Goal: Task Accomplishment & Management: Manage account settings

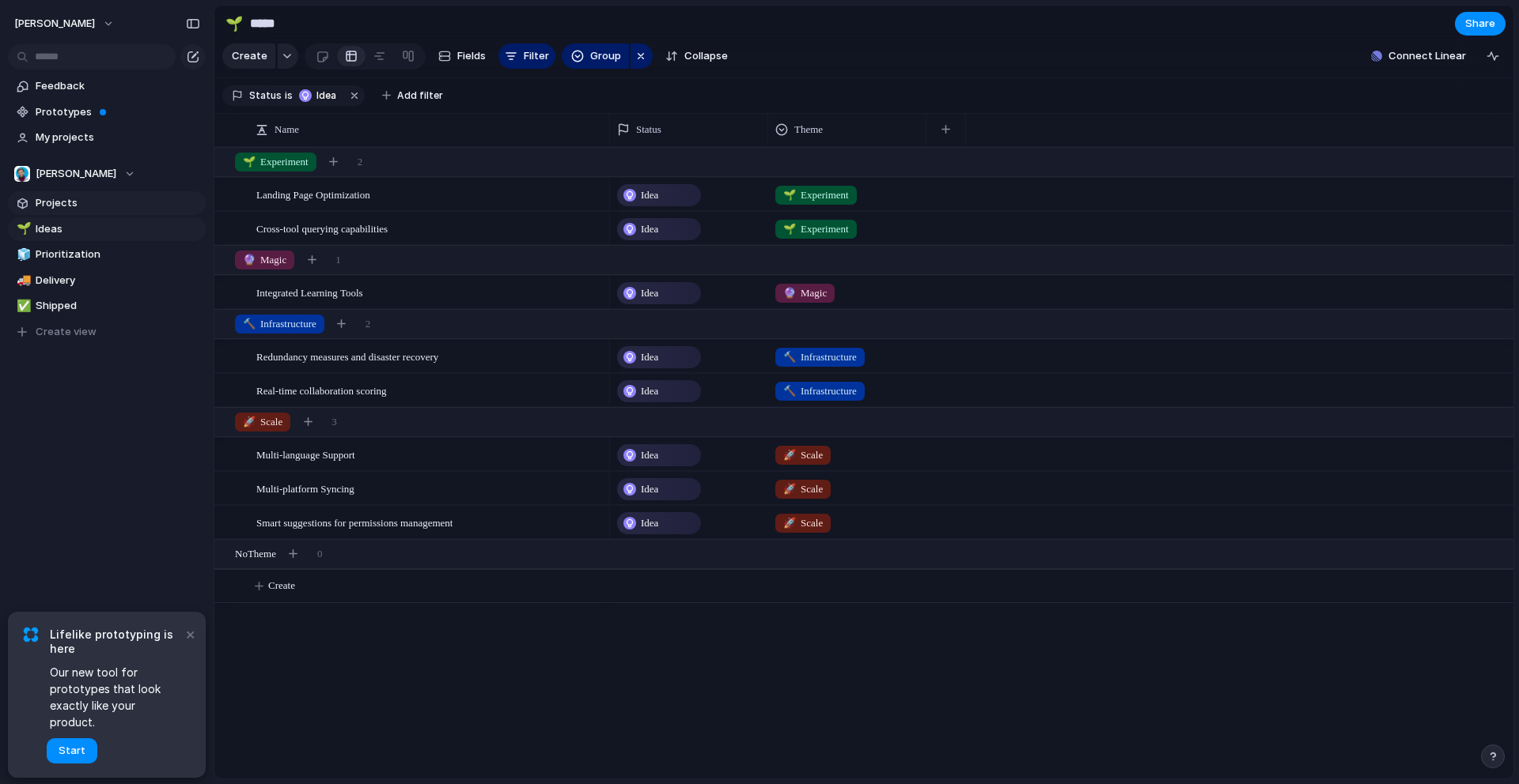
click at [122, 205] on span "Projects" at bounding box center [118, 203] width 164 height 16
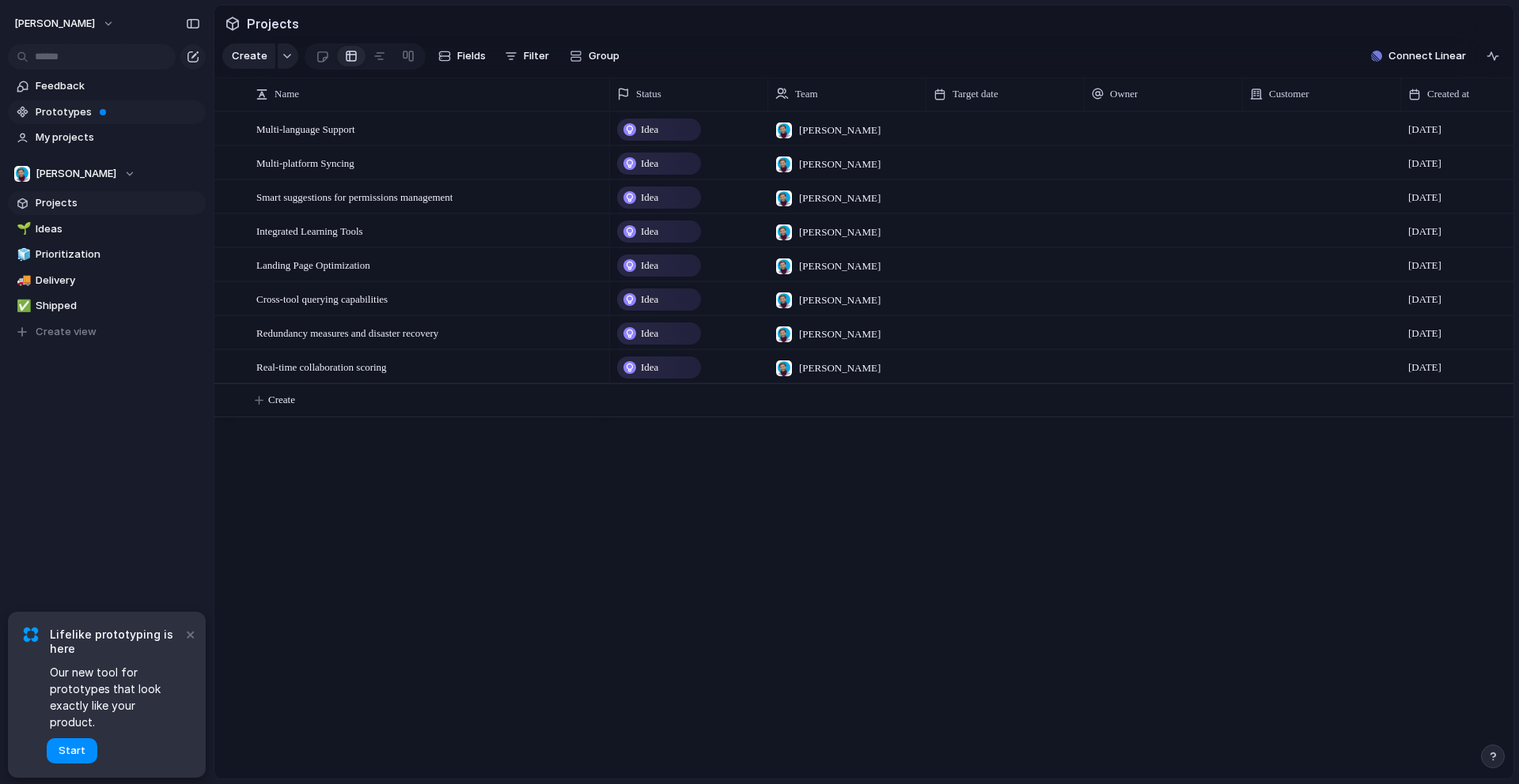
click at [131, 105] on span "Prototypes" at bounding box center [118, 112] width 164 height 16
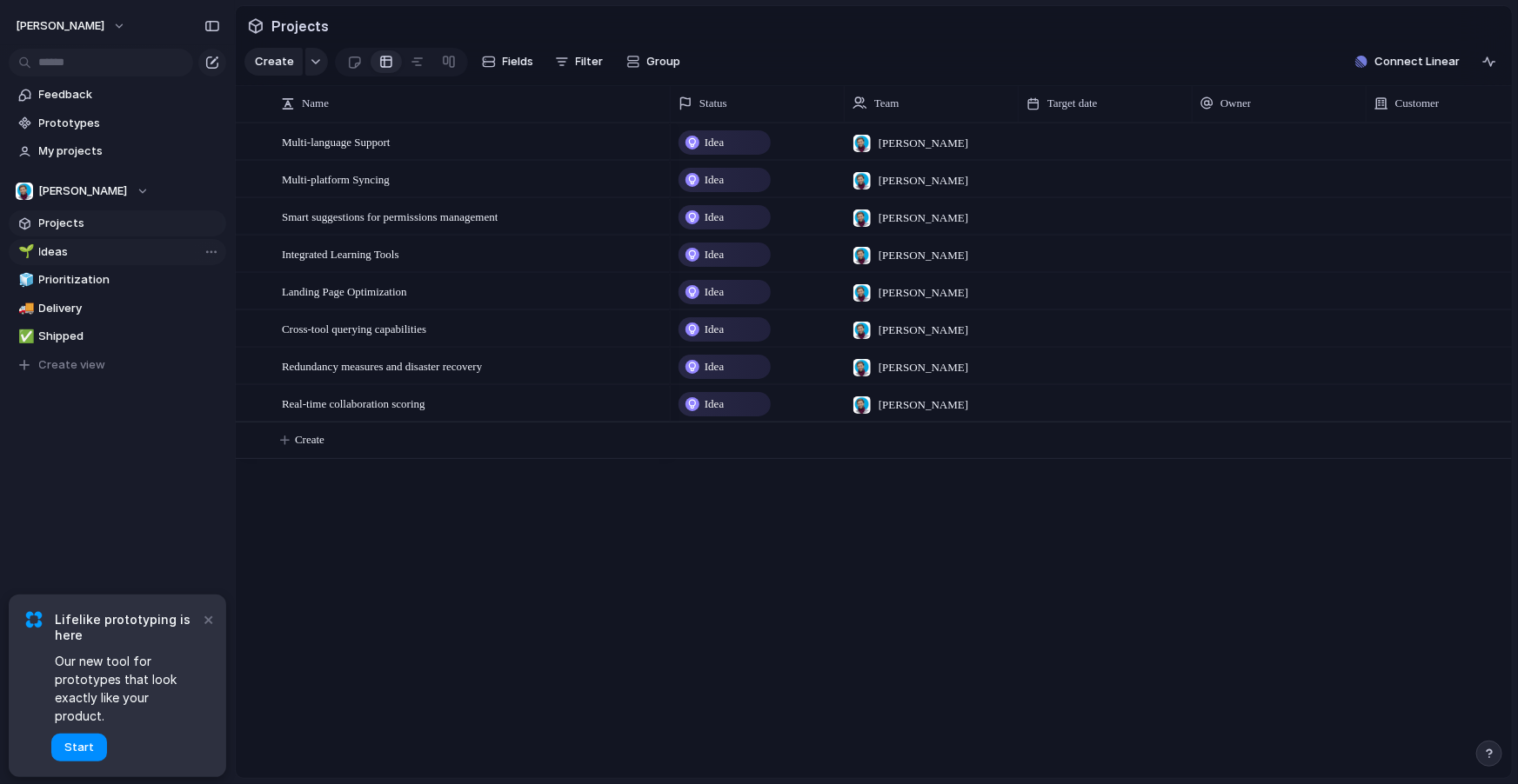
click at [152, 255] on span "Ideas" at bounding box center [130, 252] width 181 height 17
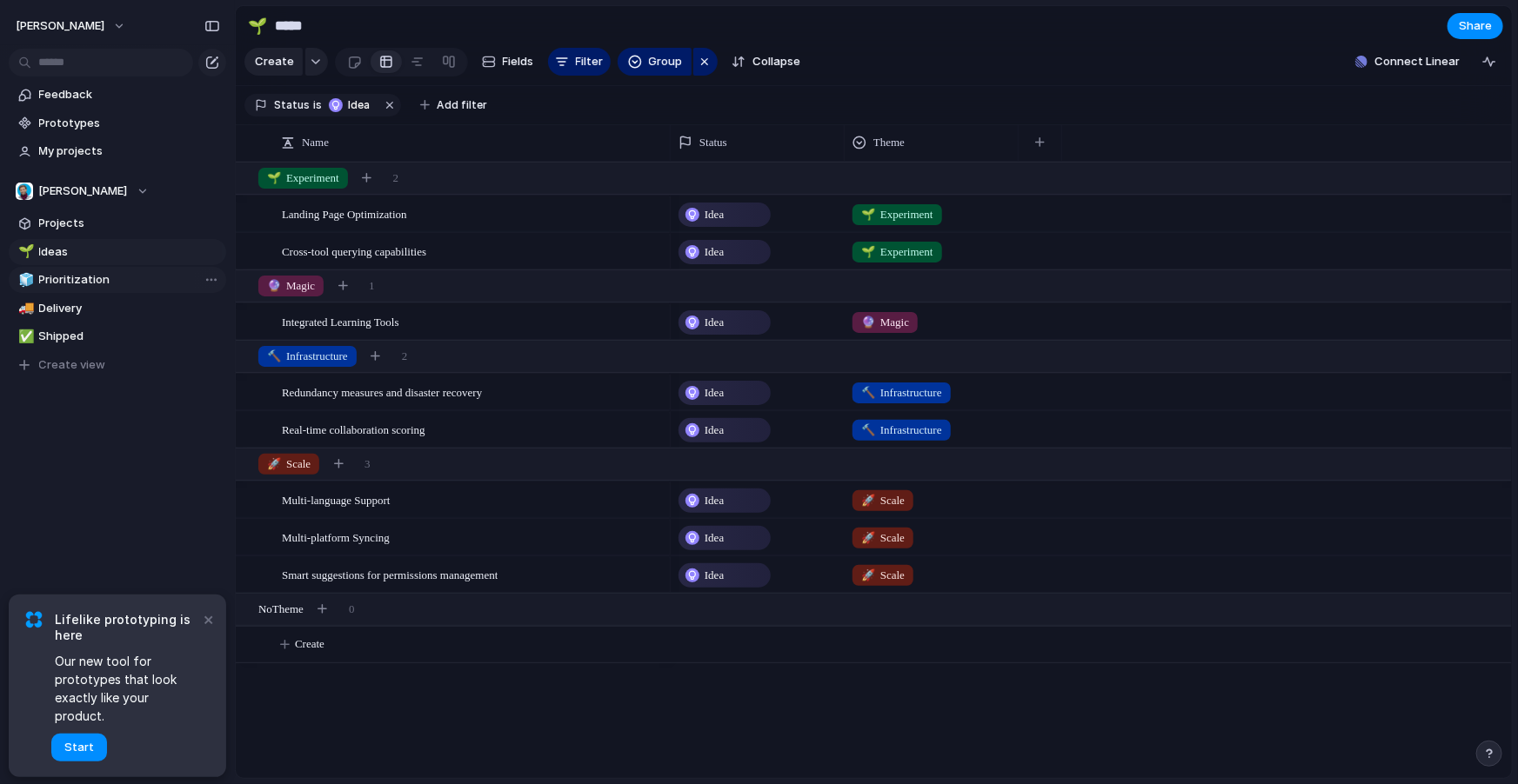
click at [94, 281] on span "Prioritization" at bounding box center [130, 280] width 181 height 17
type input "**********"
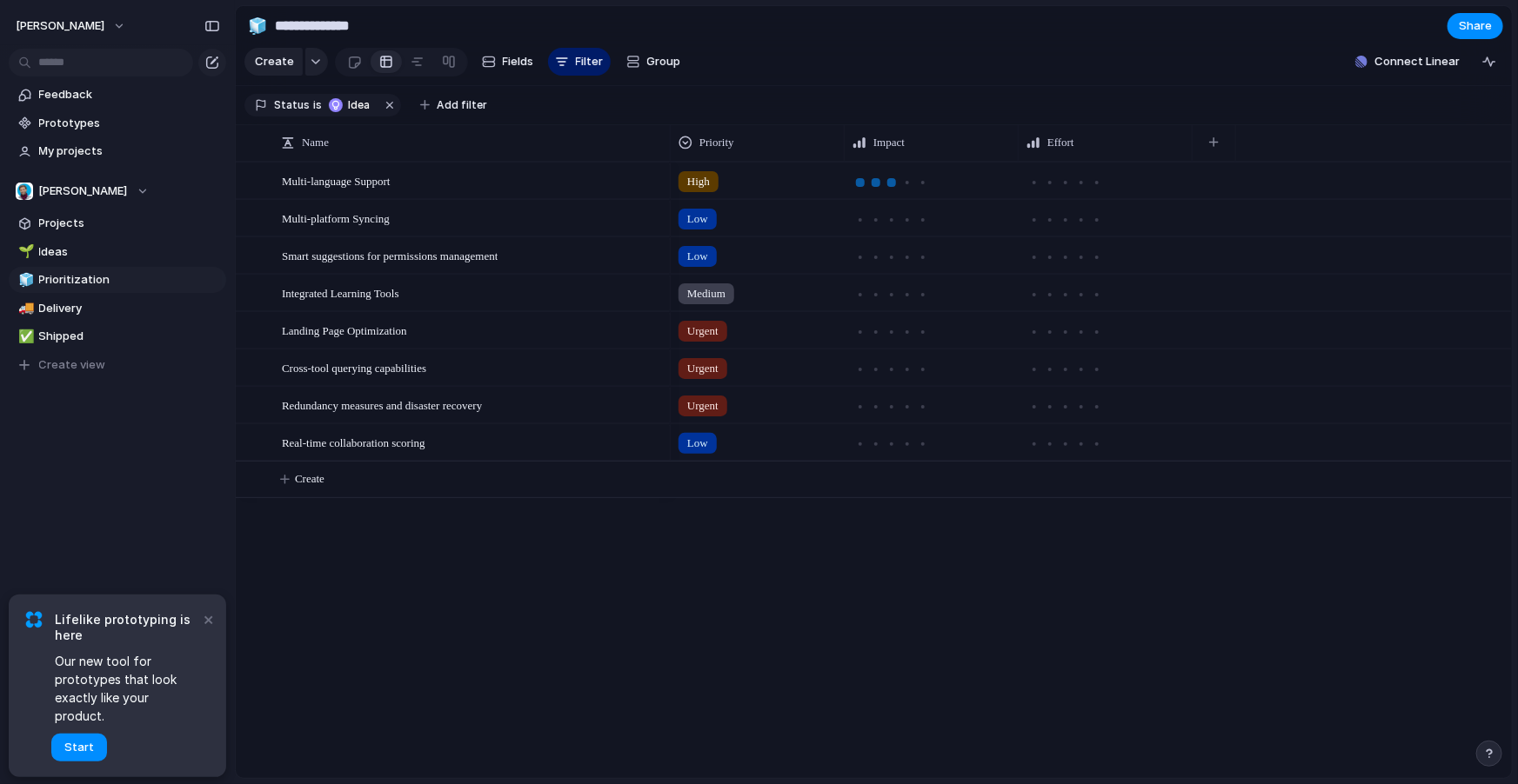
click at [889, 181] on div at bounding box center [891, 182] width 9 height 9
click at [802, 194] on div "High" at bounding box center [757, 180] width 174 height 36
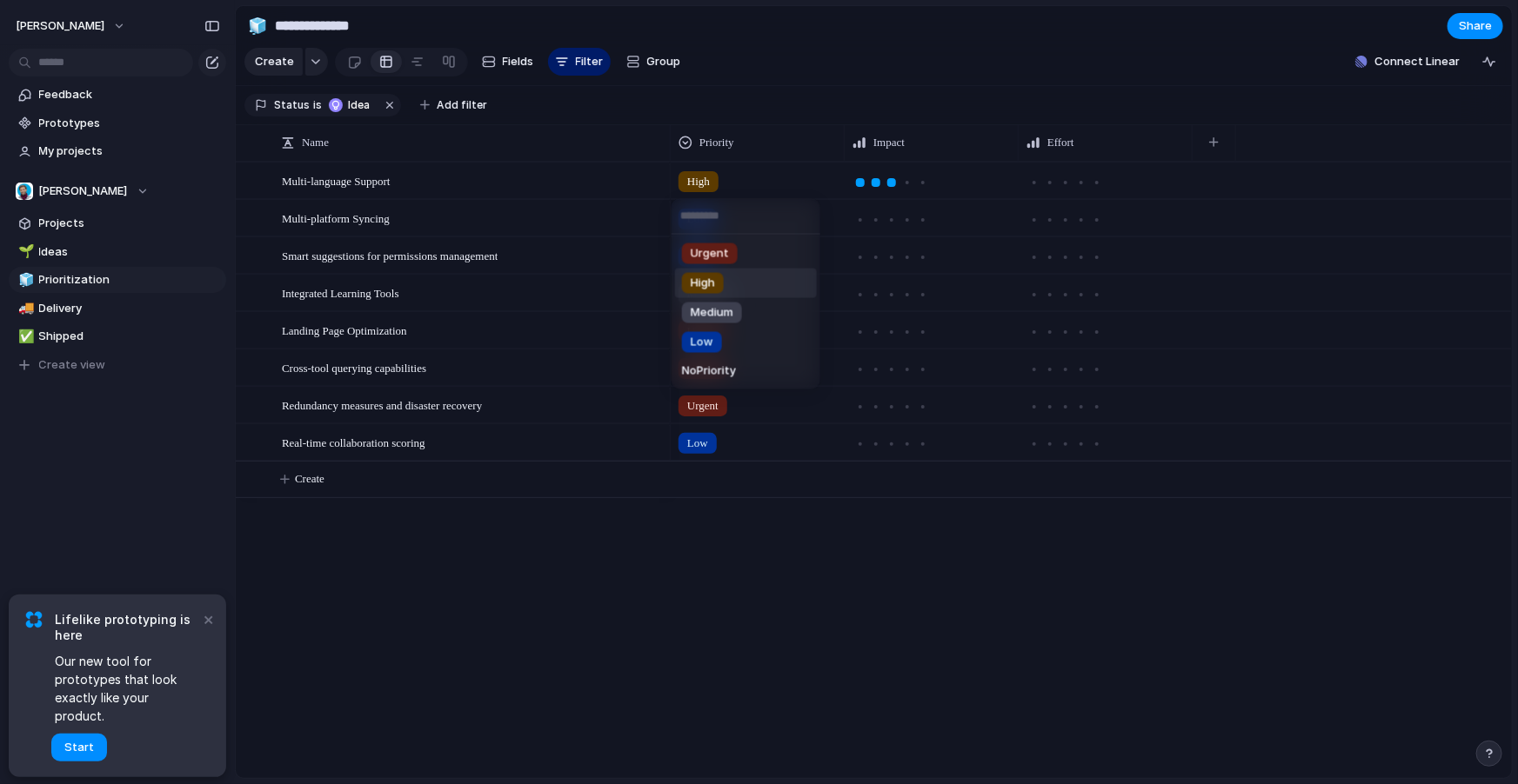
click at [1055, 113] on div "Urgent High Medium Low No Priority" at bounding box center [759, 392] width 1518 height 784
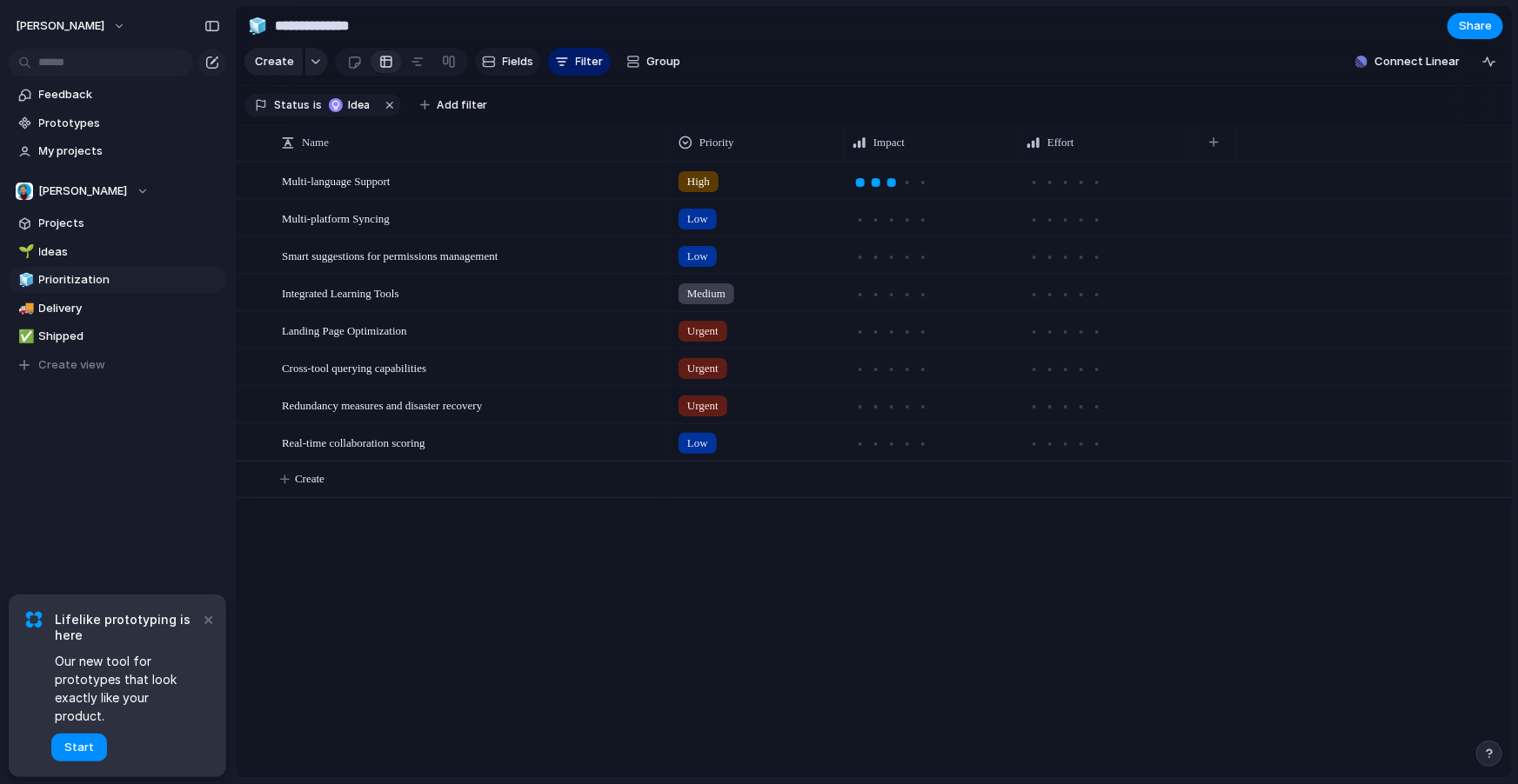
click at [487, 61] on div "button" at bounding box center [488, 61] width 13 height 13
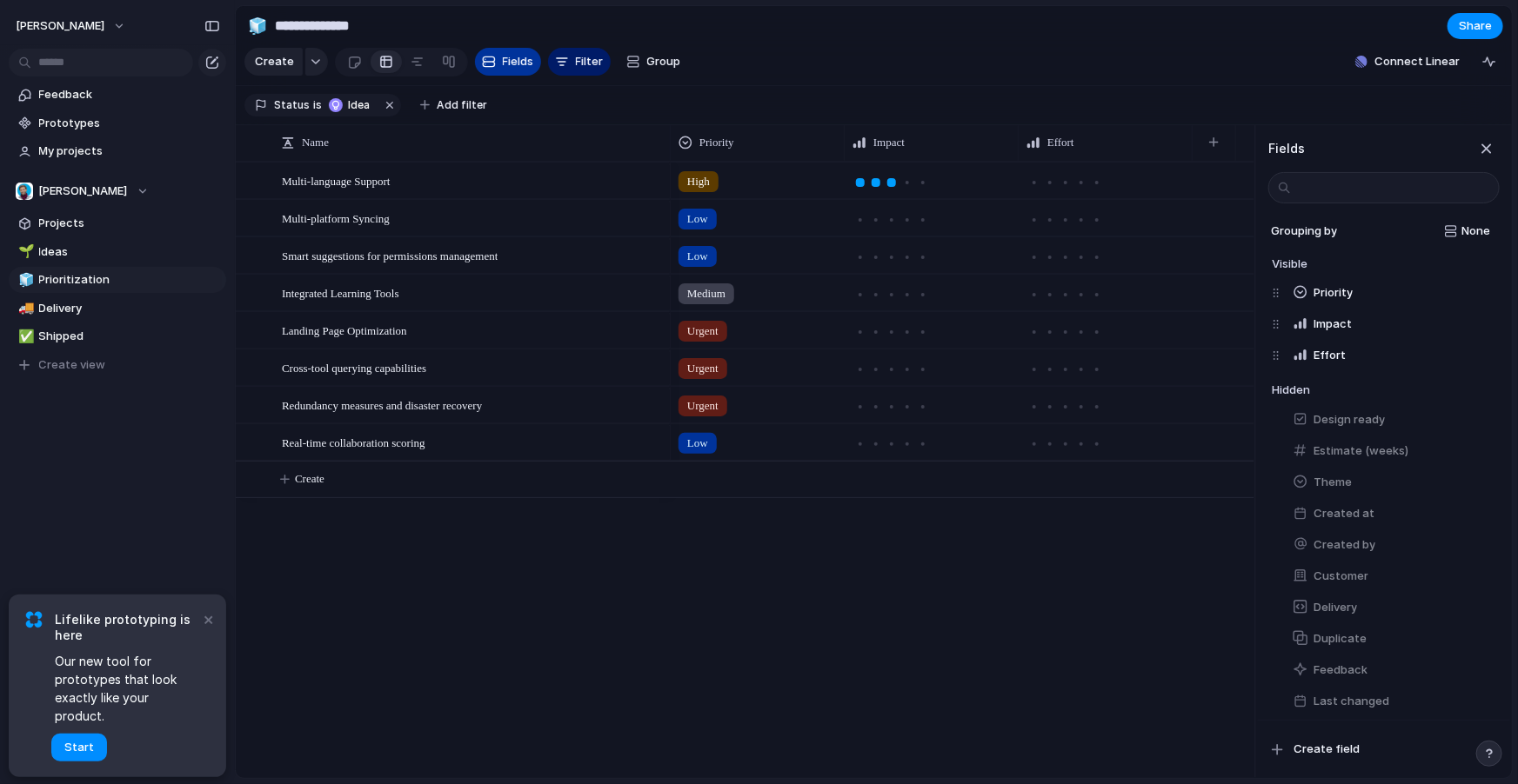
click at [487, 61] on div "button" at bounding box center [488, 61] width 13 height 13
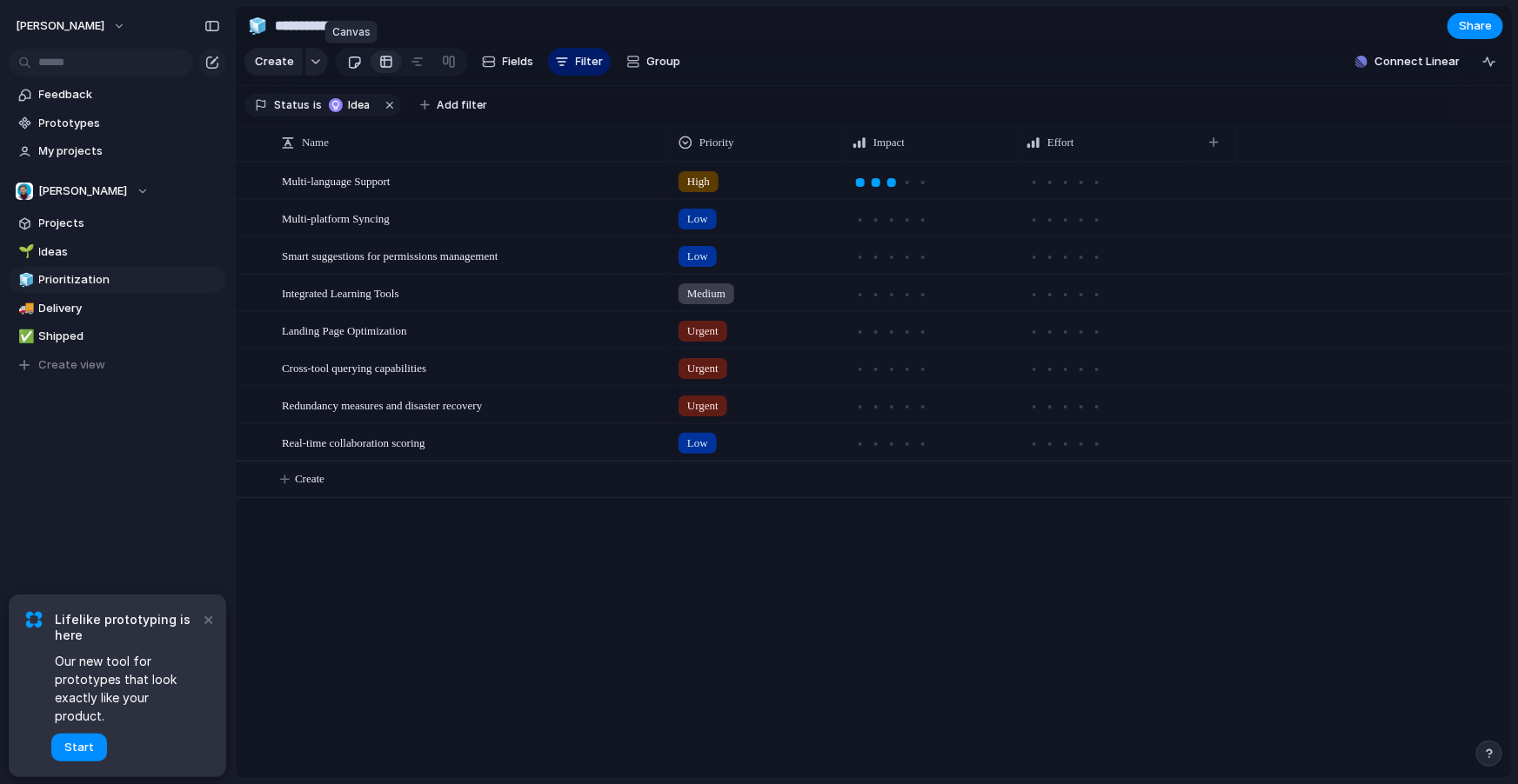
click at [347, 59] on div at bounding box center [354, 62] width 14 height 29
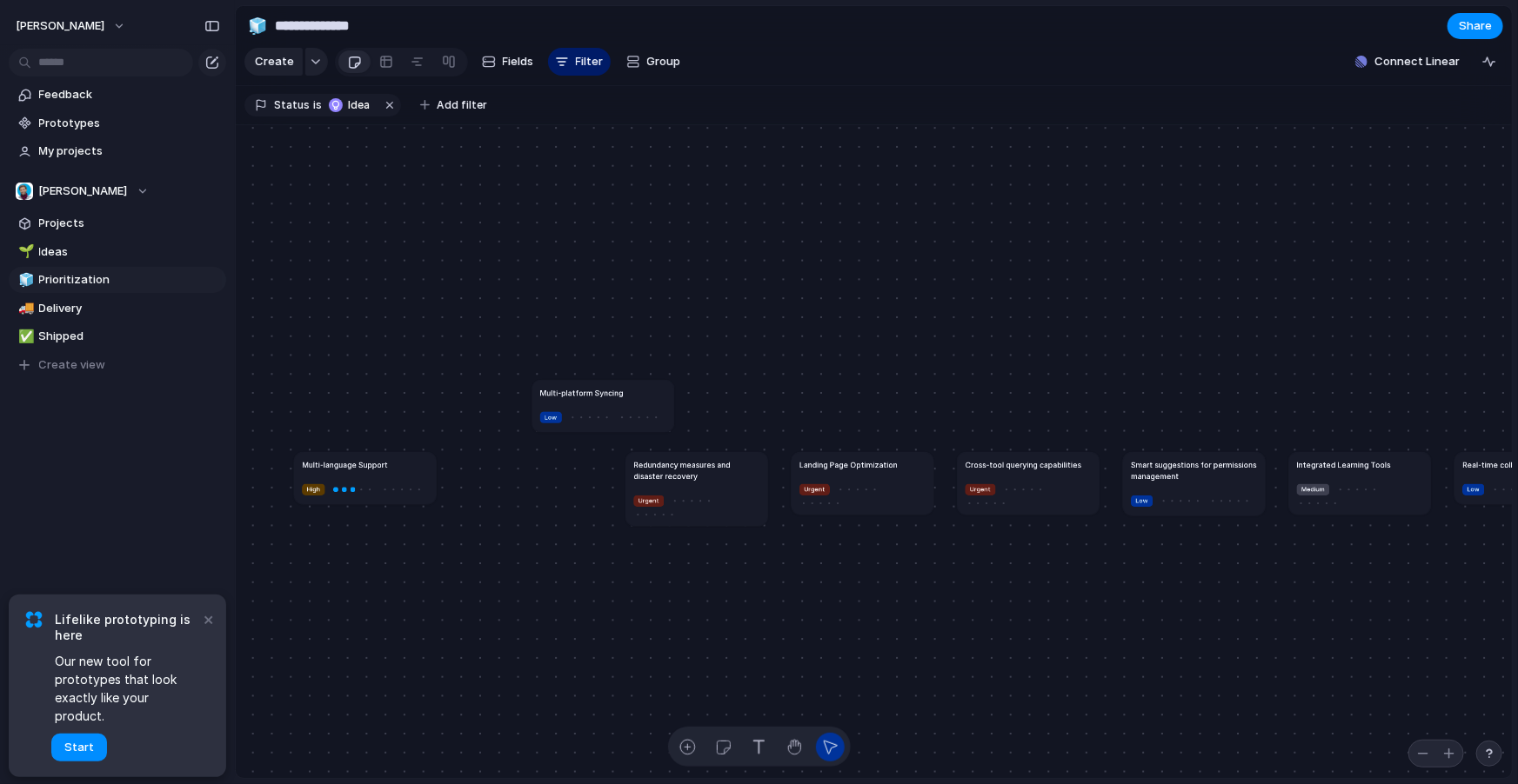
drag, startPoint x: 528, startPoint y: 478, endPoint x: 694, endPoint y: 308, distance: 237.6
click at [674, 380] on article "Multi-platform Syncing Low" at bounding box center [603, 405] width 141 height 52
click at [683, 747] on div "button" at bounding box center [687, 747] width 18 height 18
type textarea "**"
click at [782, 633] on article "fg No Priority" at bounding box center [759, 603] width 141 height 62
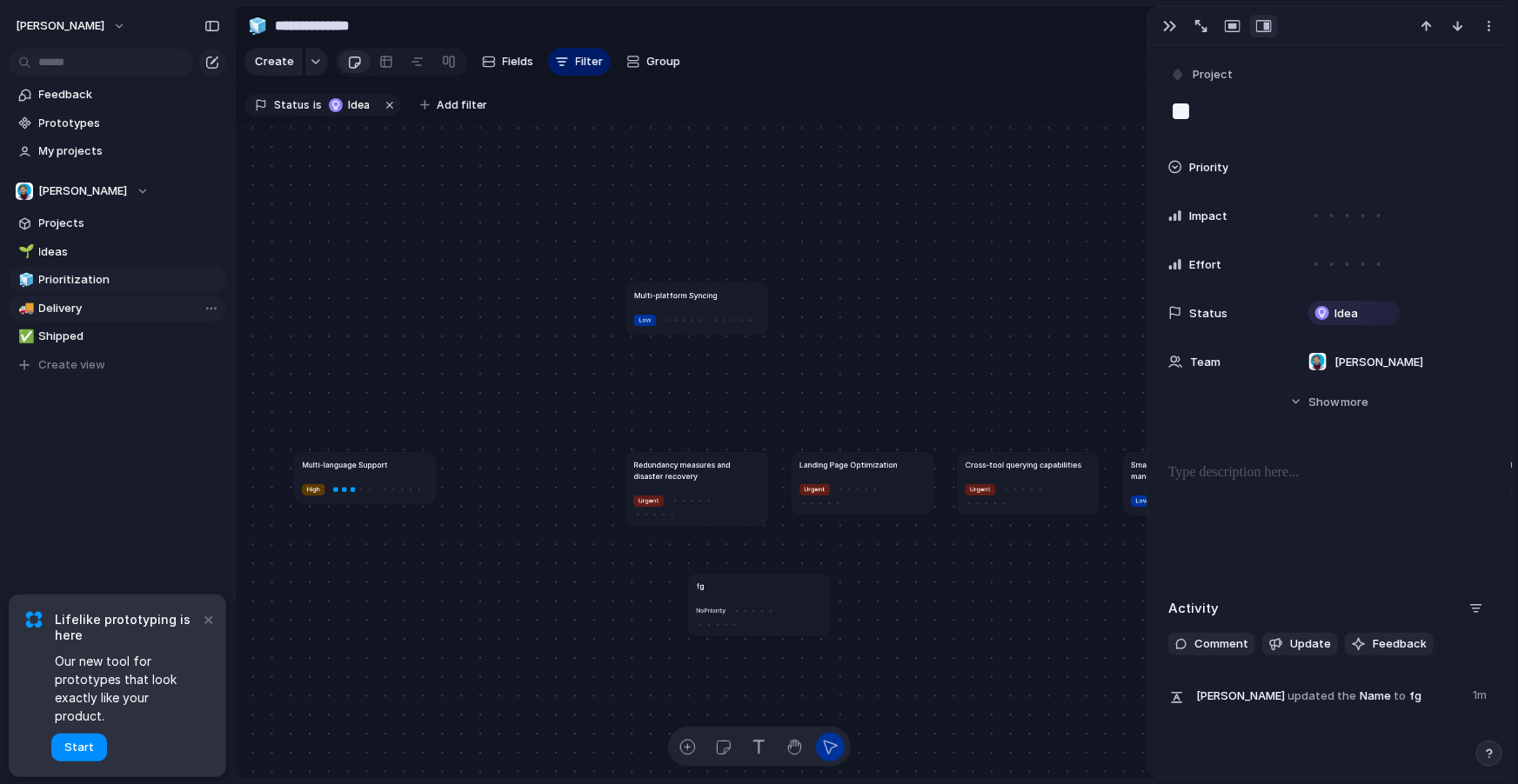
click at [138, 307] on span "Delivery" at bounding box center [130, 308] width 181 height 17
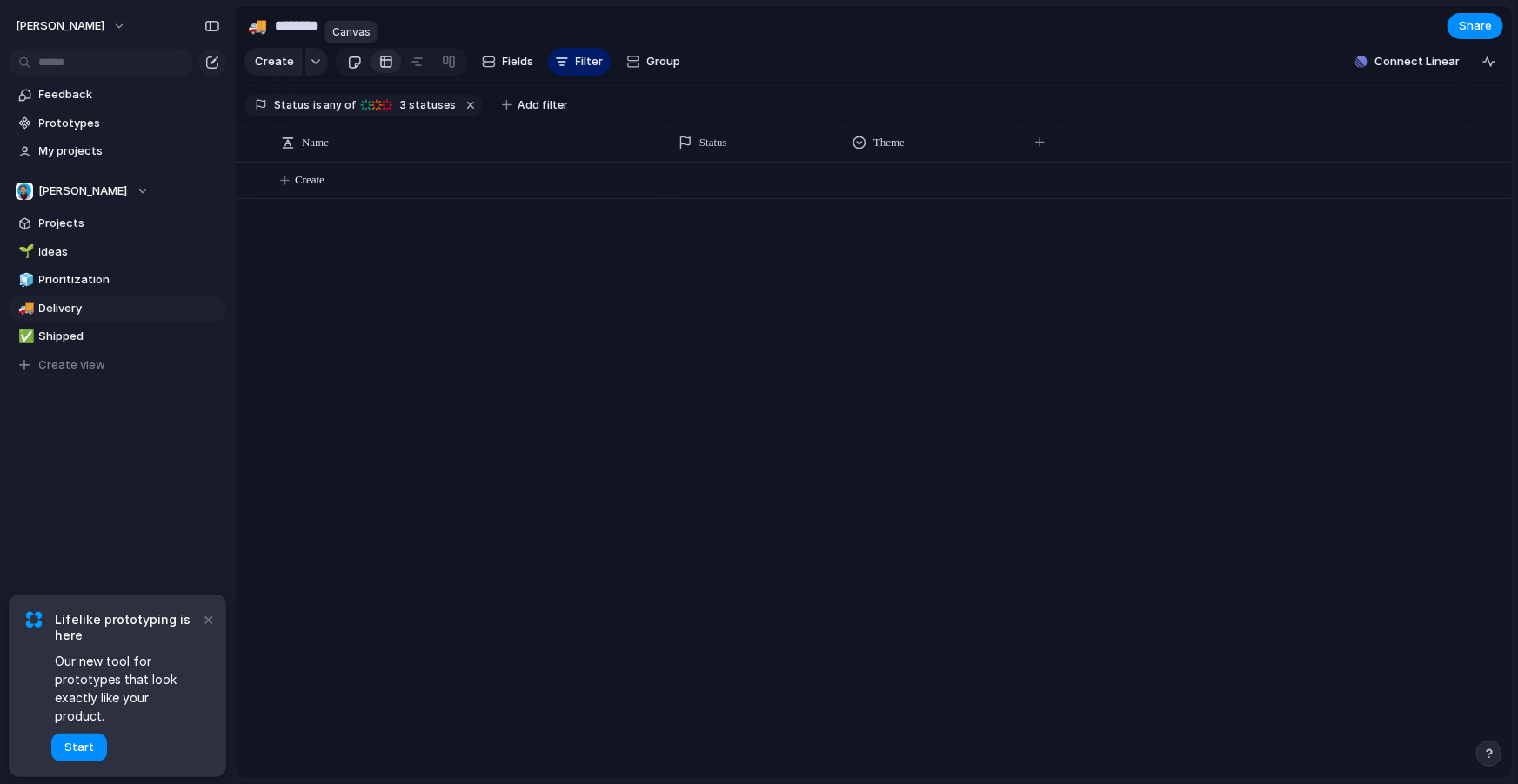
click at [354, 58] on div at bounding box center [354, 62] width 14 height 29
click at [384, 64] on div at bounding box center [386, 61] width 13 height 28
click at [415, 69] on div at bounding box center [417, 61] width 13 height 28
click at [448, 70] on div at bounding box center [449, 61] width 13 height 28
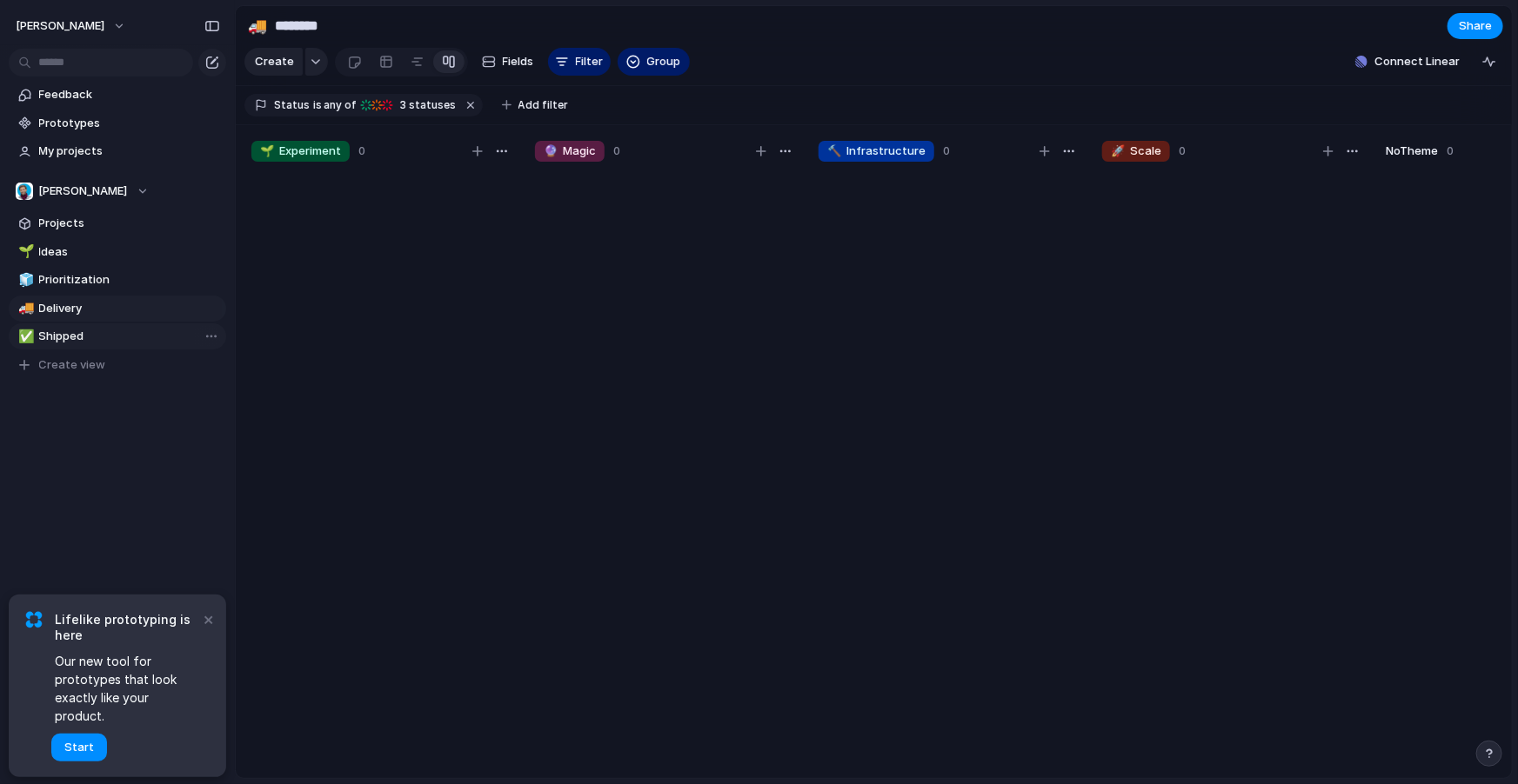
click at [124, 338] on span "Shipped" at bounding box center [130, 336] width 181 height 17
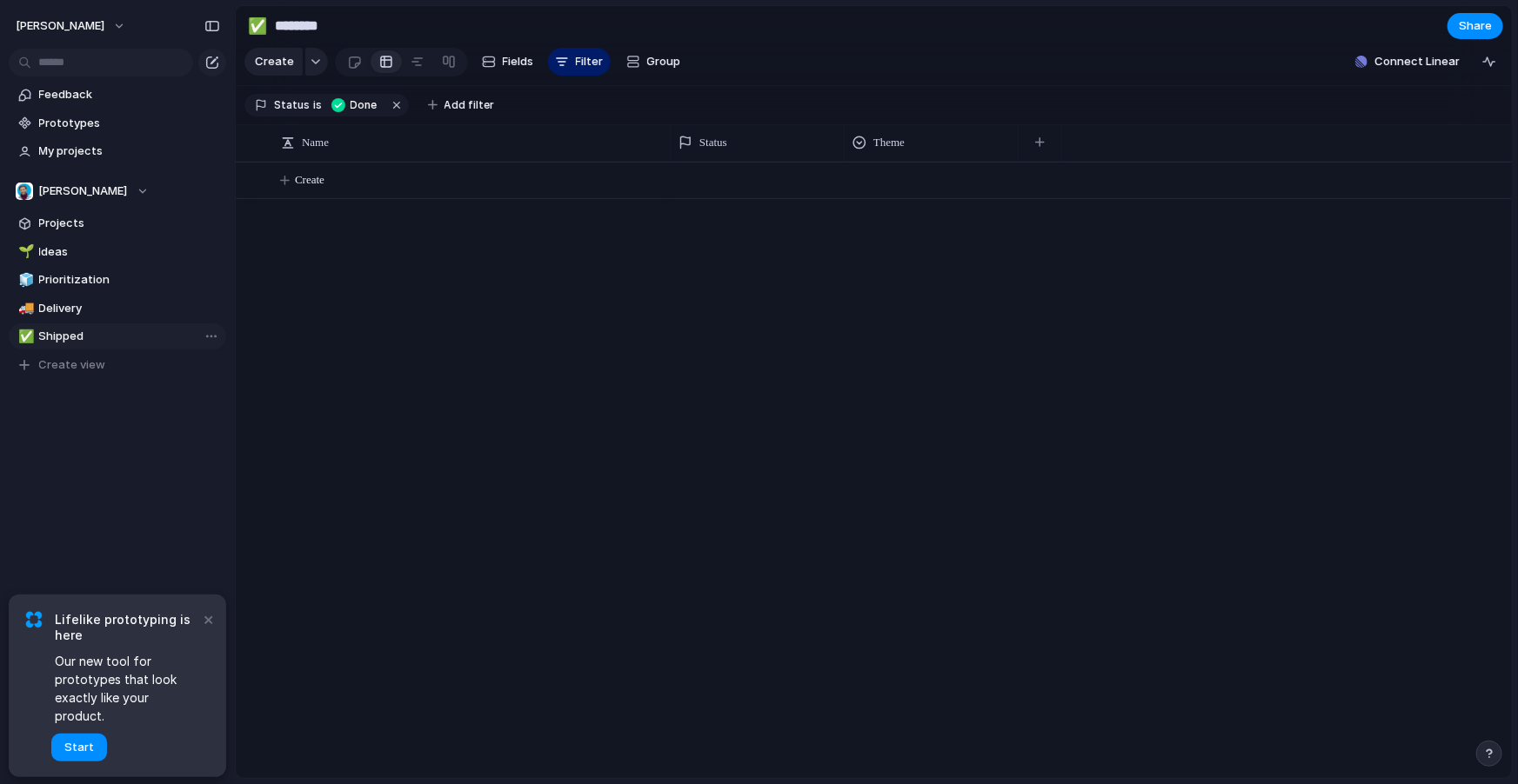
type input "*******"
click at [147, 129] on span "Prototypes" at bounding box center [130, 123] width 181 height 17
click at [124, 89] on span "Feedback" at bounding box center [130, 95] width 181 height 17
click at [78, 26] on span "[PERSON_NAME]" at bounding box center [60, 26] width 88 height 17
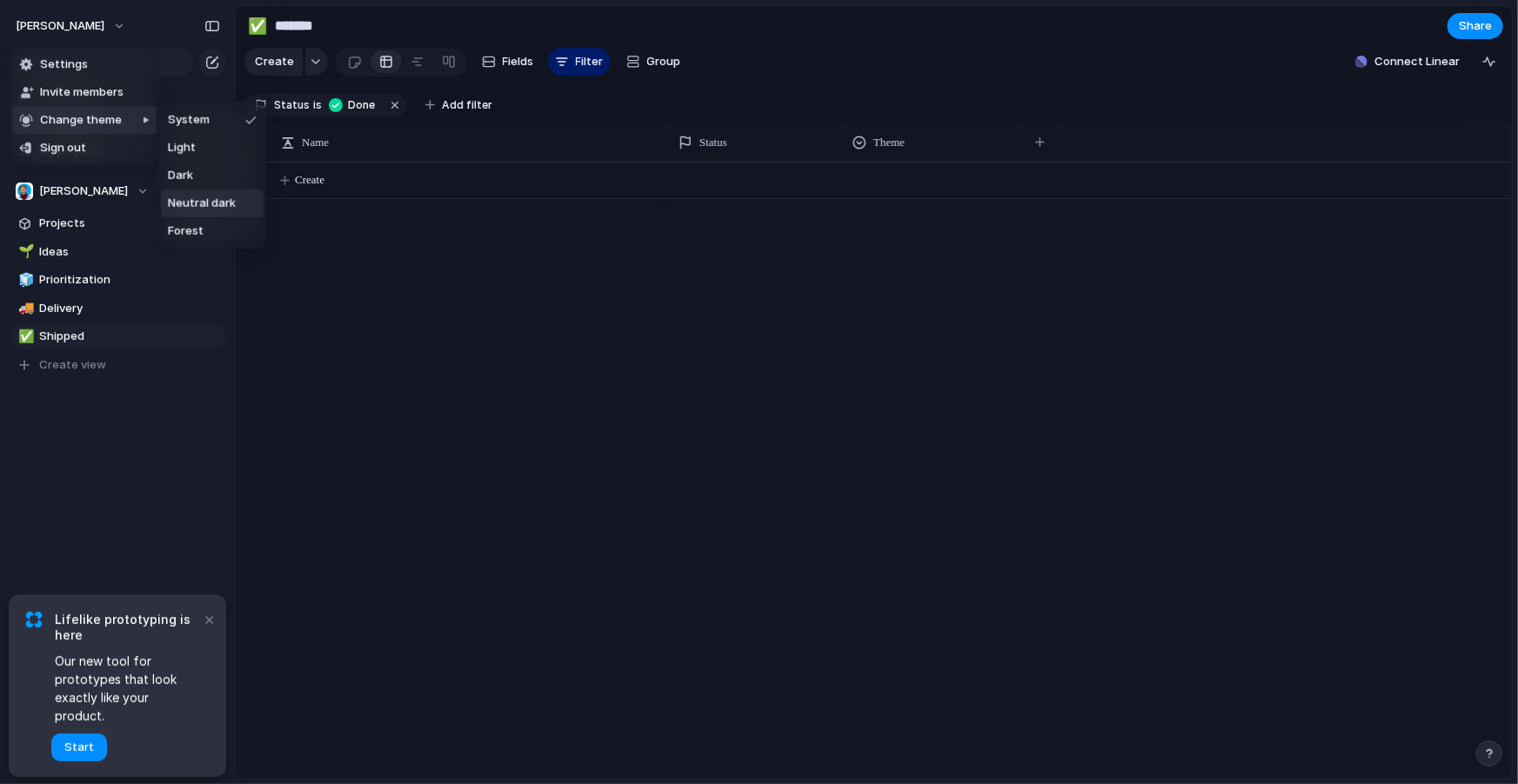
click at [222, 205] on span "Neutral dark" at bounding box center [202, 204] width 68 height 17
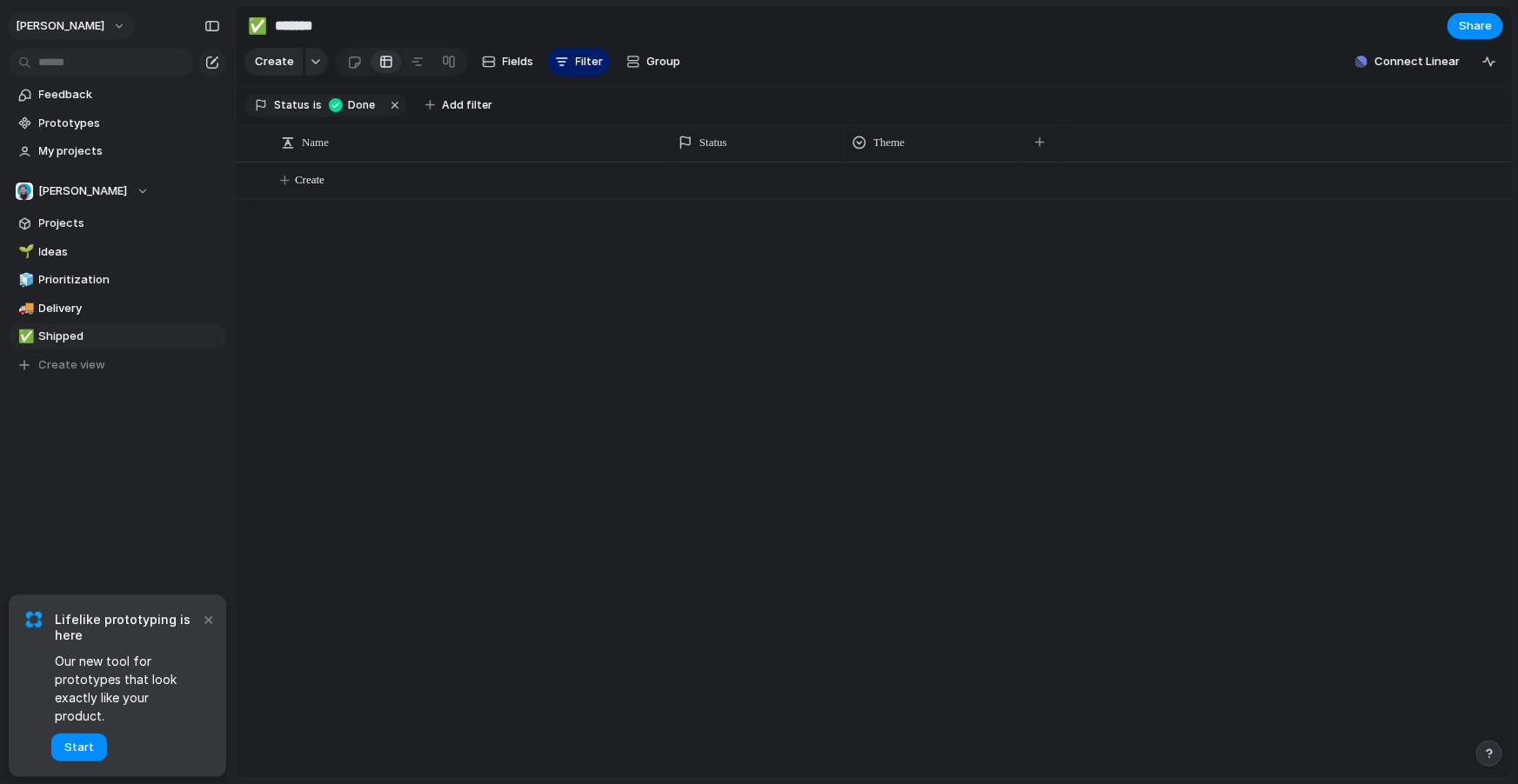
click at [98, 17] on span "[PERSON_NAME]" at bounding box center [60, 26] width 88 height 17
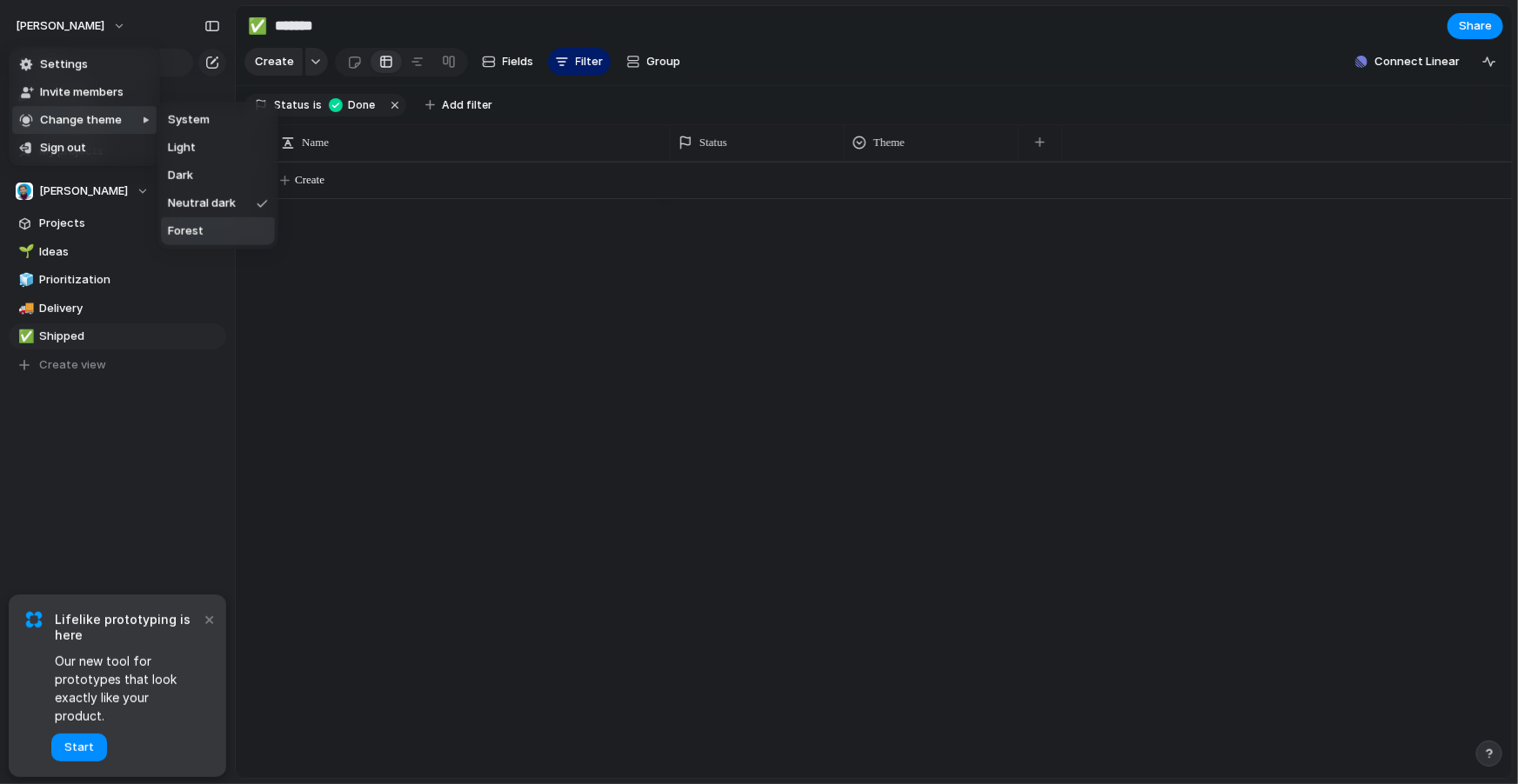
click at [199, 240] on li "Forest" at bounding box center [217, 231] width 114 height 28
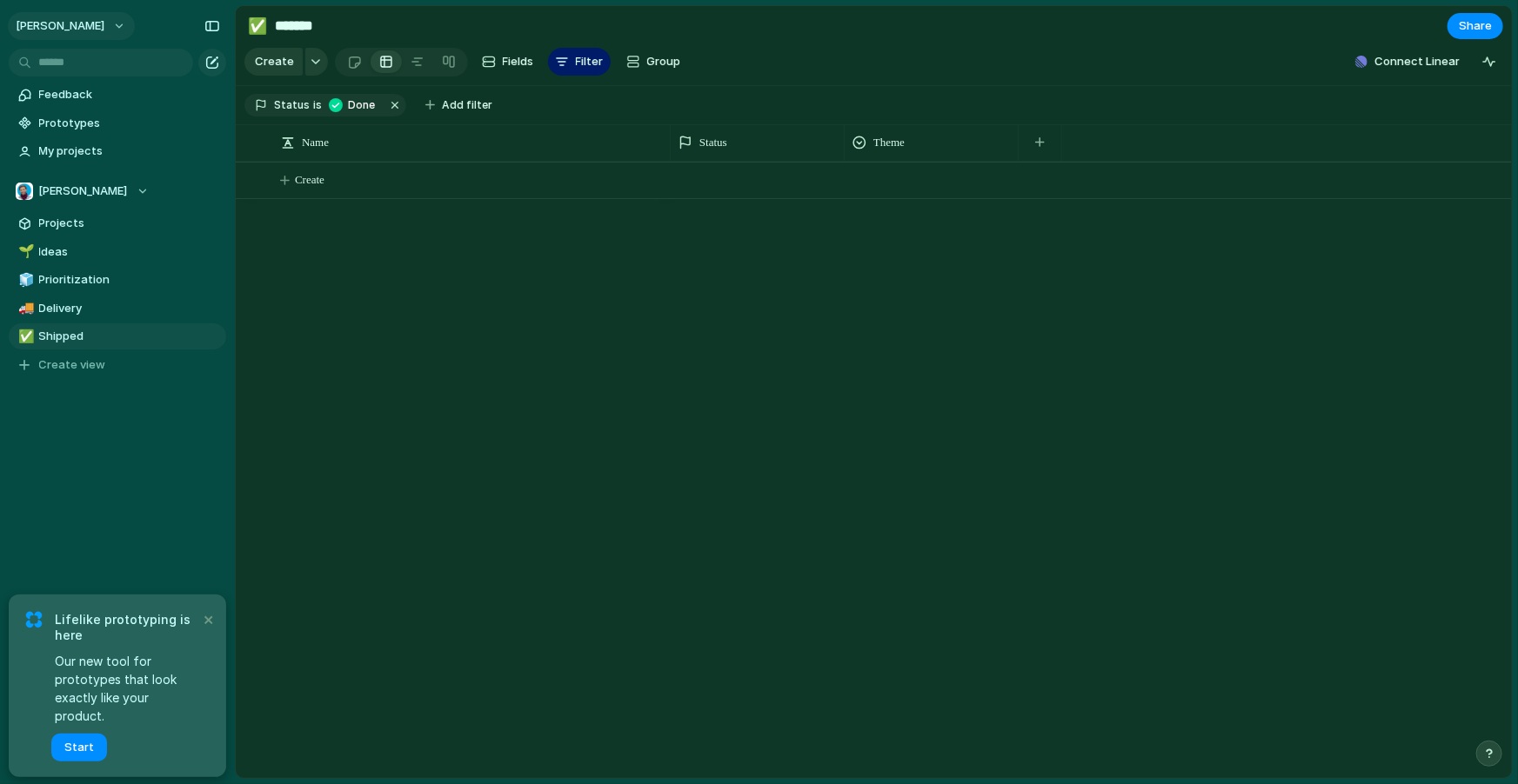
click at [106, 32] on button "[PERSON_NAME]" at bounding box center [71, 26] width 127 height 28
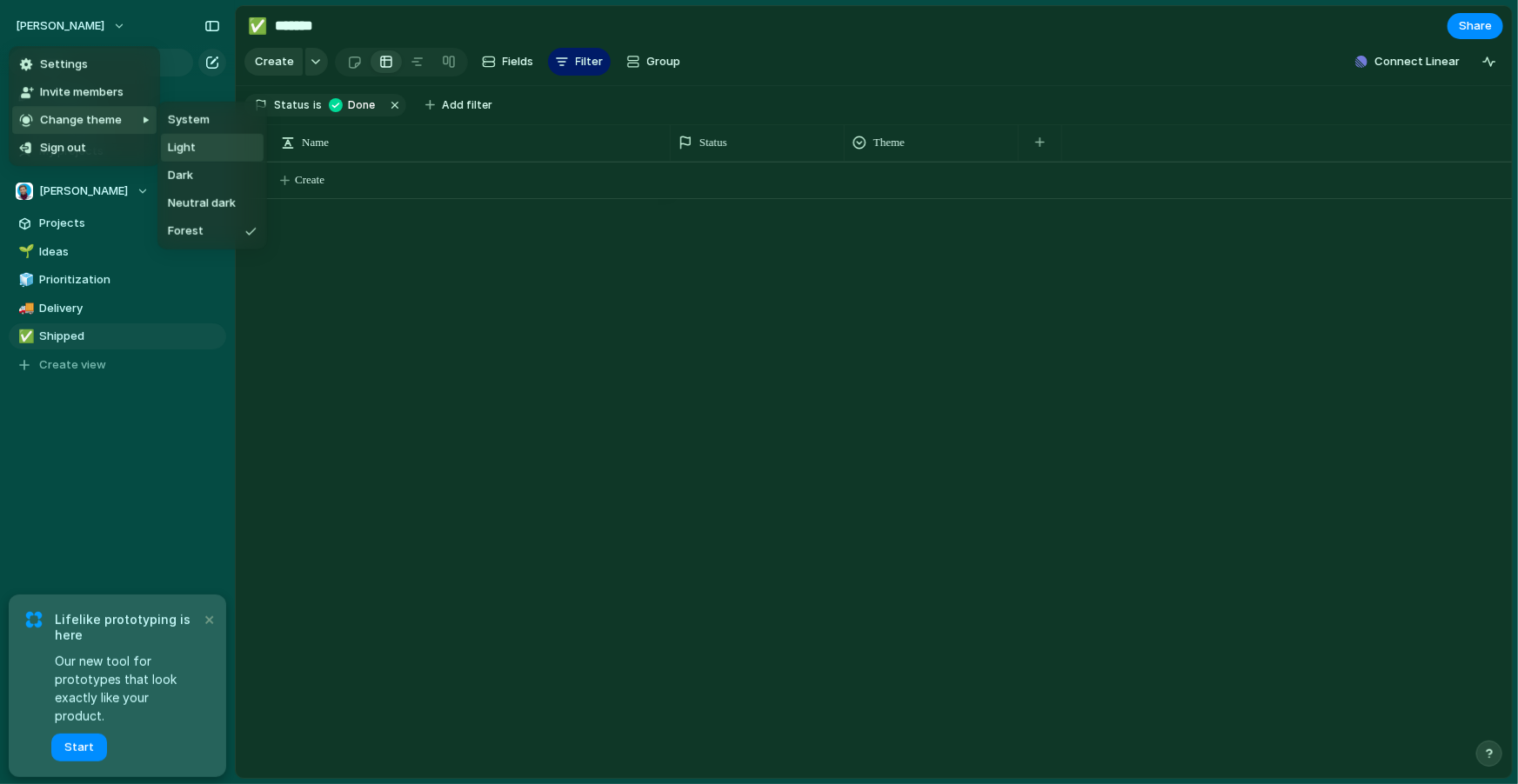
click at [206, 154] on li "Light" at bounding box center [212, 147] width 103 height 28
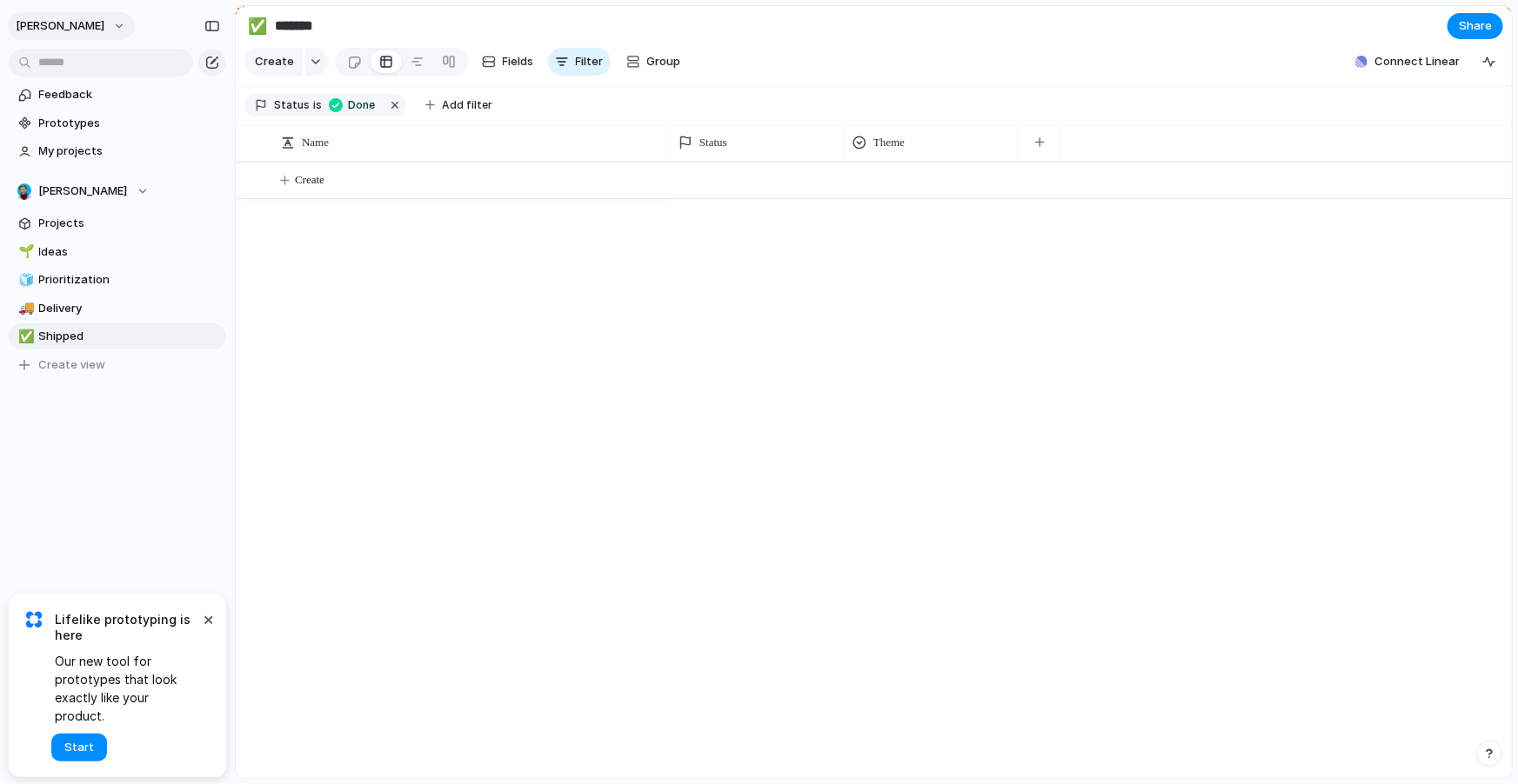
click at [97, 30] on span "[PERSON_NAME]" at bounding box center [60, 26] width 88 height 17
click at [202, 172] on li "Dark" at bounding box center [212, 175] width 103 height 28
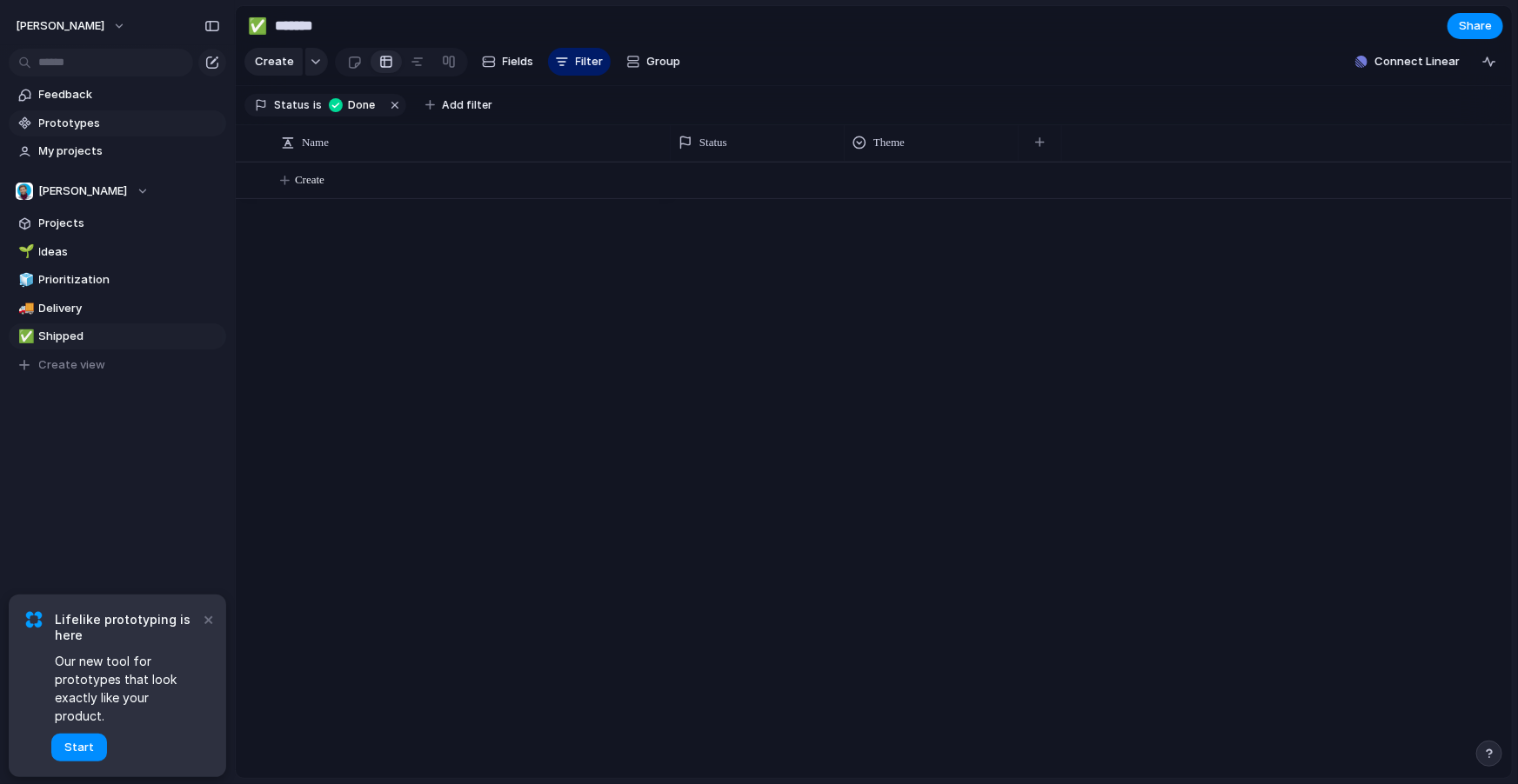
click at [74, 124] on span "Prototypes" at bounding box center [130, 123] width 181 height 17
click at [117, 110] on link "Prototypes" at bounding box center [117, 123] width 217 height 26
click at [87, 93] on span "Feedback" at bounding box center [130, 95] width 181 height 17
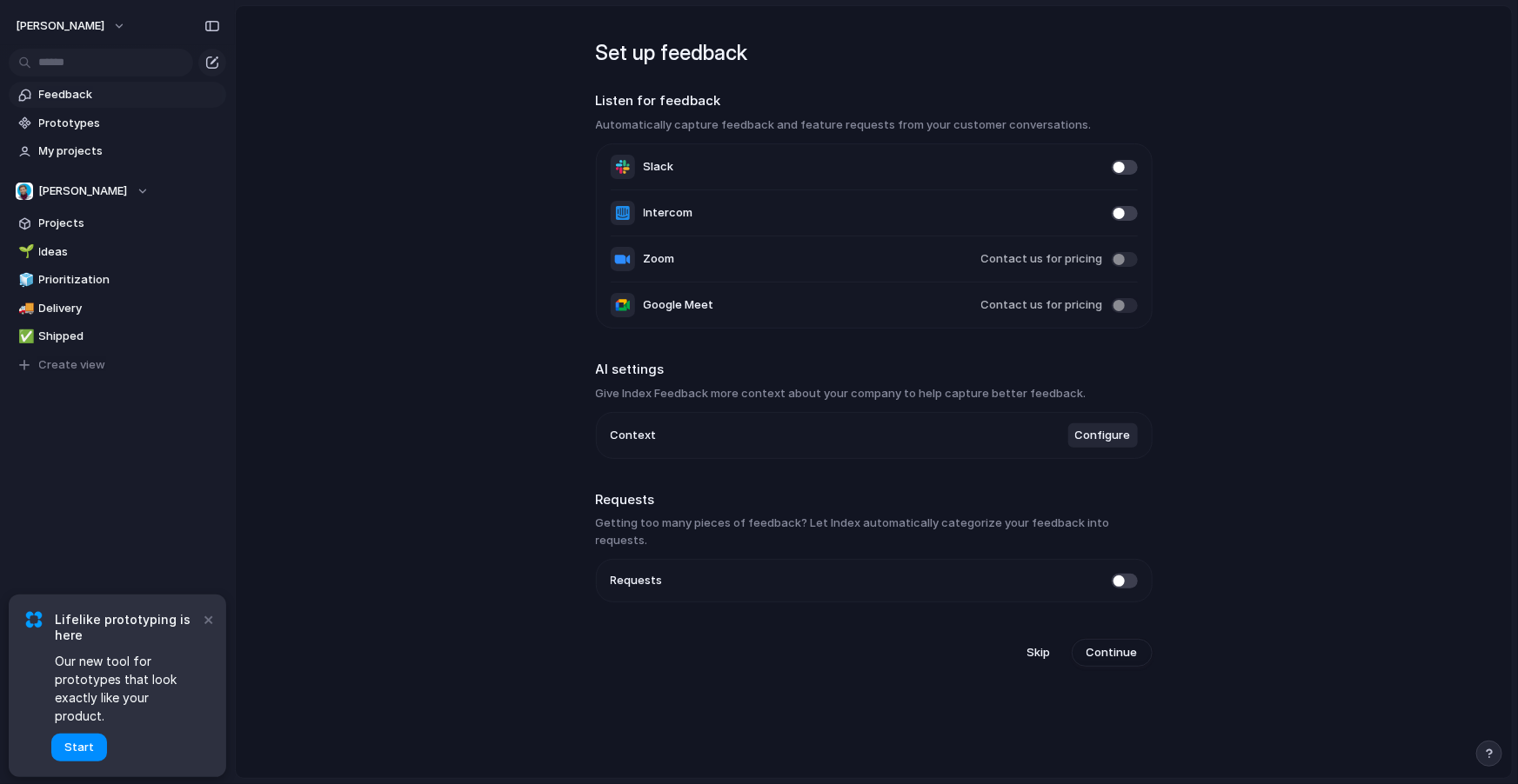
click at [697, 432] on li "Context Configure" at bounding box center [874, 435] width 527 height 45
click at [1094, 443] on button "Configure" at bounding box center [1103, 435] width 69 height 24
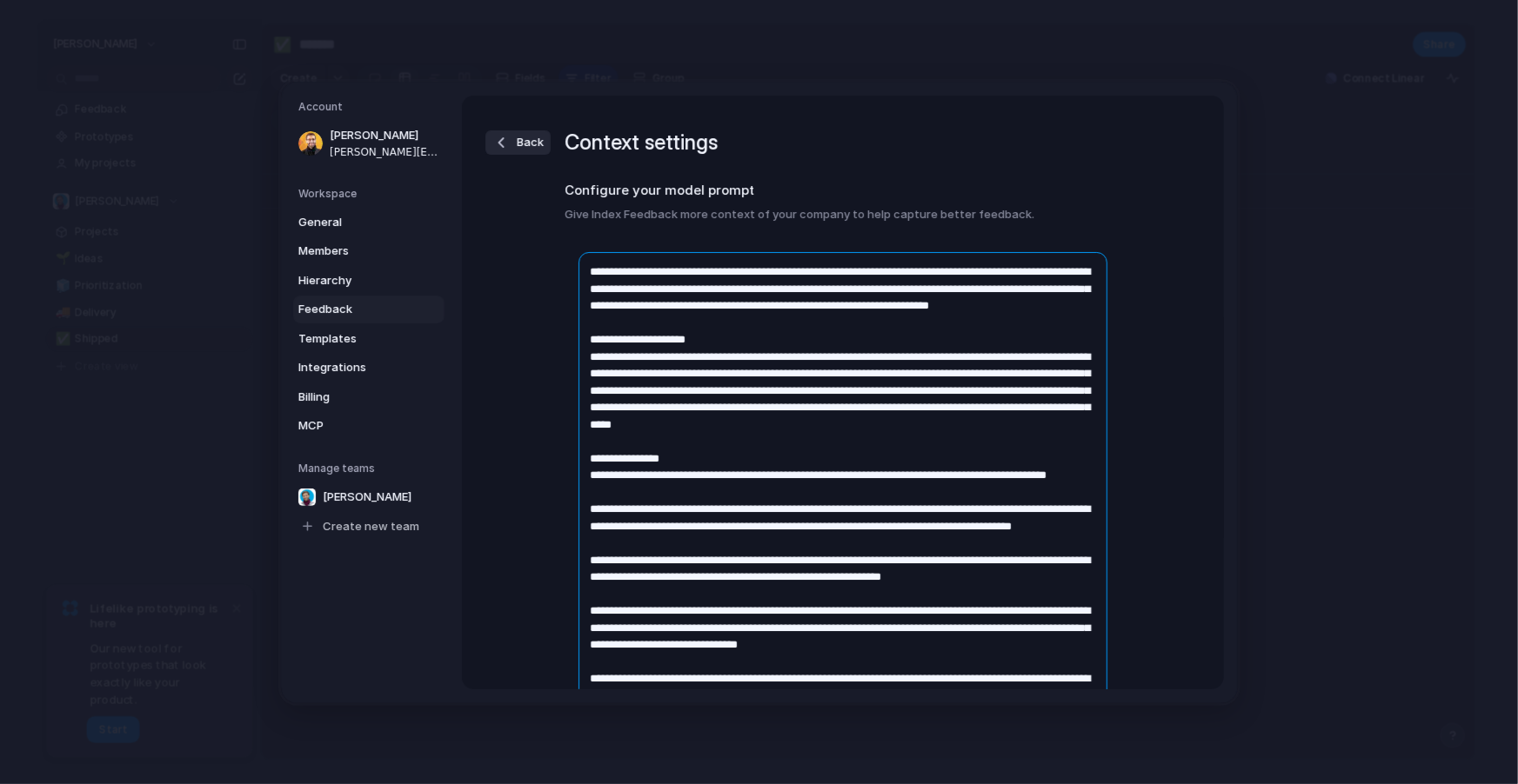
click at [866, 425] on textarea at bounding box center [843, 618] width 529 height 733
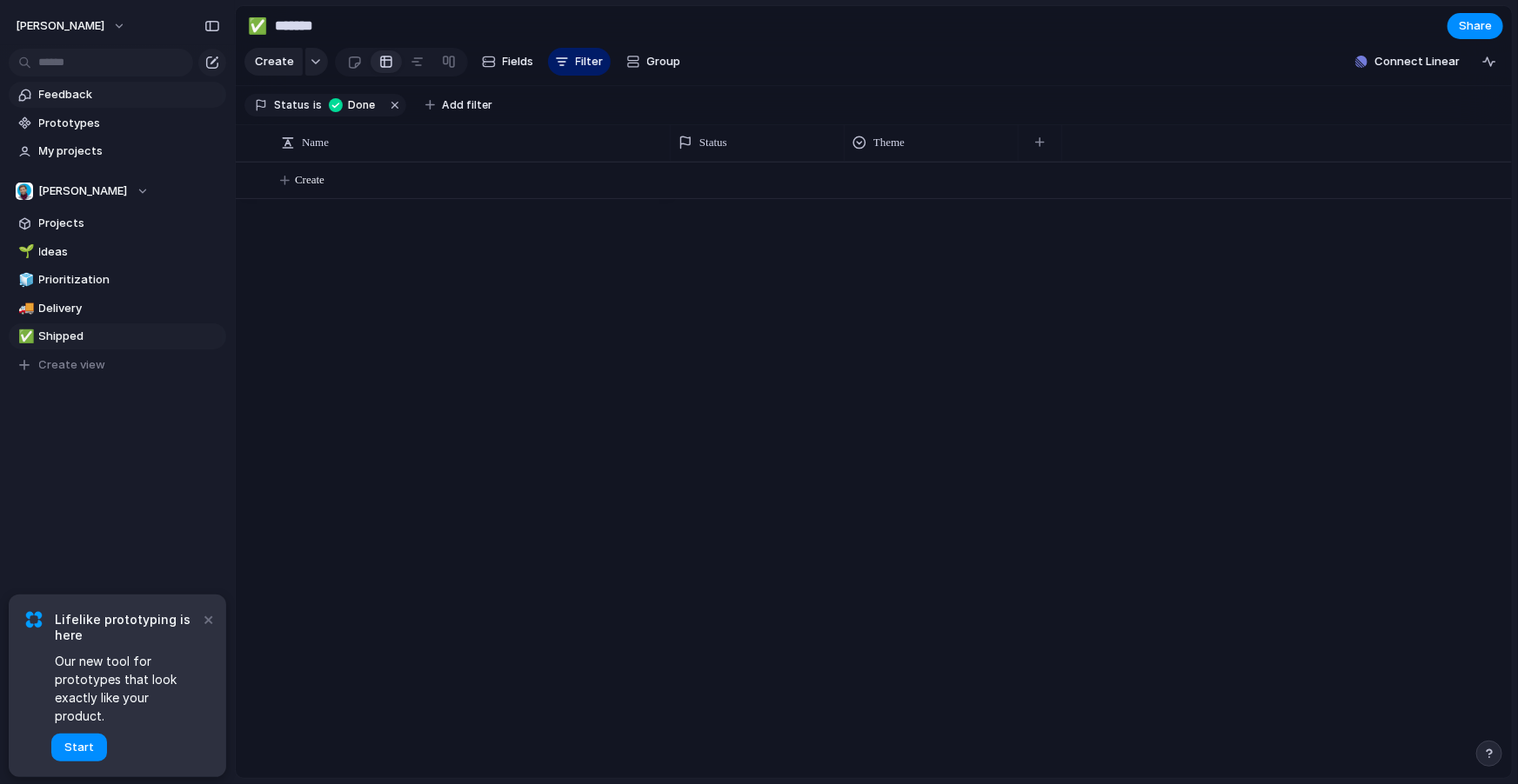
click at [111, 97] on span "Feedback" at bounding box center [130, 95] width 181 height 17
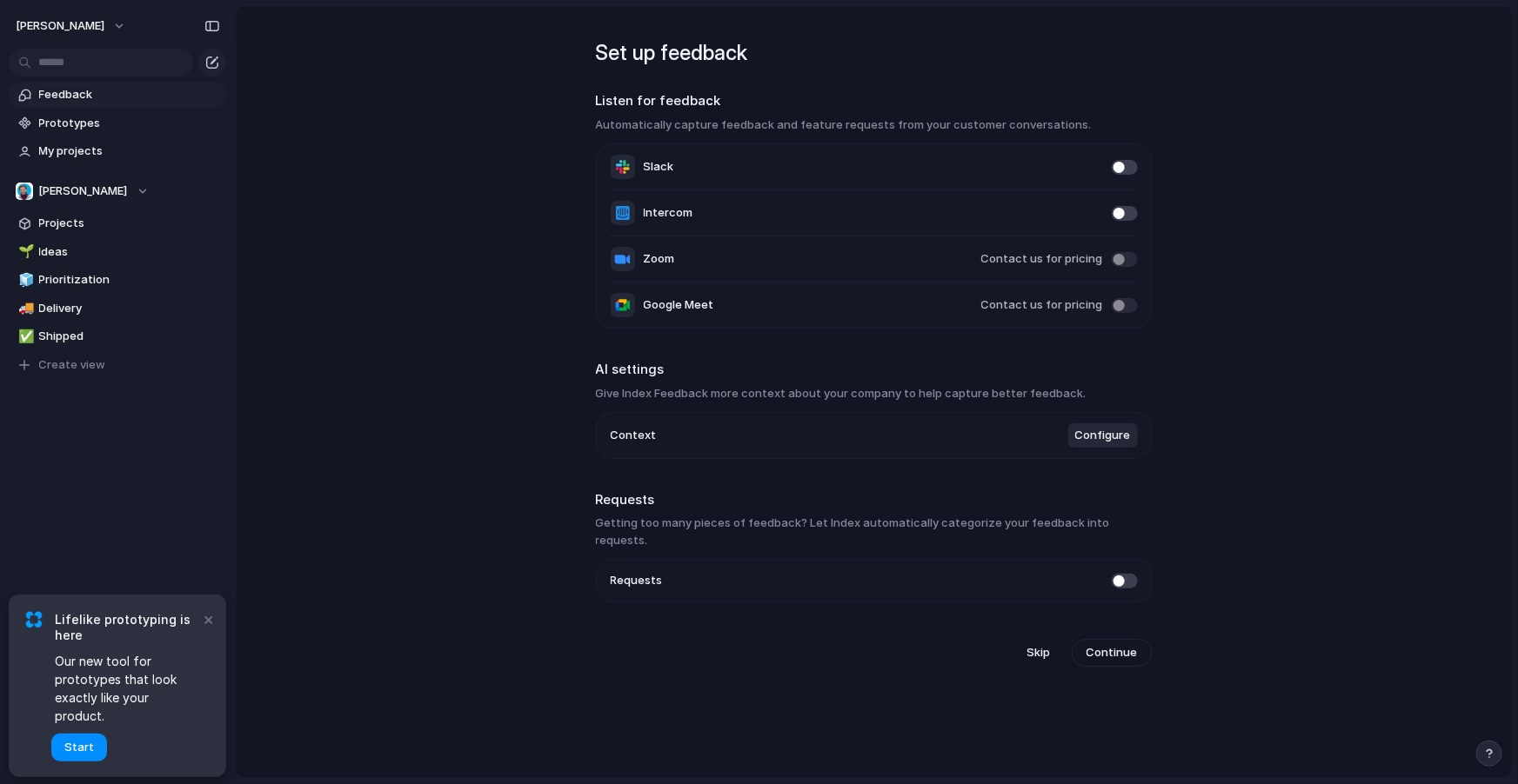
click at [637, 368] on h2 "AI settings" at bounding box center [874, 370] width 557 height 20
click at [1099, 435] on span "Configure" at bounding box center [1103, 435] width 56 height 17
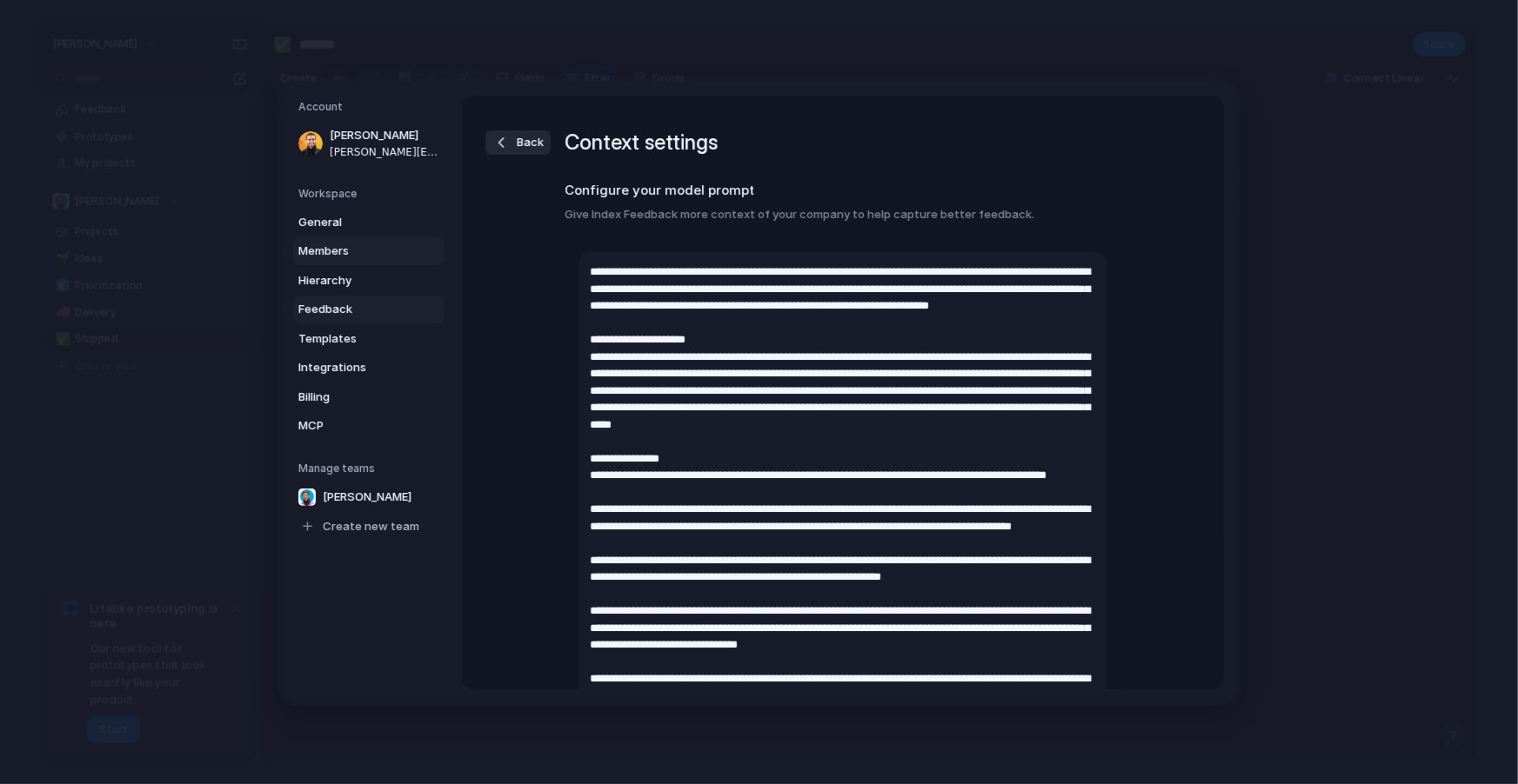
click at [308, 249] on span "Members" at bounding box center [354, 251] width 112 height 17
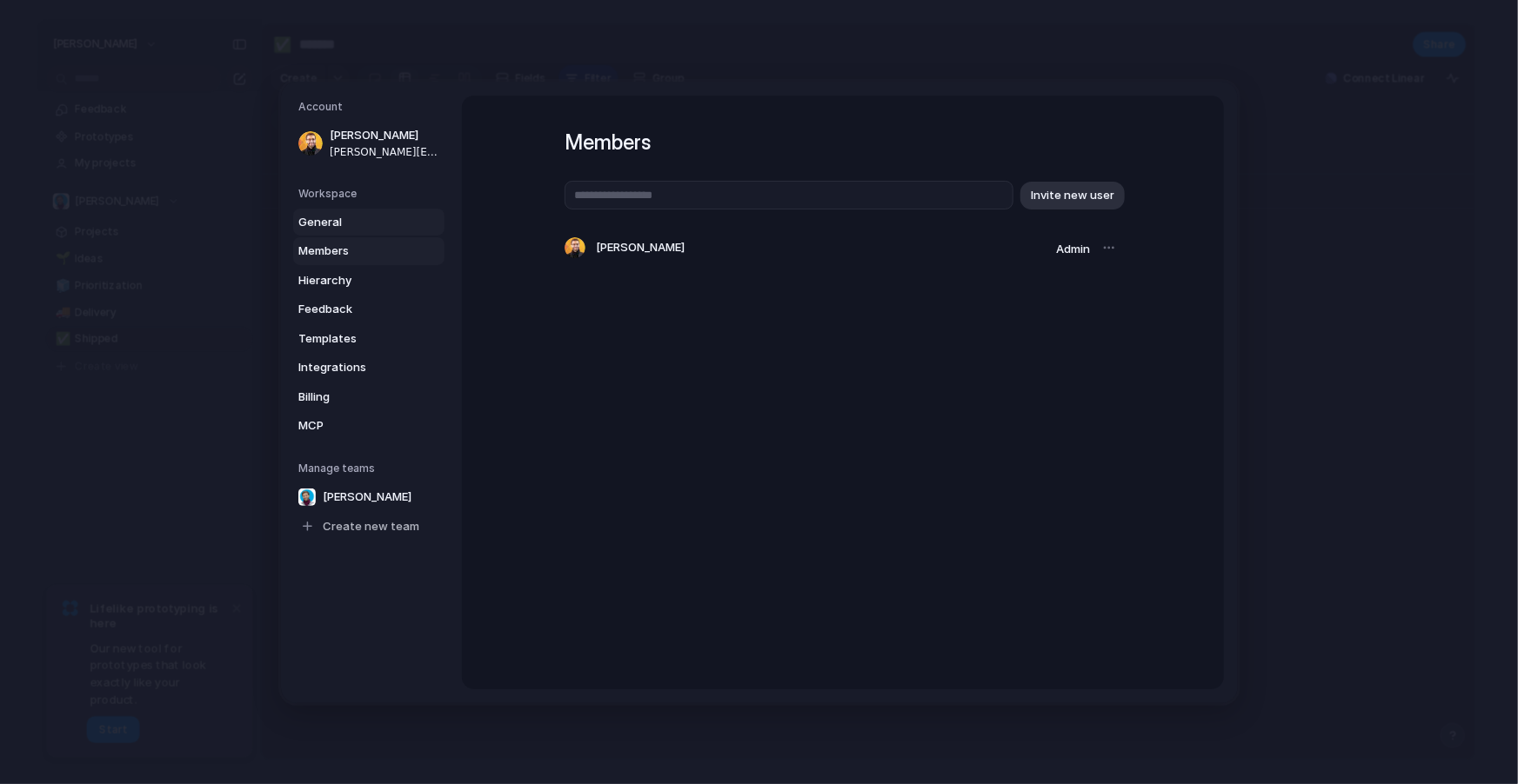
click at [339, 223] on span "General" at bounding box center [354, 222] width 112 height 17
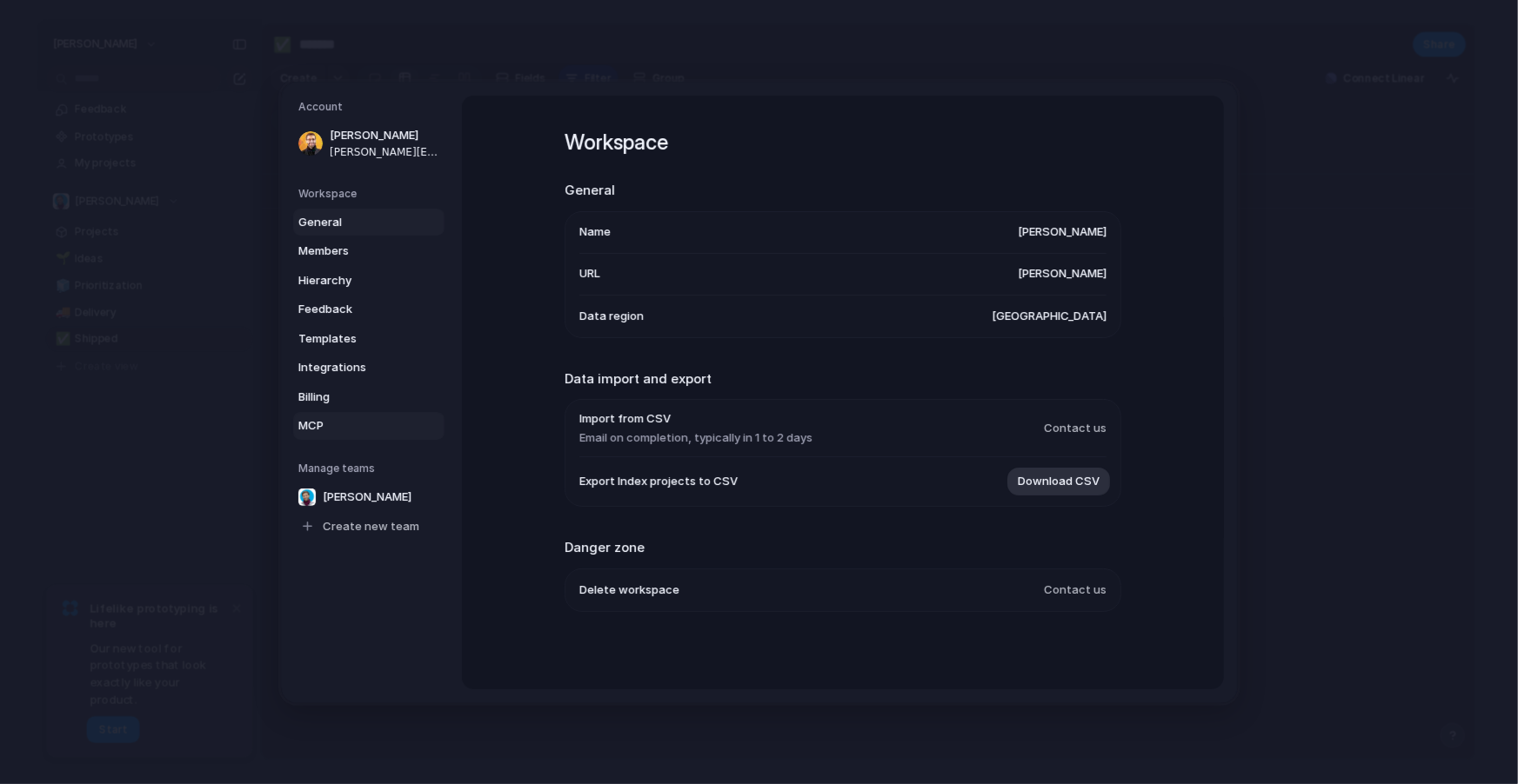
click at [326, 429] on span "MCP" at bounding box center [354, 426] width 112 height 17
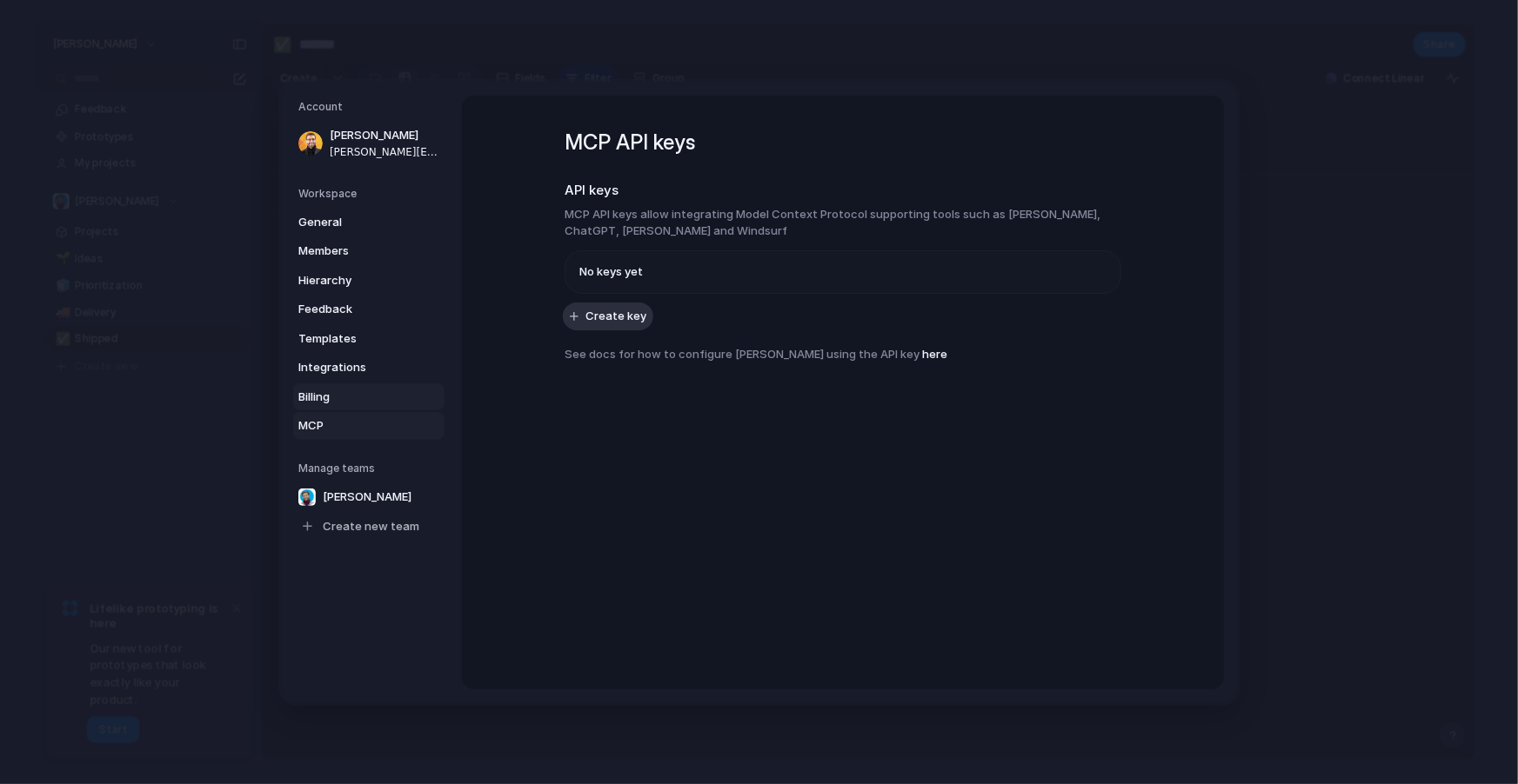
click at [342, 388] on span "Billing" at bounding box center [354, 396] width 112 height 17
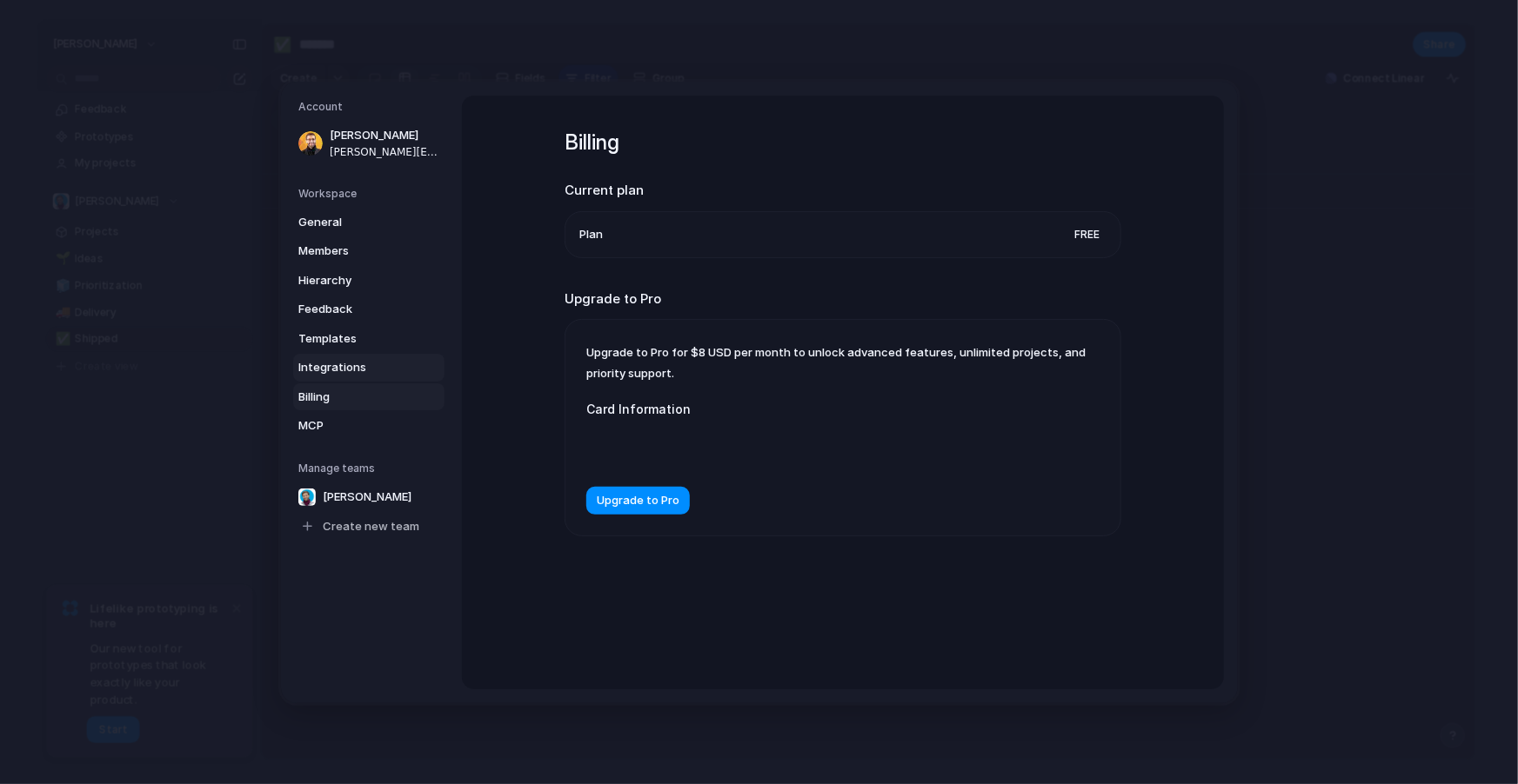
click at [347, 365] on span "Integrations" at bounding box center [354, 368] width 112 height 17
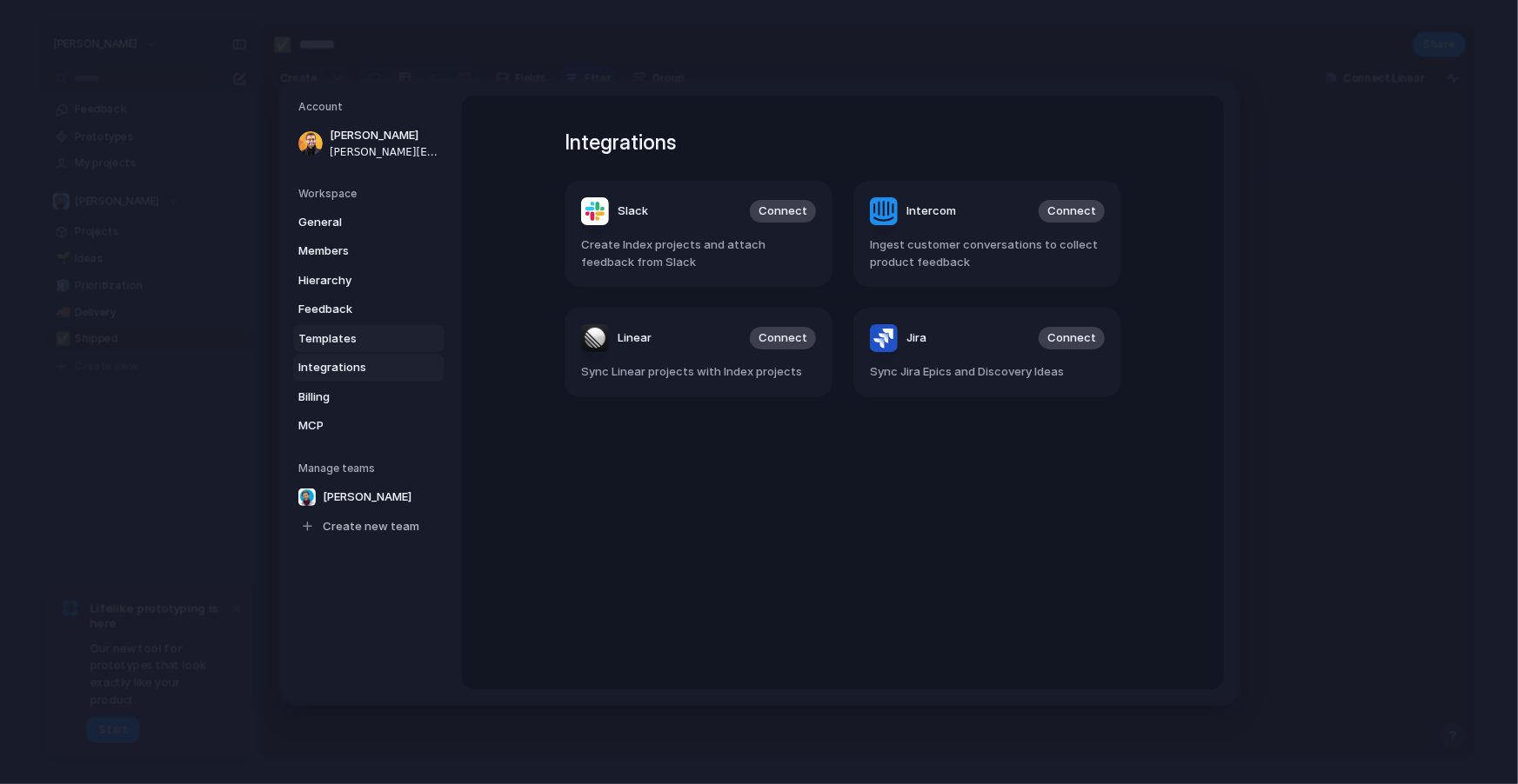
click at [350, 342] on span "Templates" at bounding box center [354, 338] width 112 height 17
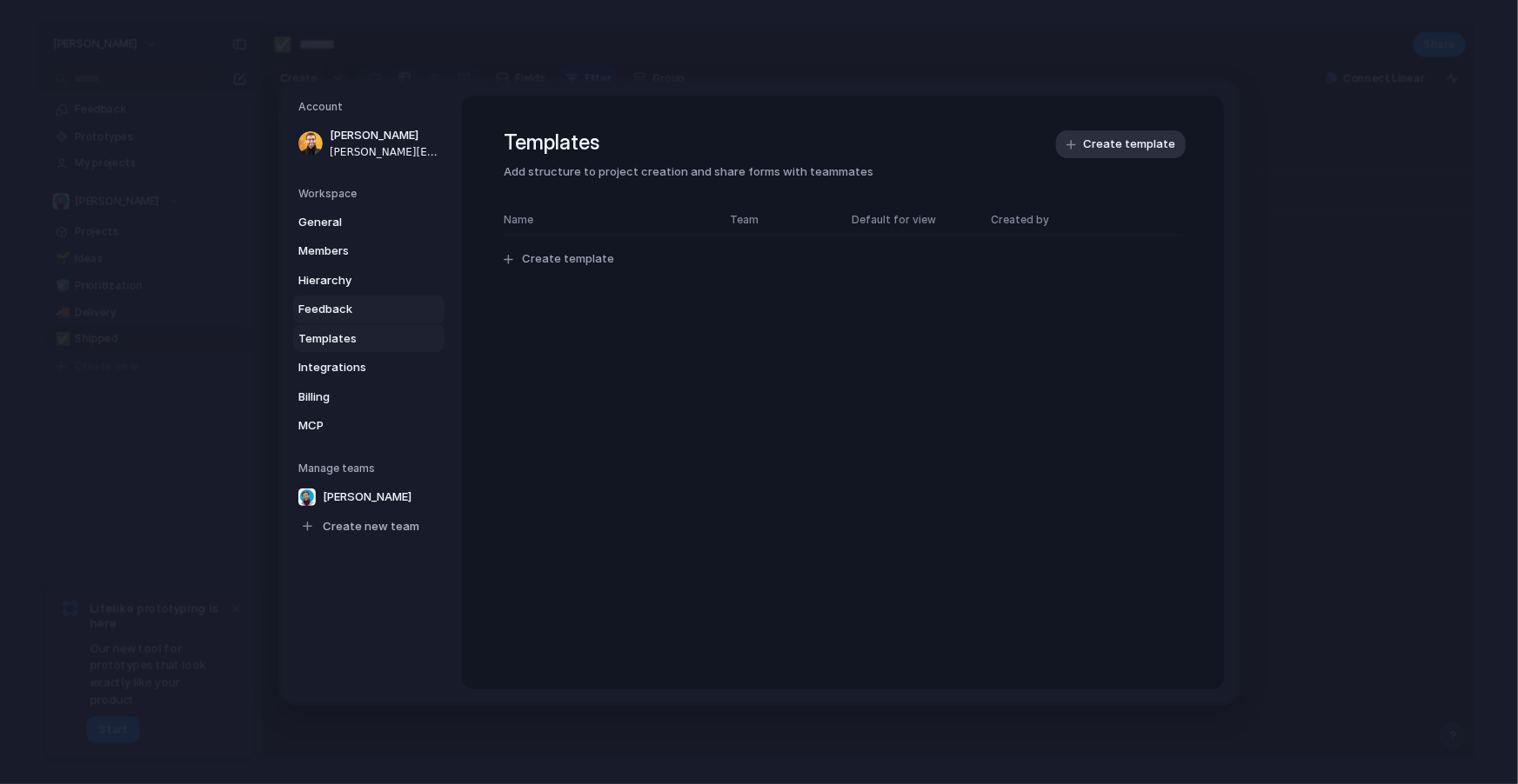
click at [349, 312] on span "Feedback" at bounding box center [354, 309] width 112 height 17
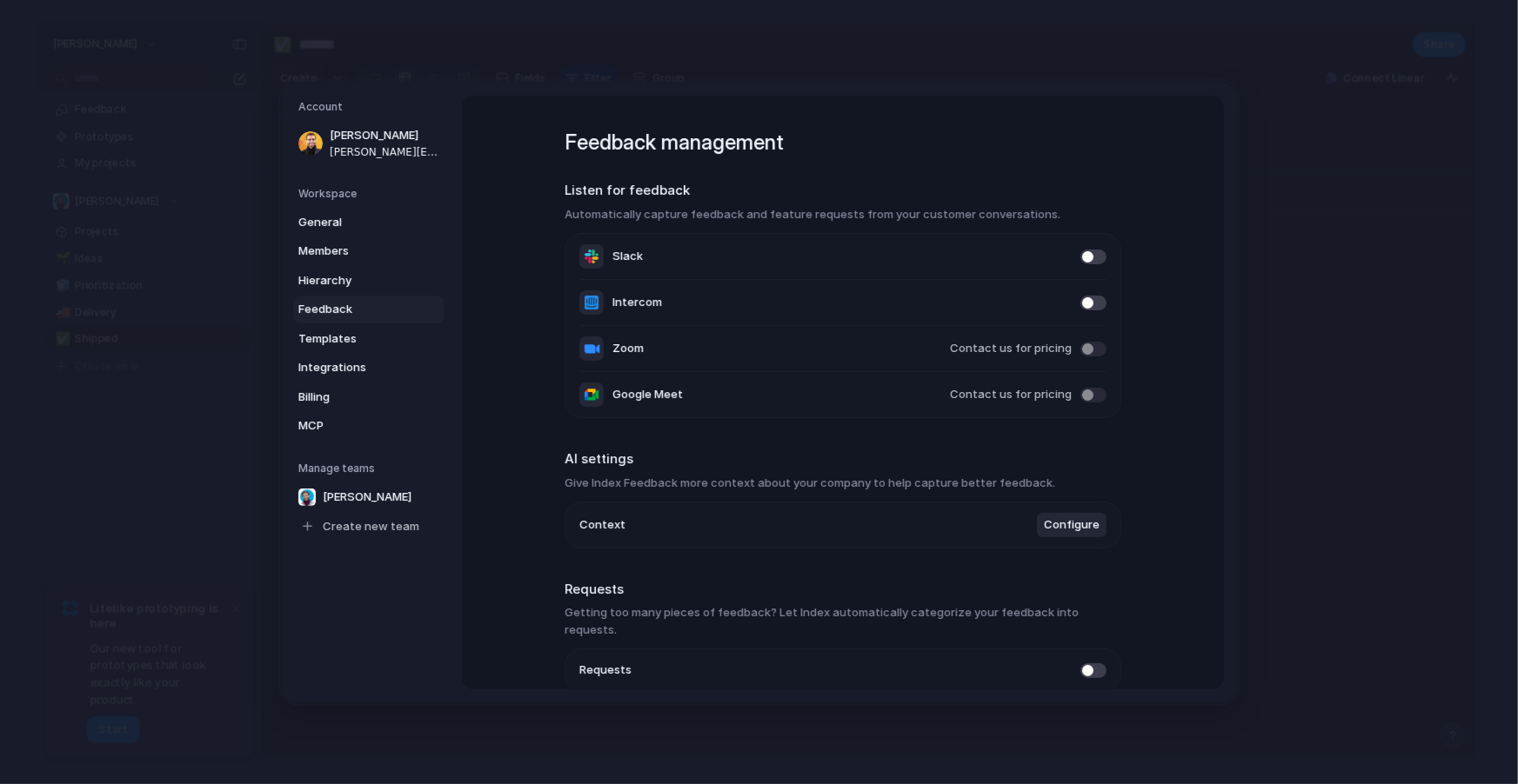
scroll to position [62, 0]
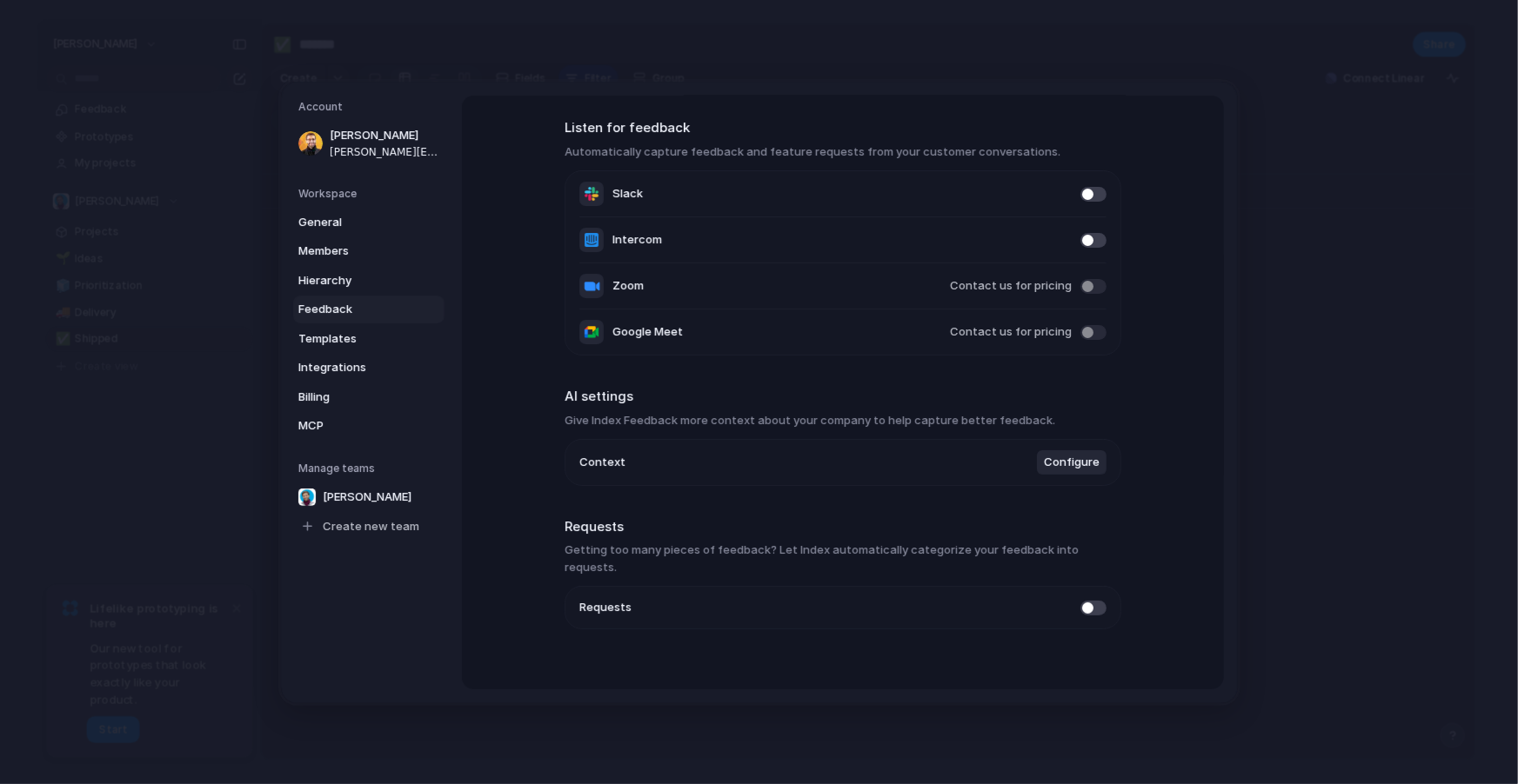
click at [1062, 453] on span "Configure" at bounding box center [1072, 462] width 56 height 17
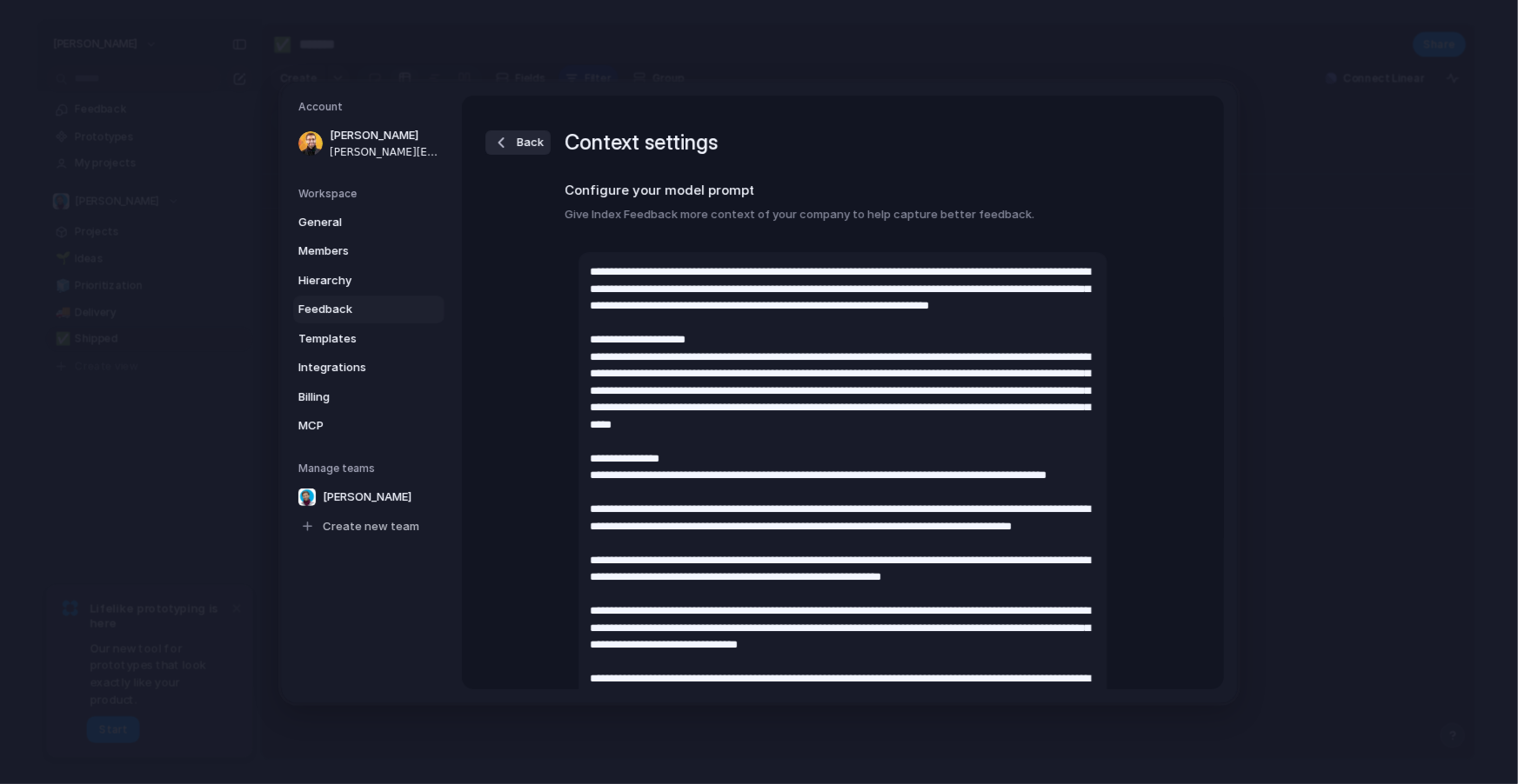
click at [500, 131] on button "Back" at bounding box center [518, 142] width 65 height 24
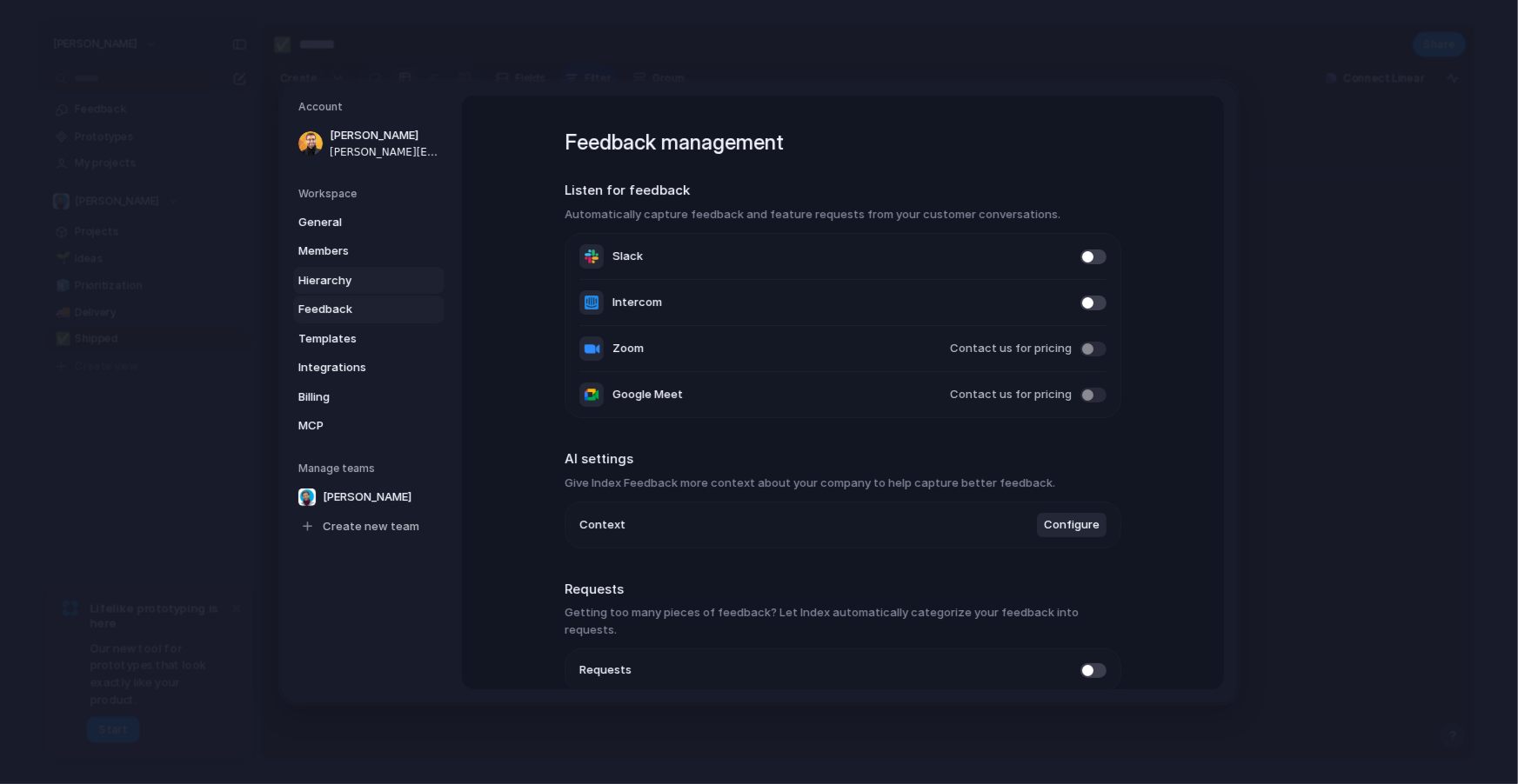
click at [351, 279] on span "Hierarchy" at bounding box center [354, 280] width 112 height 17
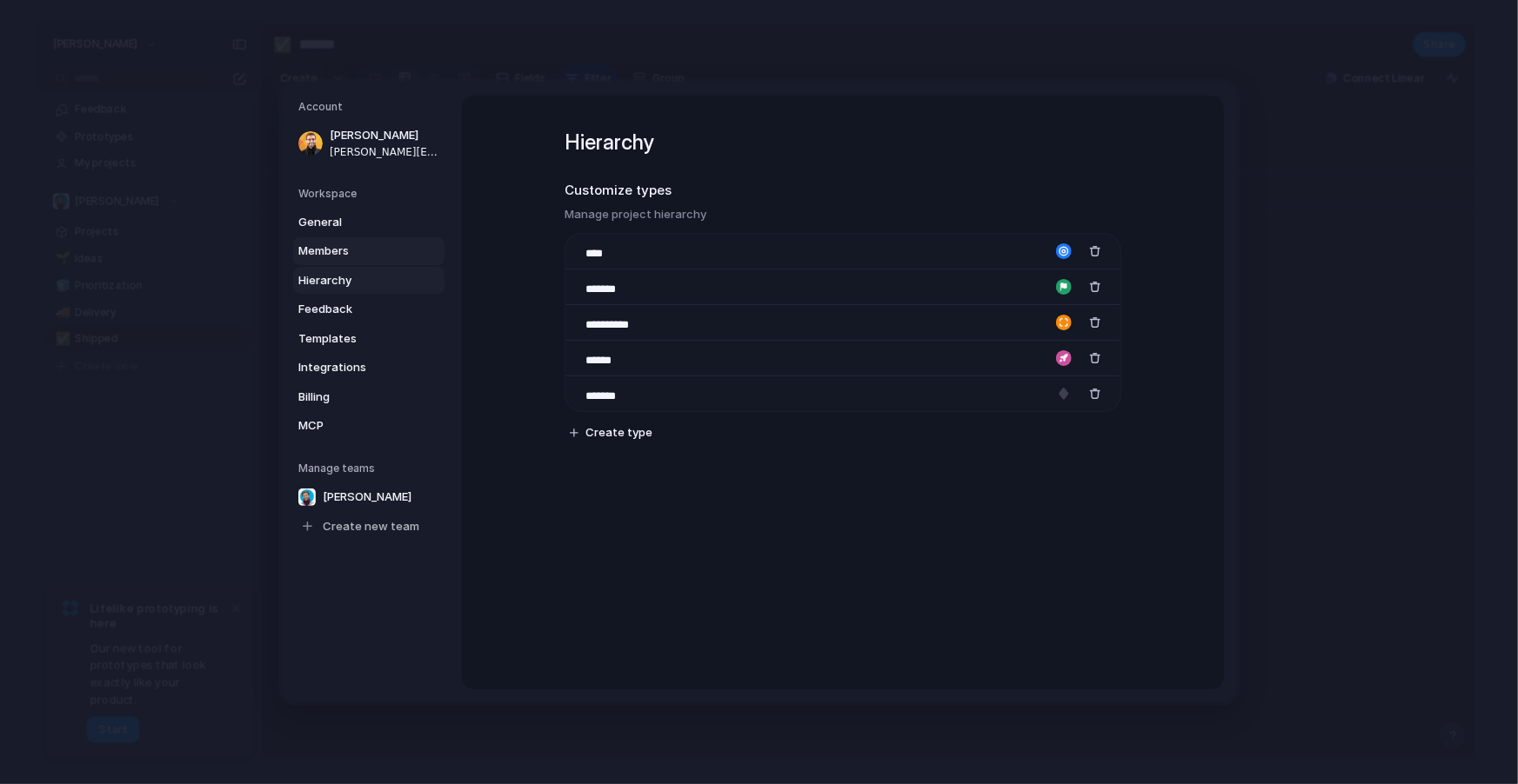
click at [362, 242] on span "Members" at bounding box center [354, 251] width 112 height 17
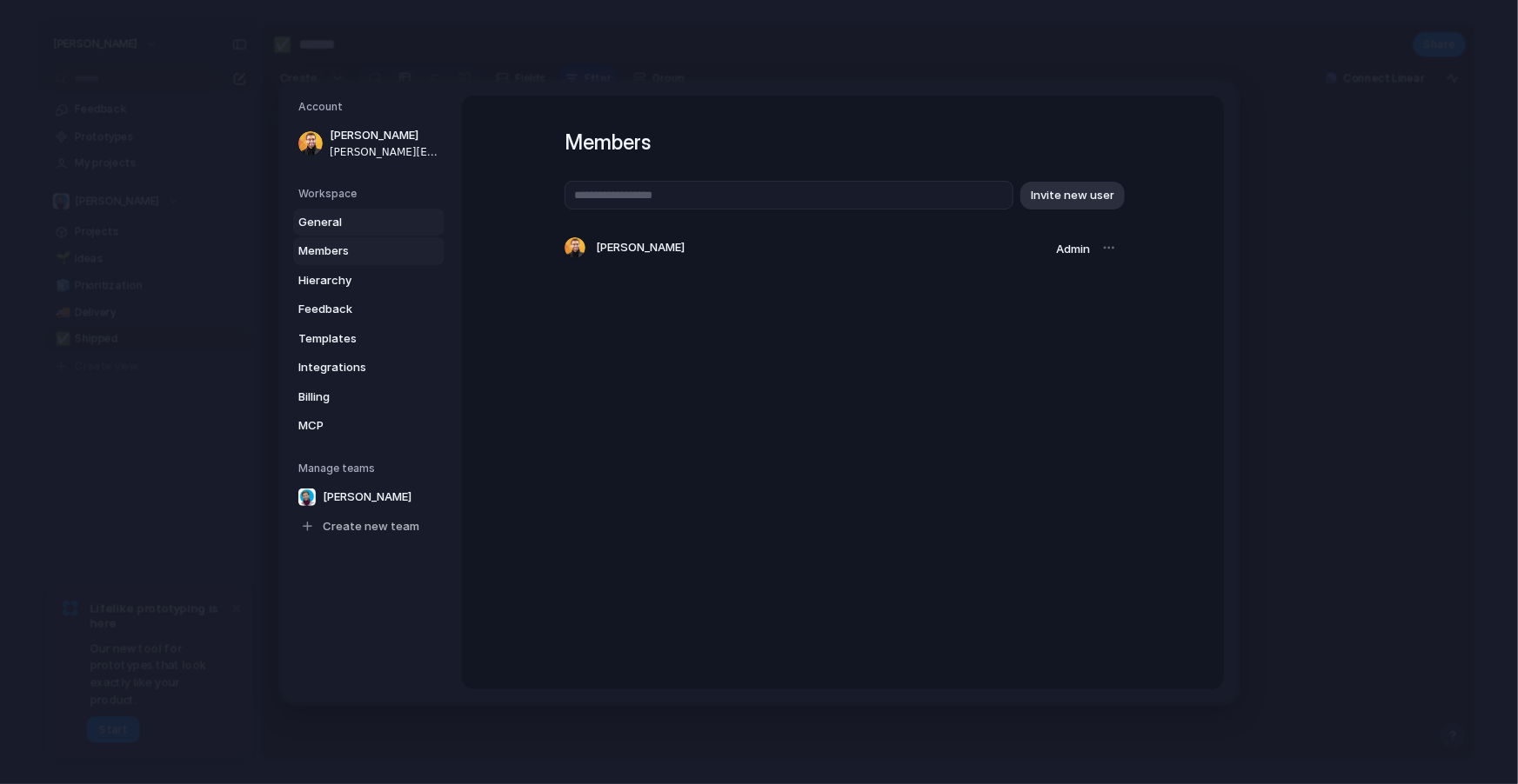
click at [362, 213] on span "General" at bounding box center [354, 222] width 112 height 17
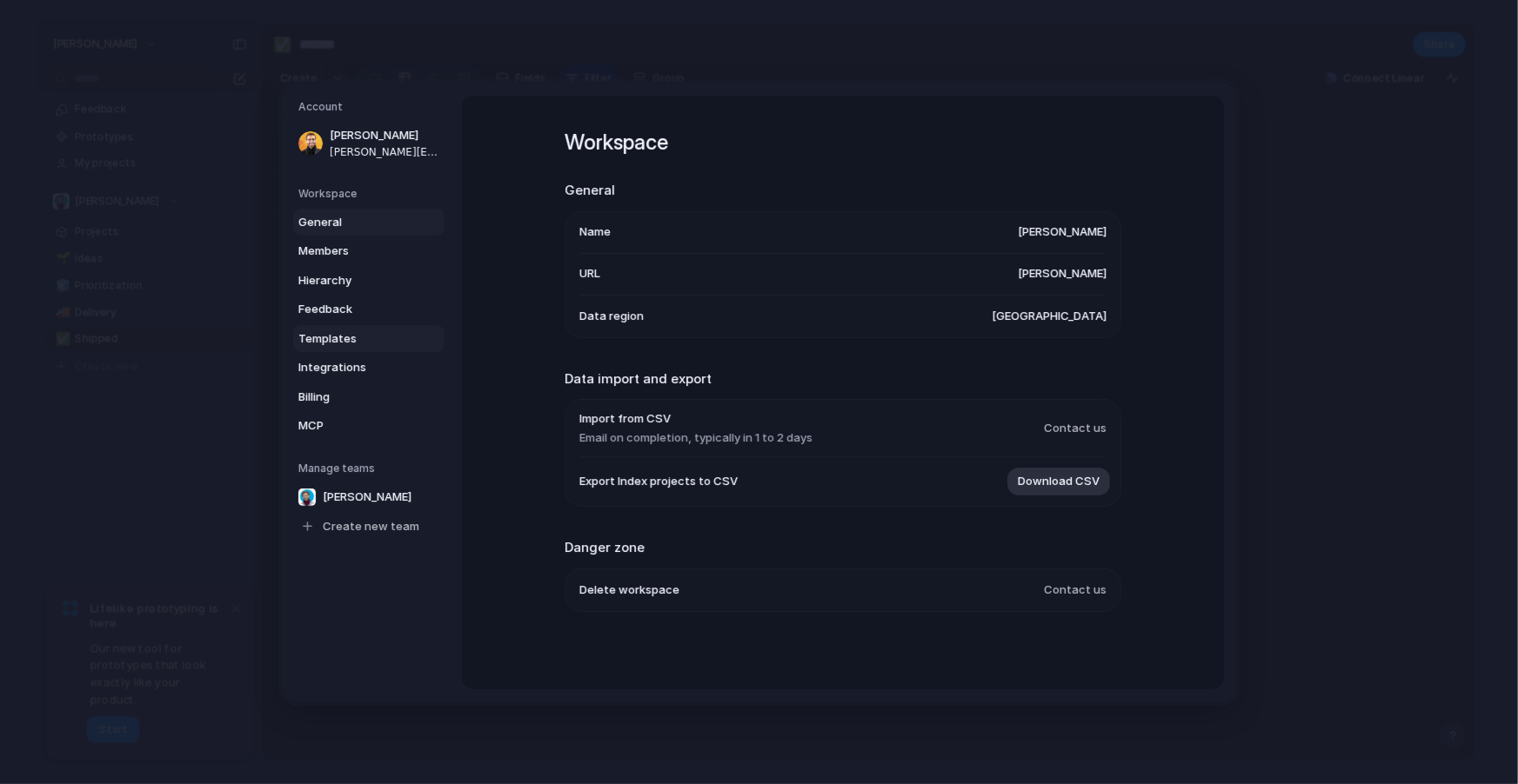
click at [375, 342] on span "Templates" at bounding box center [354, 338] width 112 height 17
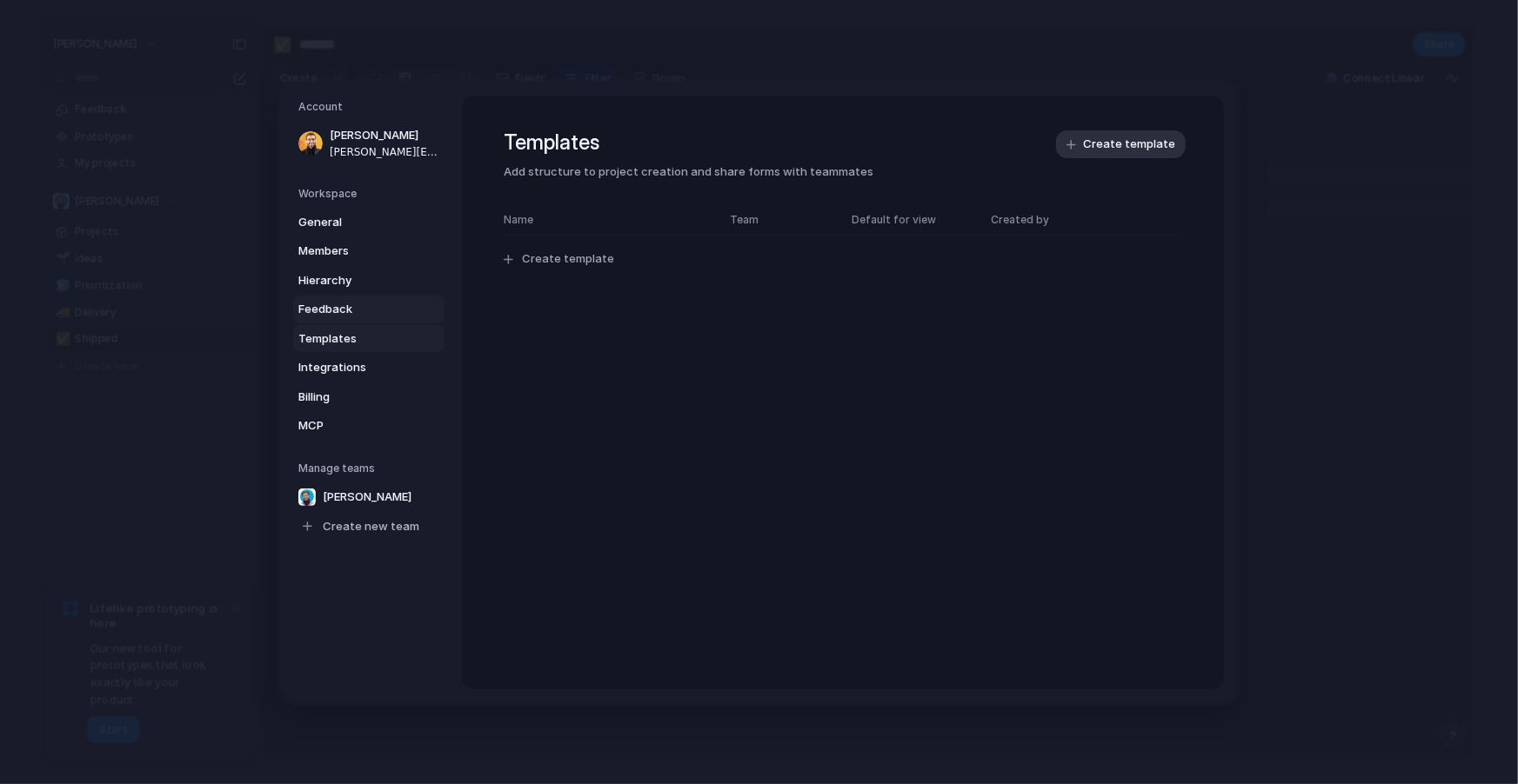
click at [358, 311] on span "Feedback" at bounding box center [354, 309] width 112 height 17
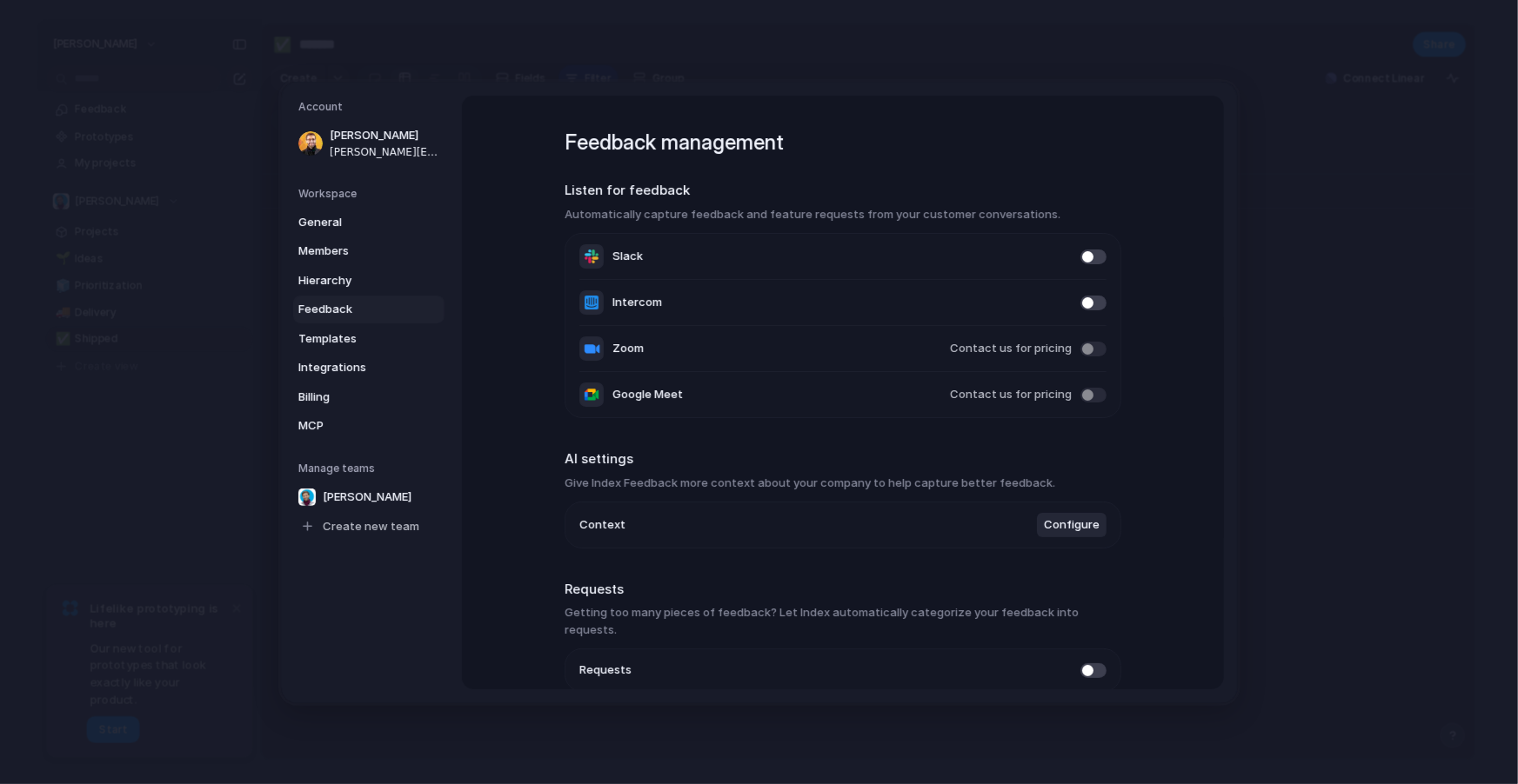
click at [1071, 524] on span "Configure" at bounding box center [1072, 525] width 56 height 17
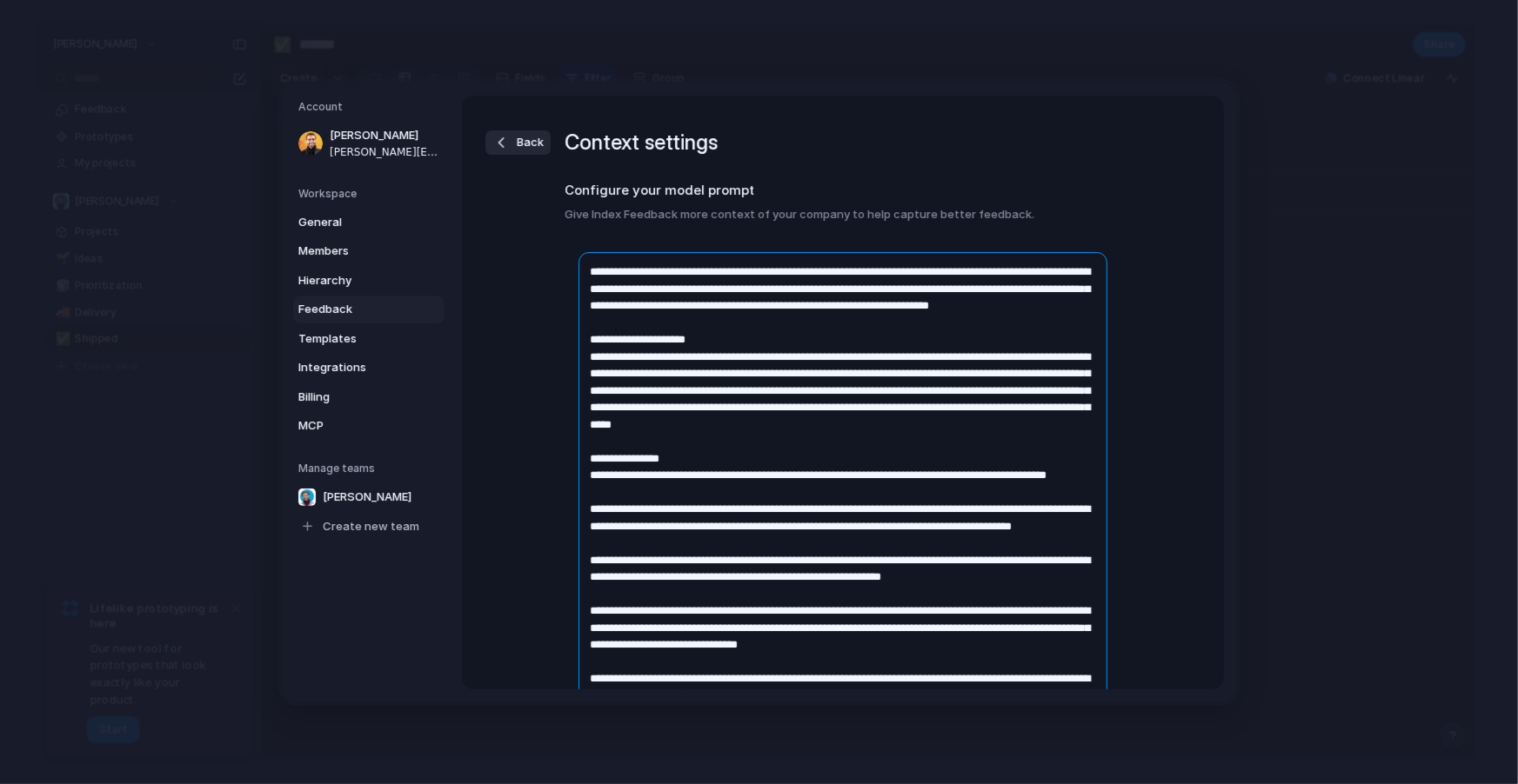
click at [759, 352] on textarea at bounding box center [843, 618] width 529 height 733
click at [826, 478] on textarea at bounding box center [843, 618] width 529 height 733
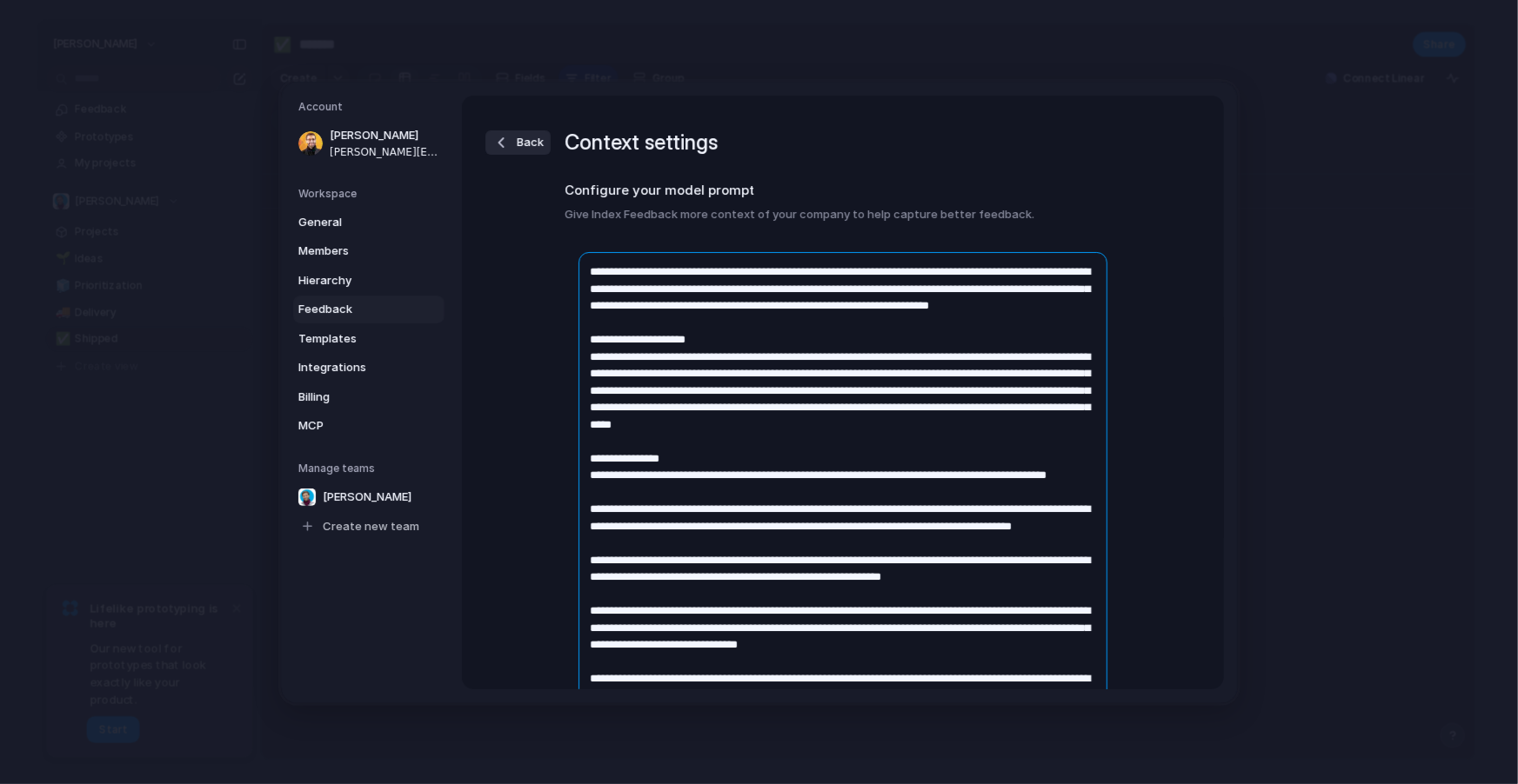
click at [826, 478] on textarea at bounding box center [843, 618] width 529 height 733
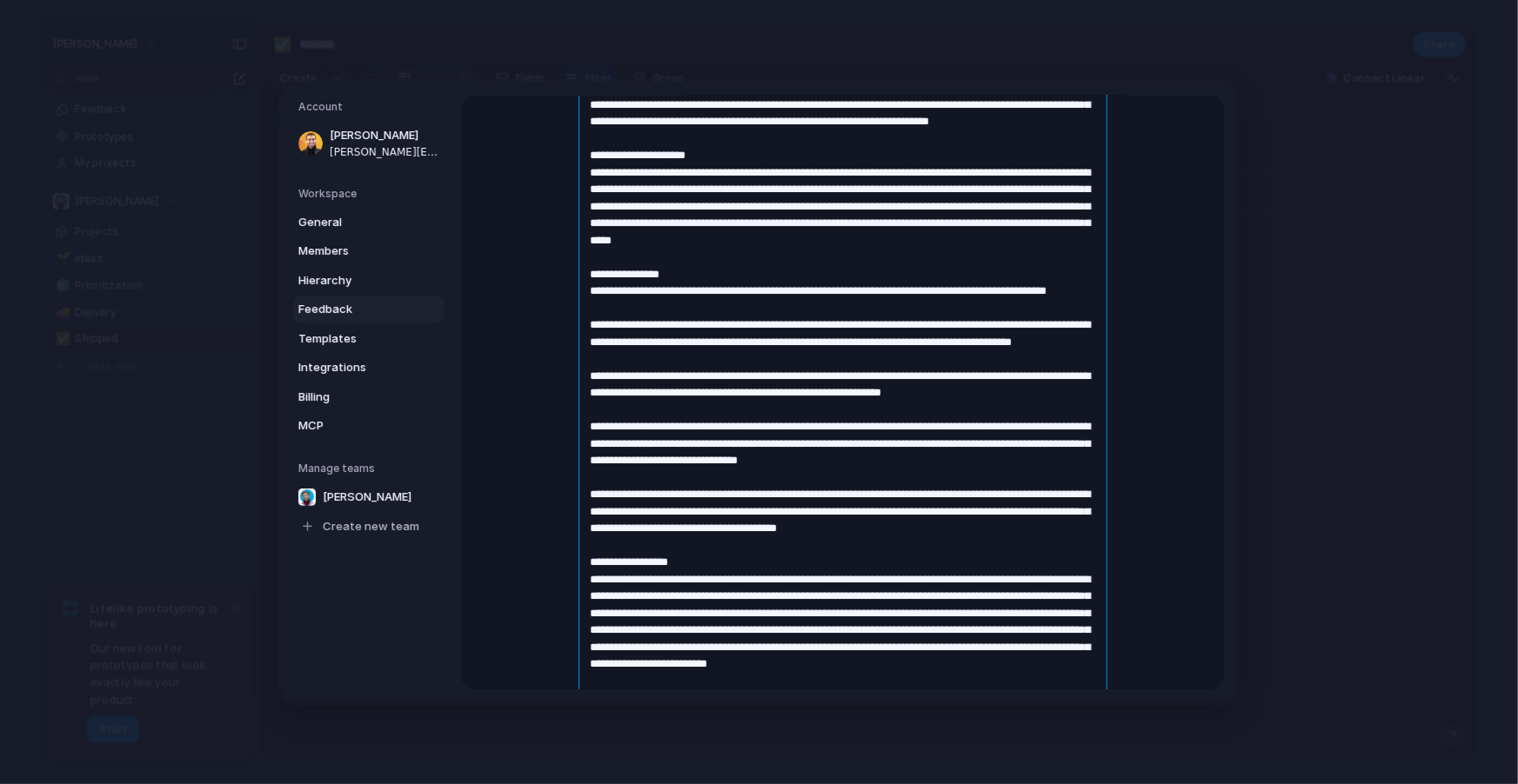
scroll to position [408, 0]
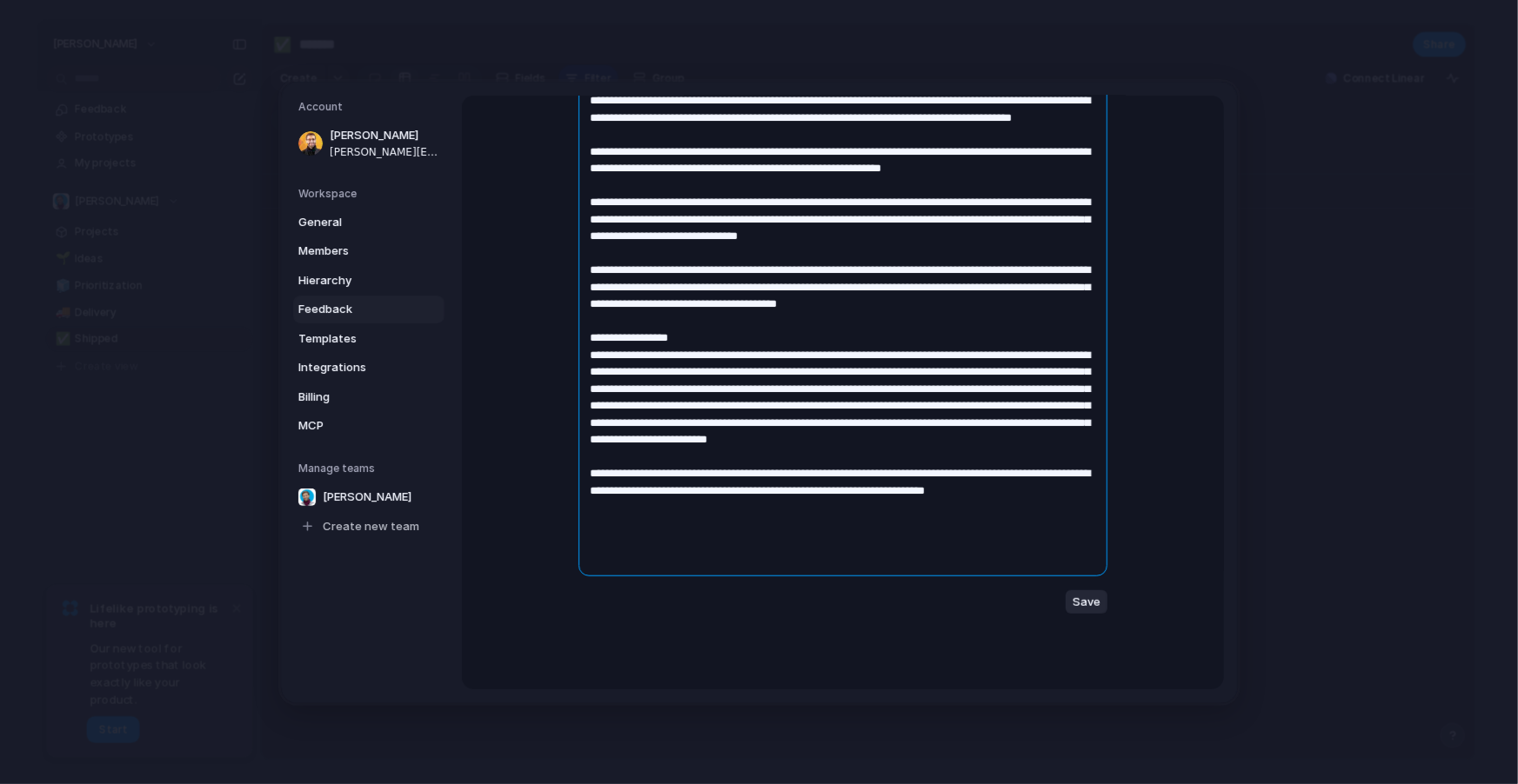
click at [920, 378] on textarea at bounding box center [843, 209] width 529 height 733
click at [913, 387] on textarea at bounding box center [843, 209] width 529 height 733
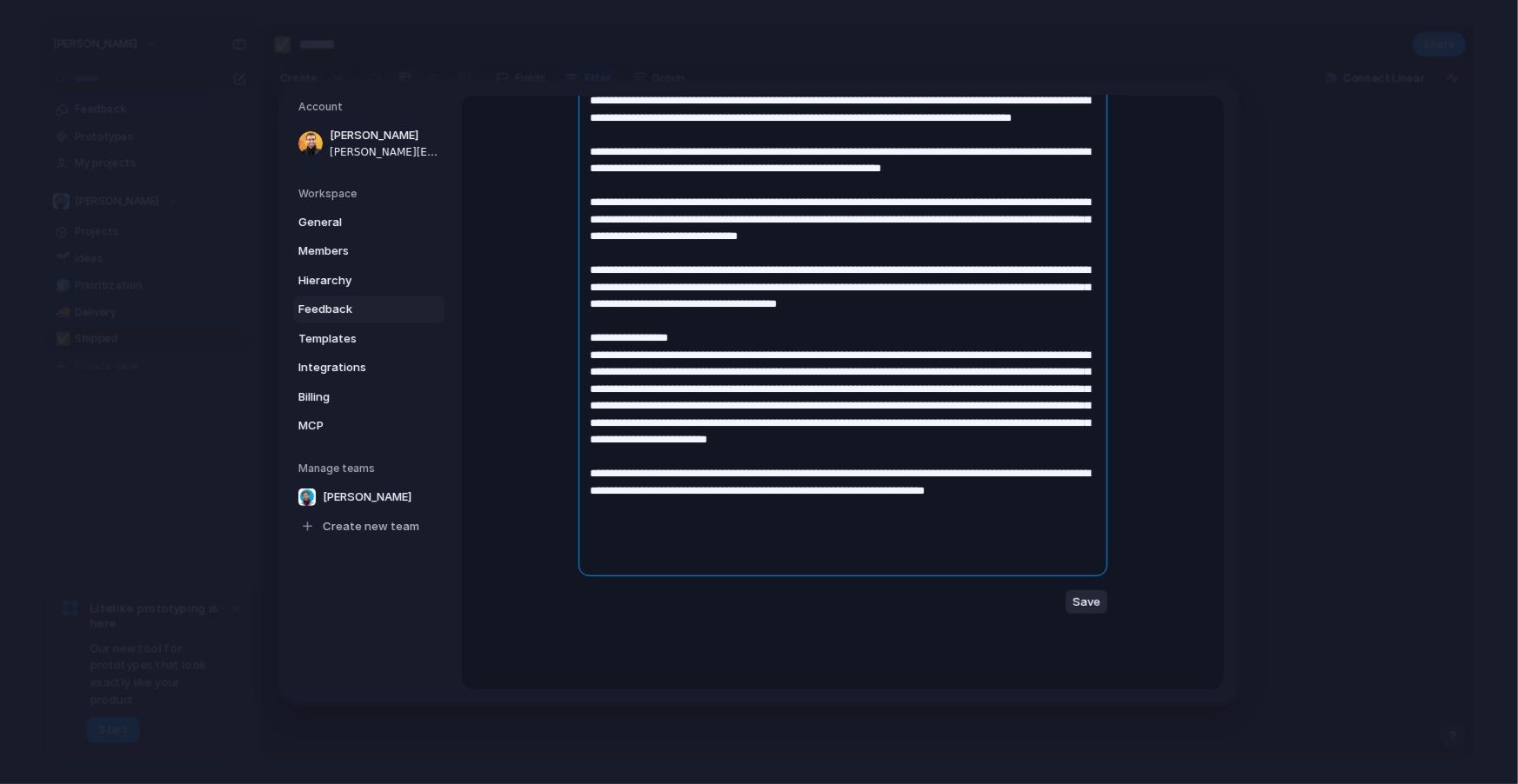
click at [913, 387] on textarea at bounding box center [843, 209] width 529 height 733
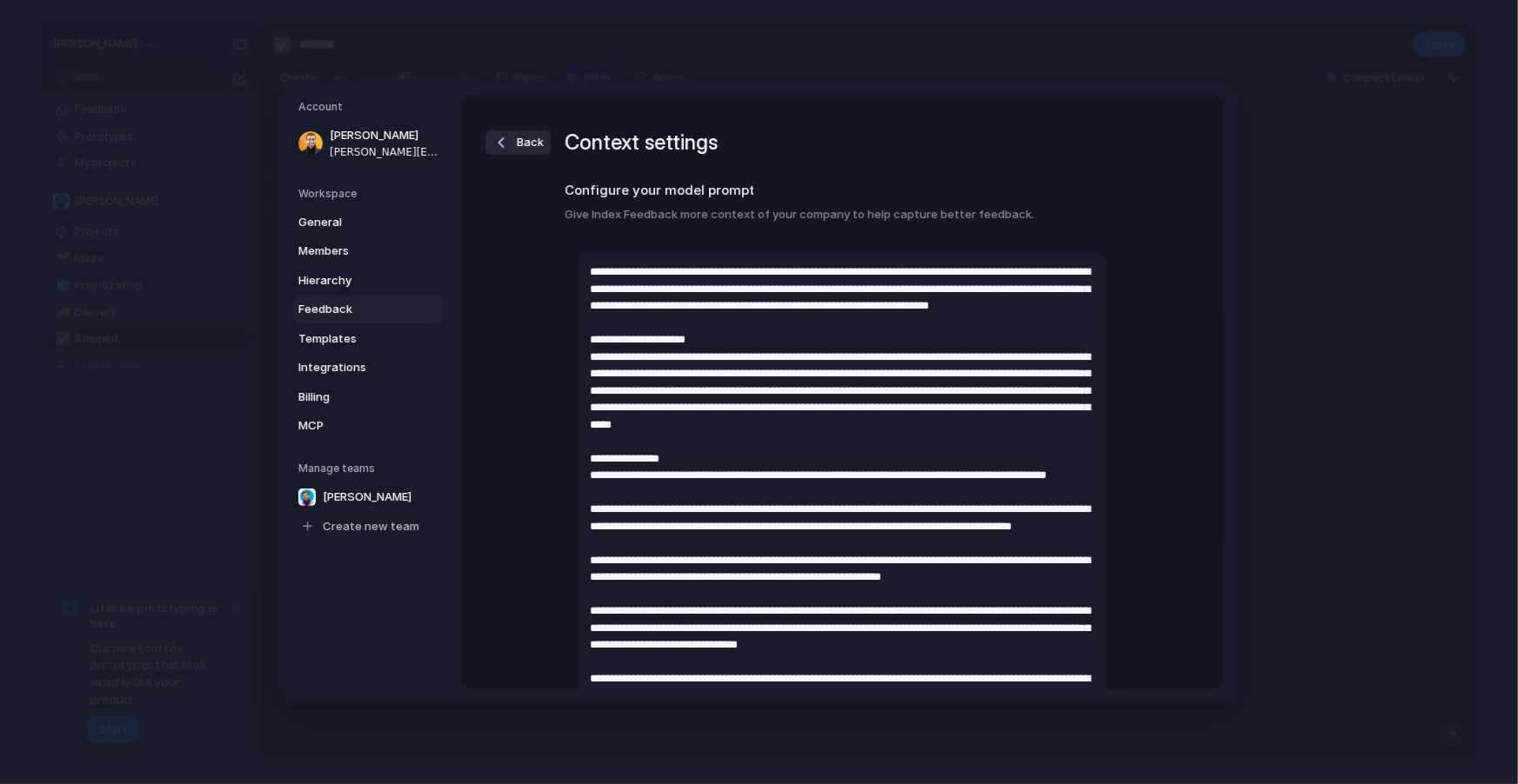
click at [595, 201] on section "Configure your model prompt Give Index Feedback more context of your company to…" at bounding box center [842, 201] width 557 height 41
click at [595, 188] on h2 "Configure your model prompt" at bounding box center [842, 190] width 557 height 20
click at [523, 138] on span "Back" at bounding box center [530, 142] width 27 height 17
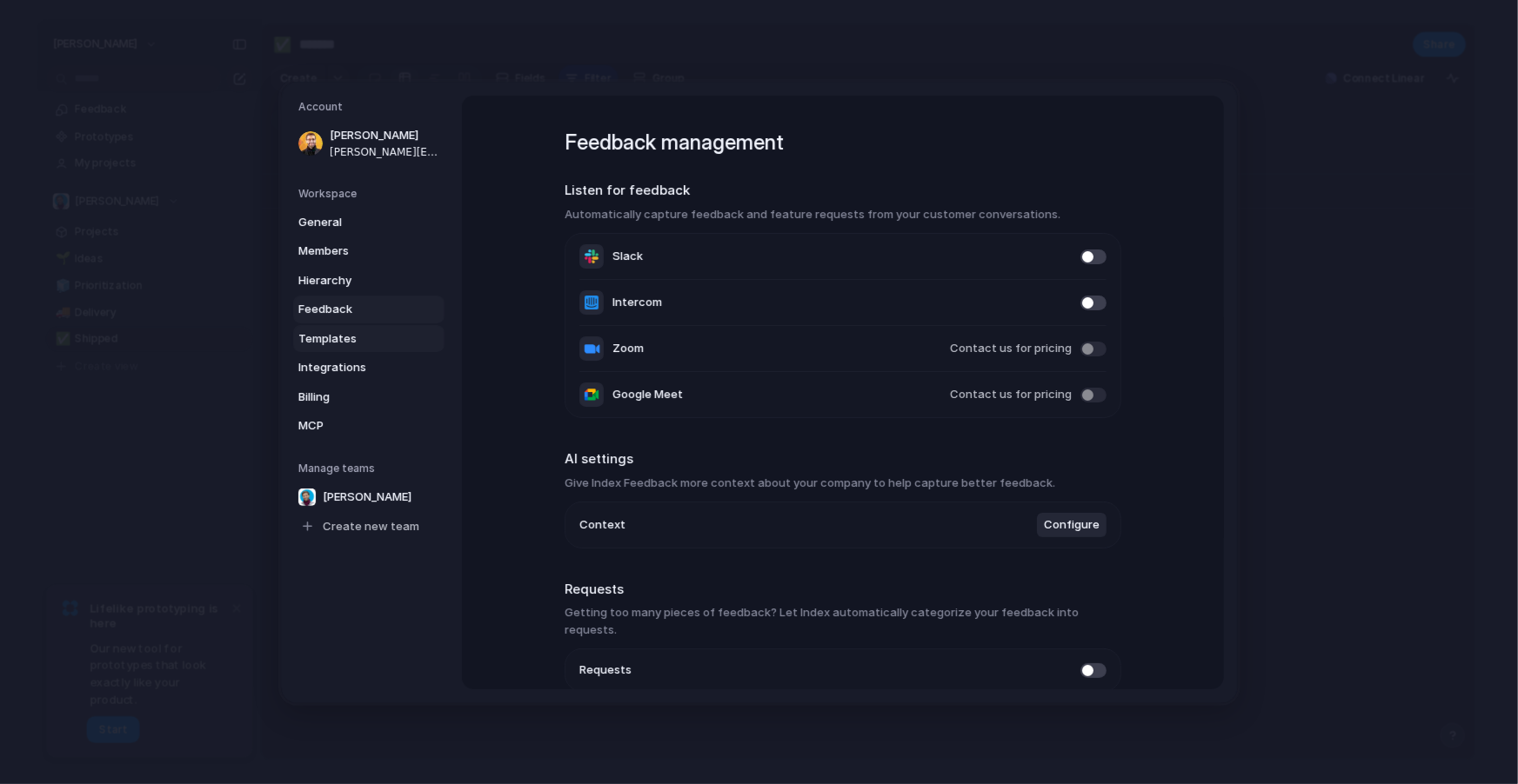
click at [387, 340] on span "Templates" at bounding box center [354, 338] width 112 height 17
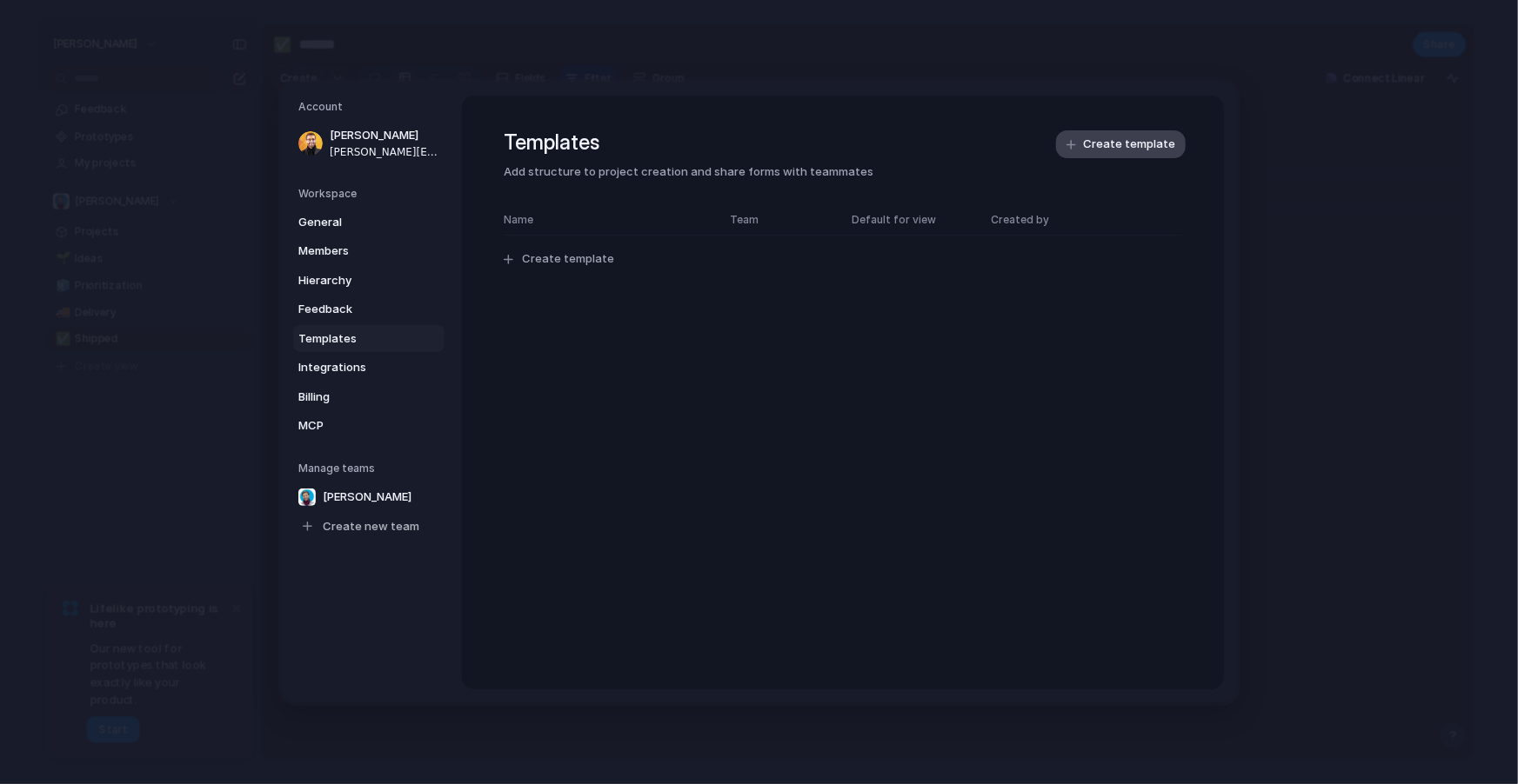
click at [1146, 136] on span "Create template" at bounding box center [1129, 144] width 92 height 17
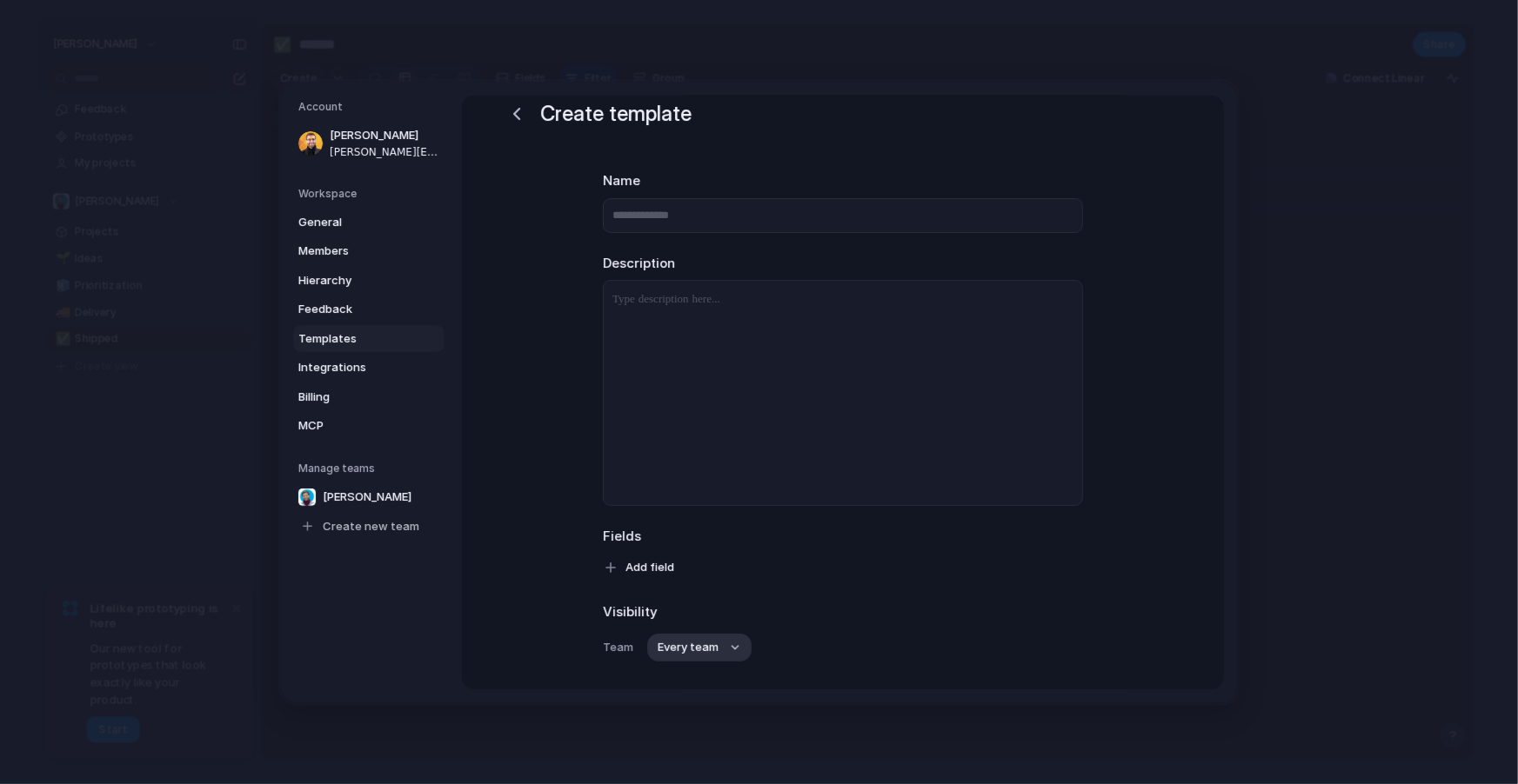
scroll to position [30, 0]
click at [656, 570] on span "Add field" at bounding box center [649, 566] width 49 height 17
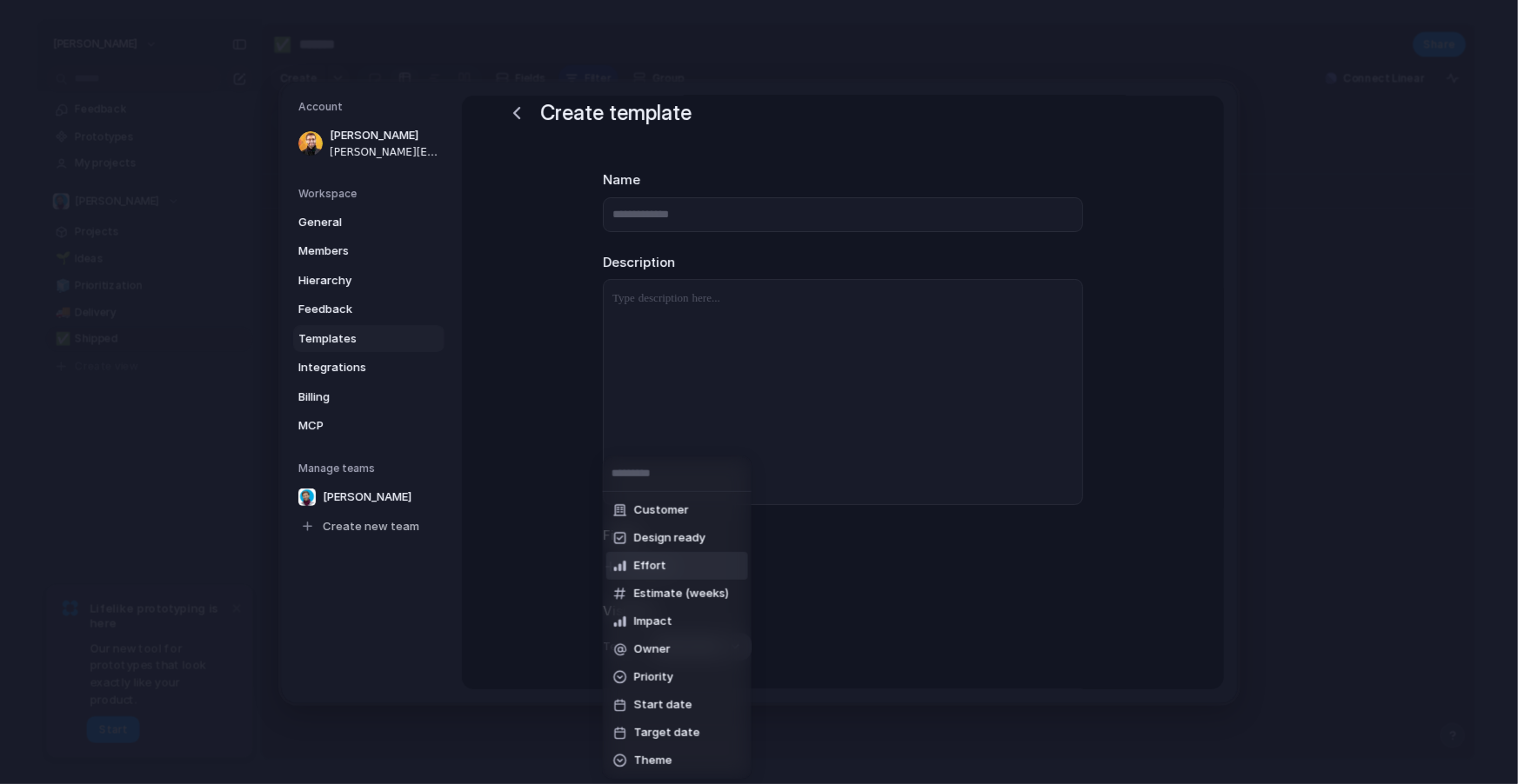
click at [516, 115] on div "Customer Design ready Effort Estimate (weeks) Impact Owner Priority Start date …" at bounding box center [759, 392] width 1518 height 784
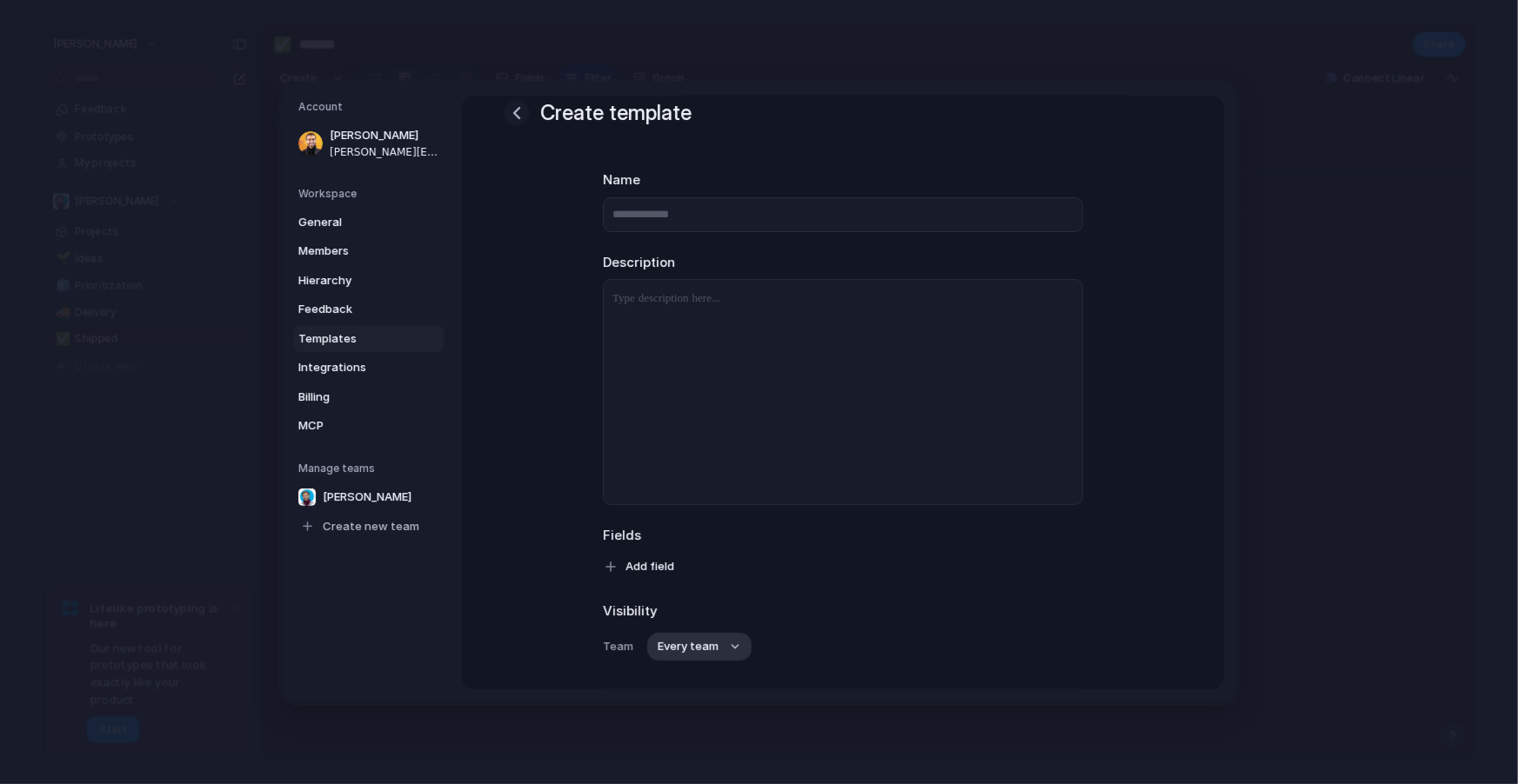
click at [521, 115] on div "button" at bounding box center [516, 113] width 21 height 21
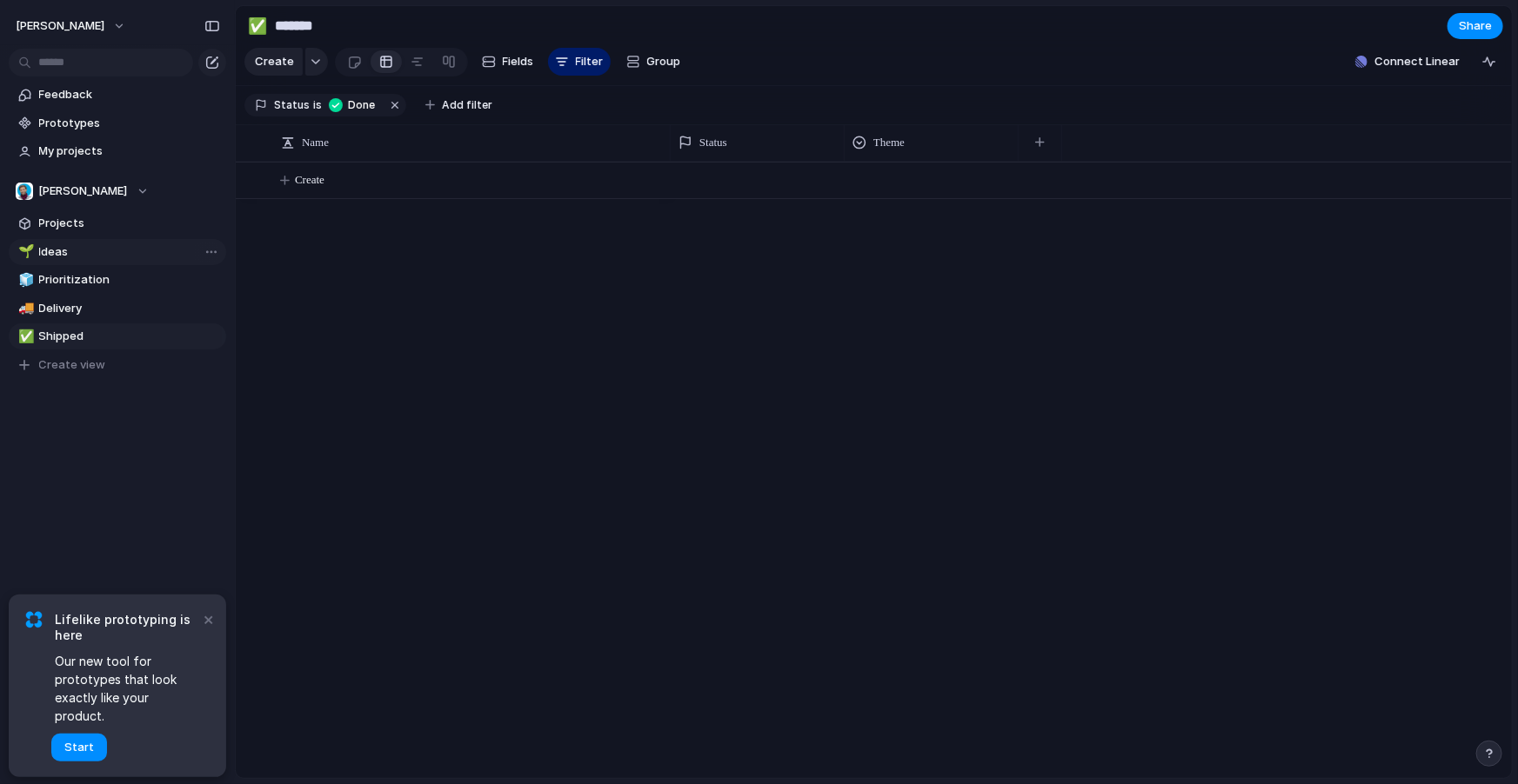
click at [153, 253] on span "Ideas" at bounding box center [130, 252] width 181 height 17
type input "*****"
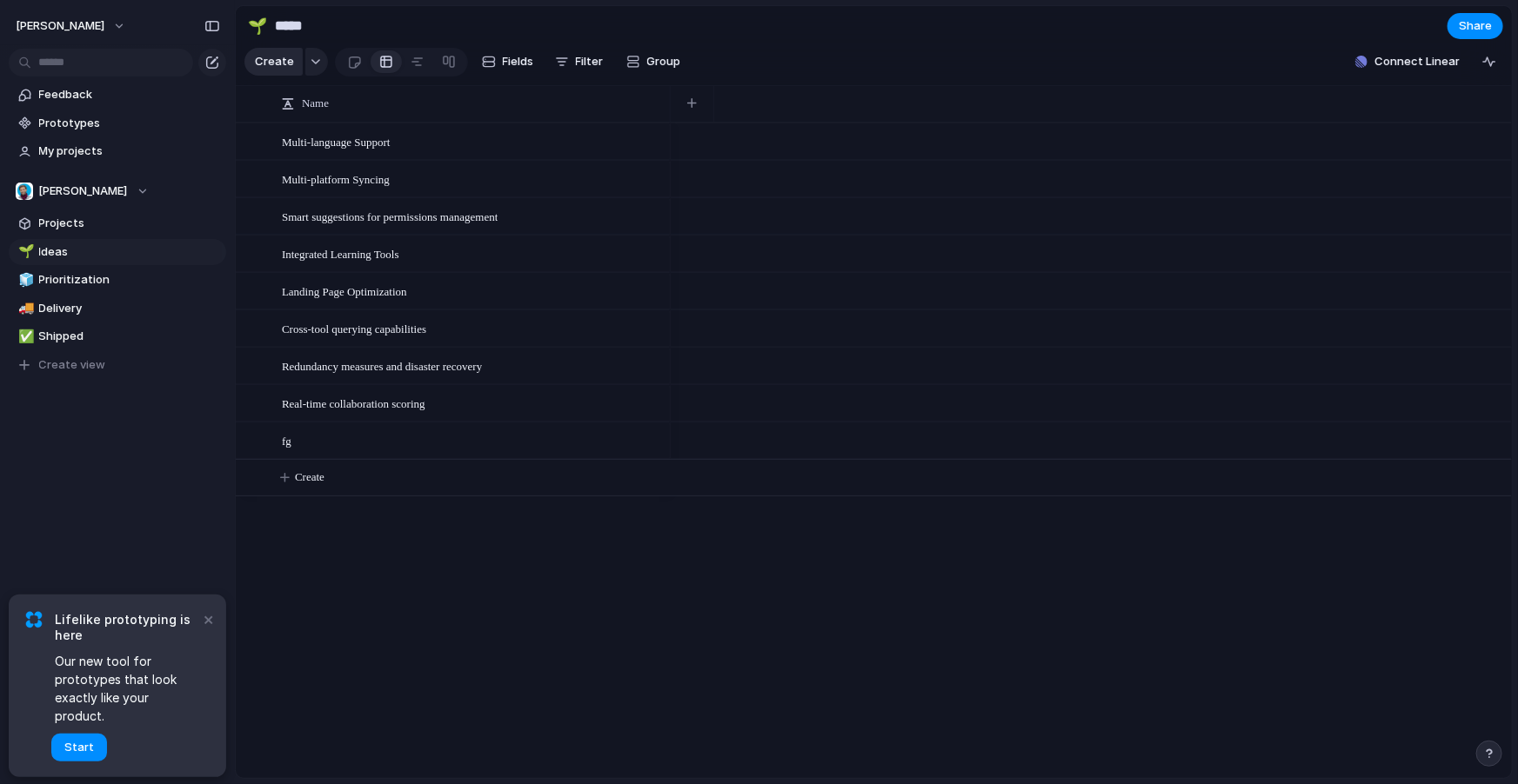
click at [268, 51] on button "Create" at bounding box center [273, 61] width 59 height 28
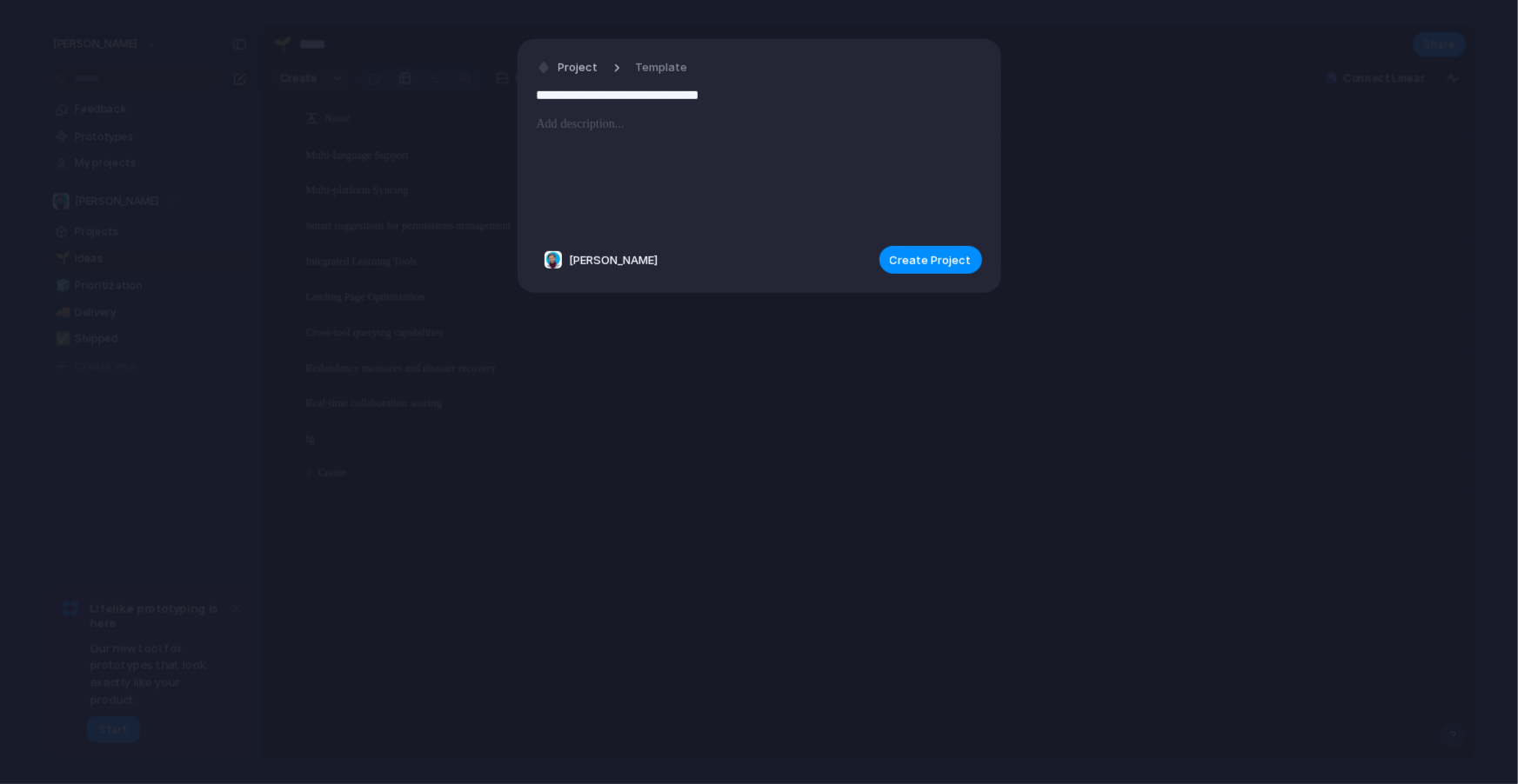
type input "**********"
click at [598, 145] on div at bounding box center [759, 173] width 445 height 118
paste div
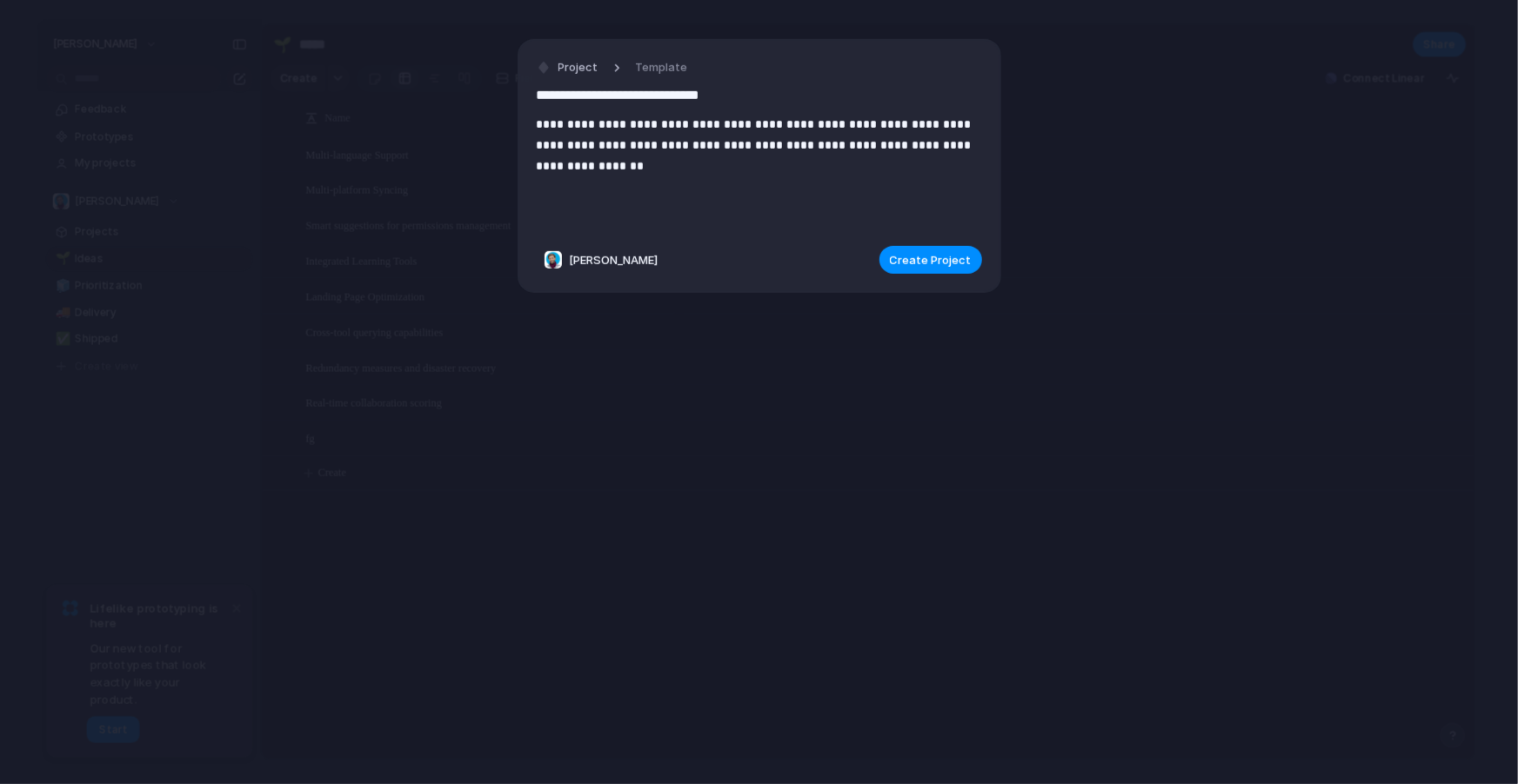
click at [907, 134] on p "**********" at bounding box center [759, 145] width 445 height 62
click at [907, 145] on p "**********" at bounding box center [759, 145] width 445 height 62
click at [936, 262] on span "Create Project" at bounding box center [930, 259] width 82 height 17
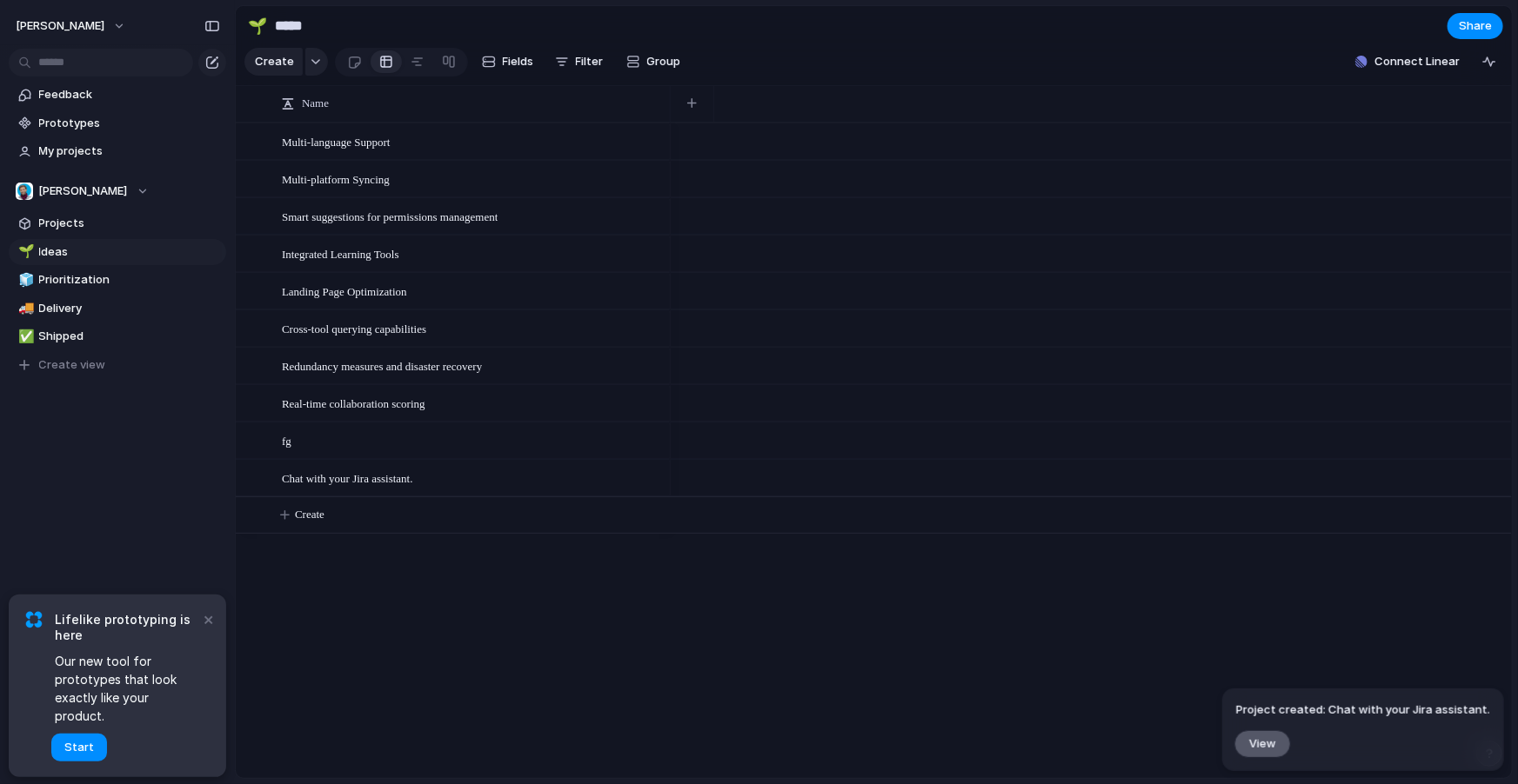
click at [1284, 738] on button "View" at bounding box center [1262, 743] width 57 height 28
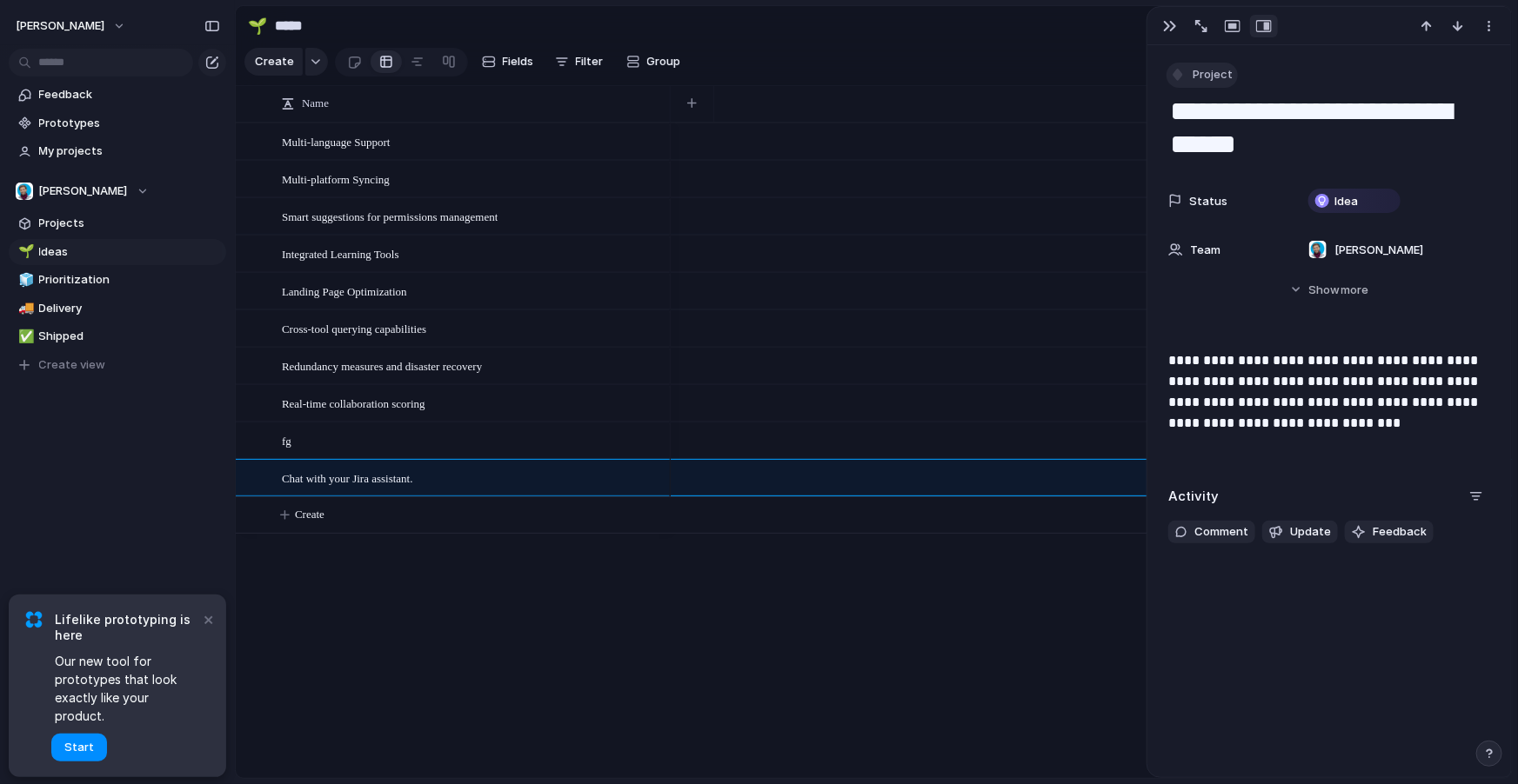
click at [1209, 73] on span "Project" at bounding box center [1212, 75] width 40 height 17
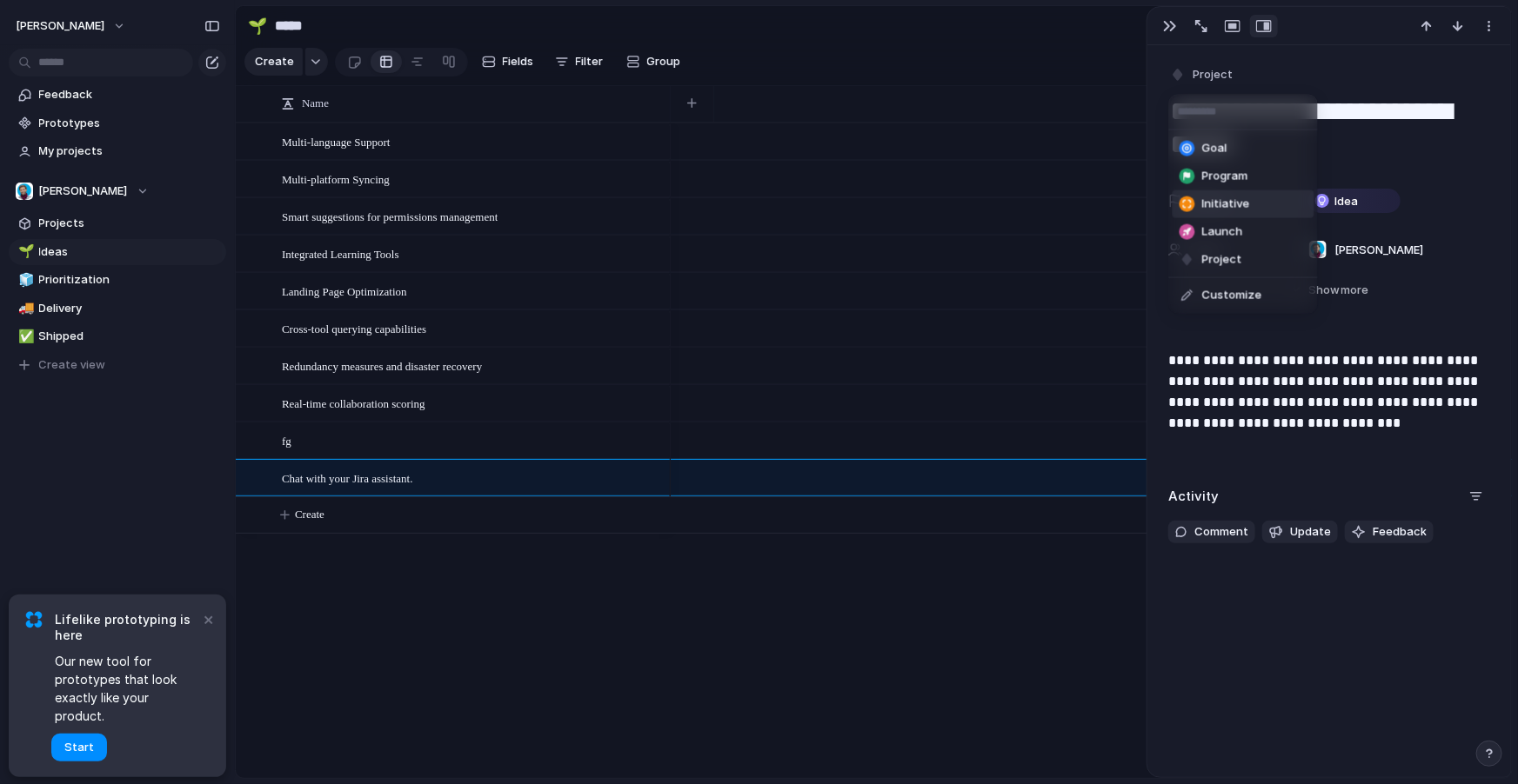
click at [1235, 202] on span "Initiative" at bounding box center [1226, 205] width 48 height 17
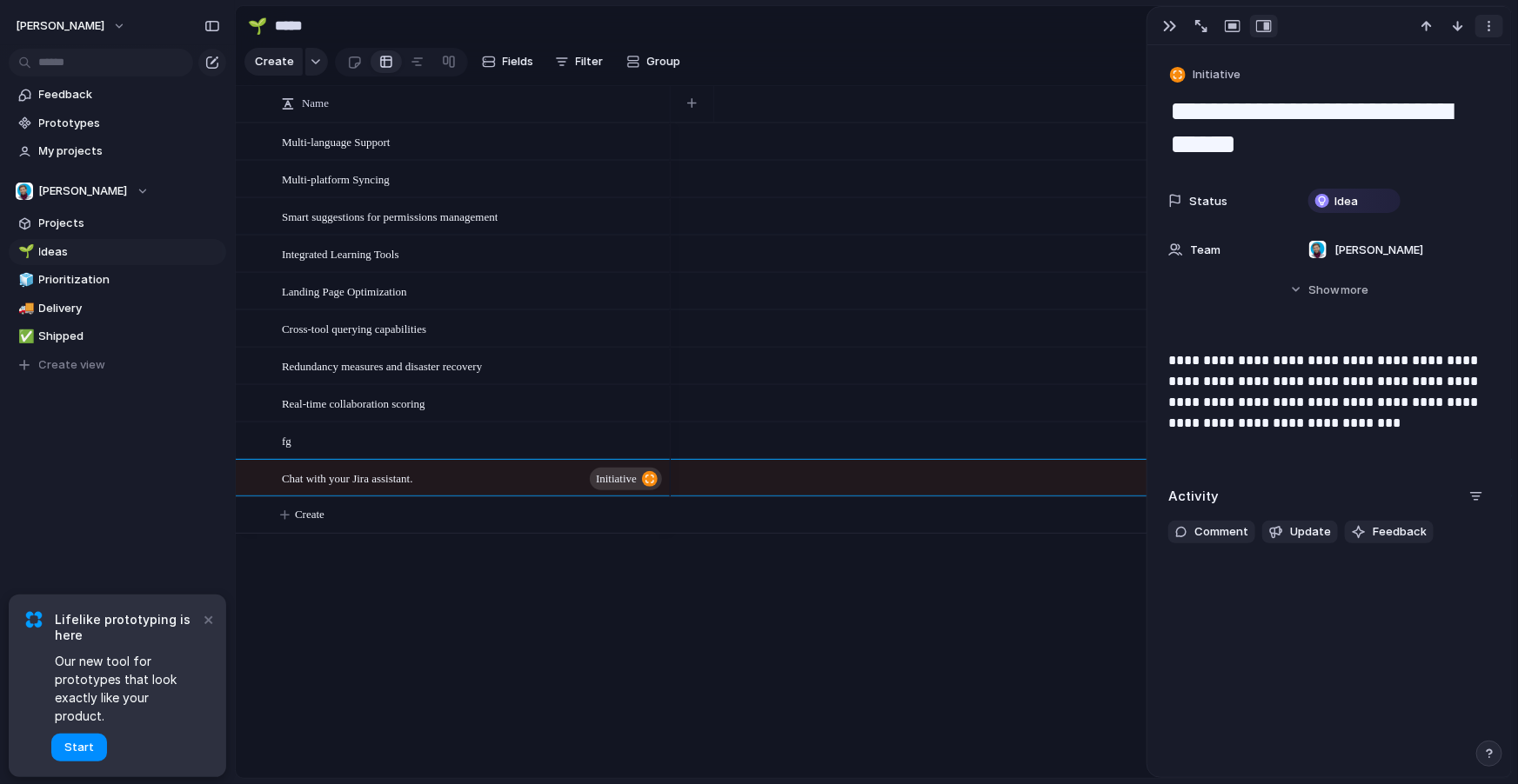
click at [1488, 33] on button "button" at bounding box center [1488, 26] width 28 height 23
click at [1488, 33] on div "Mark as duplicate Delete" at bounding box center [759, 392] width 1518 height 784
click at [1430, 24] on div "button" at bounding box center [1426, 26] width 13 height 13
type textarea "**"
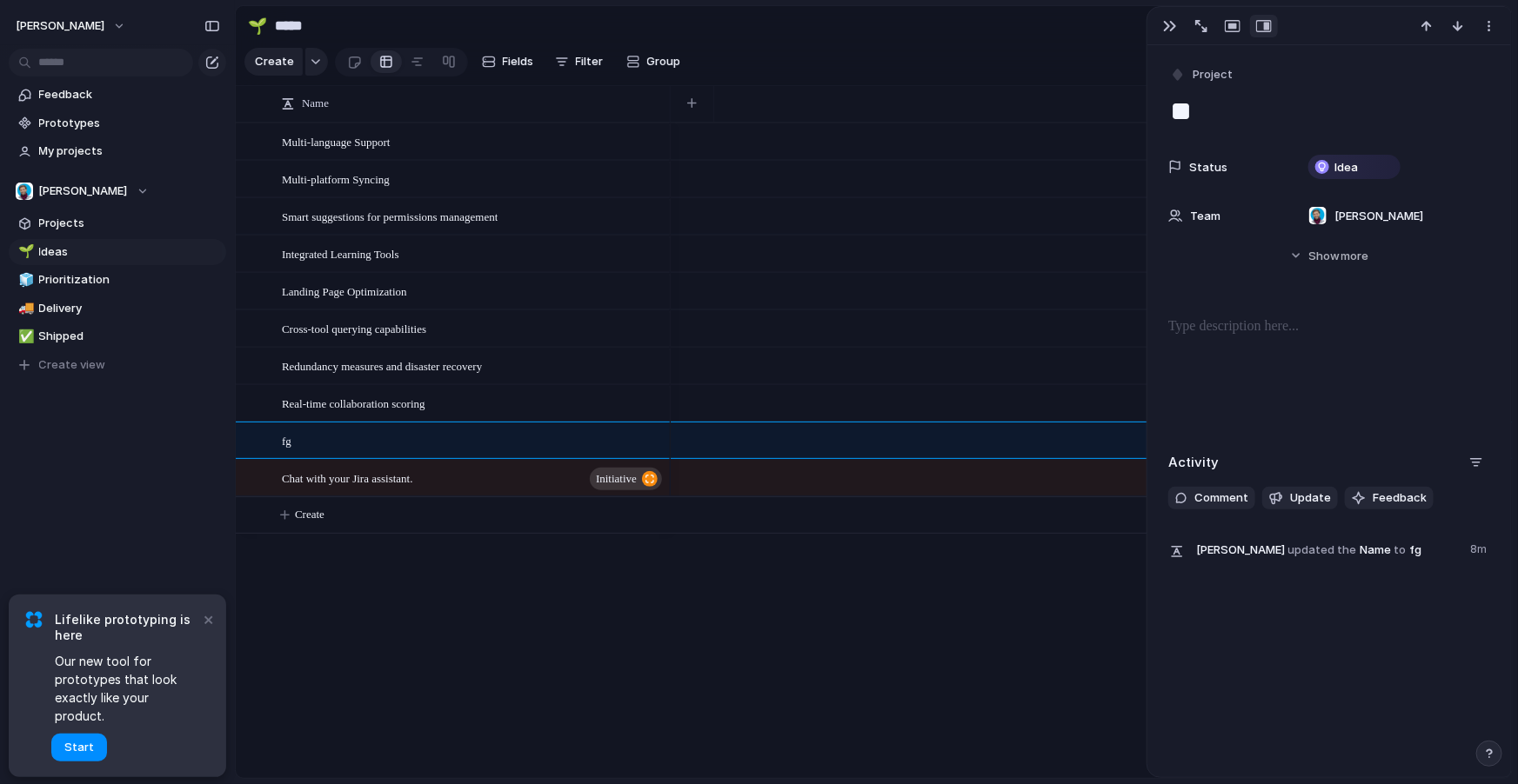
click at [741, 462] on div at bounding box center [1090, 478] width 841 height 37
click at [734, 485] on div at bounding box center [1090, 478] width 841 height 37
click at [417, 62] on div at bounding box center [417, 61] width 13 height 28
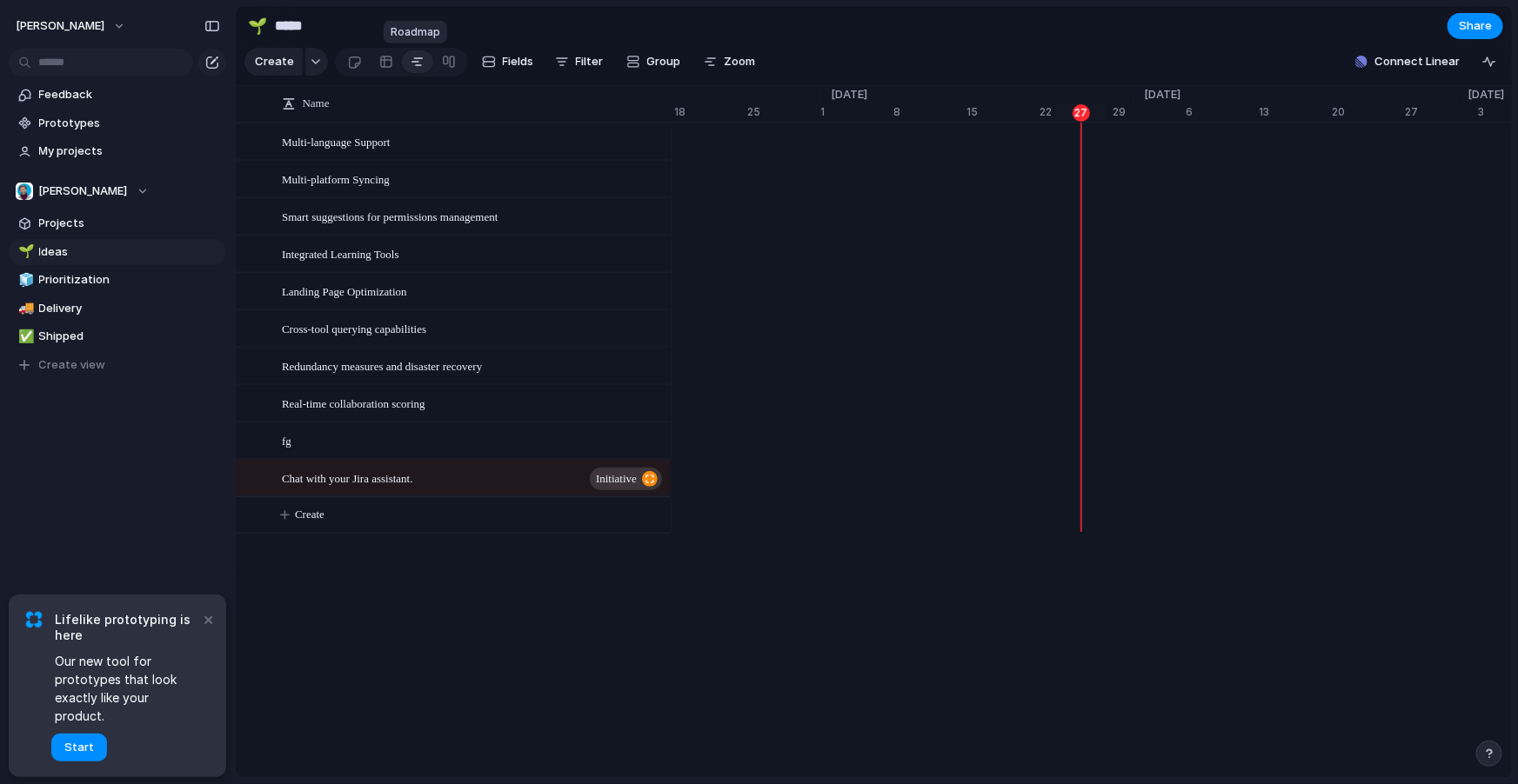
scroll to position [0, 11288]
click at [1034, 478] on div "[DATE]" at bounding box center [1011, 478] width 71 height 17
drag, startPoint x: 851, startPoint y: 475, endPoint x: 1192, endPoint y: 475, distance: 341.0
click at [1192, 475] on span "Chat with your Jira assistant." at bounding box center [1152, 478] width 162 height 17
drag, startPoint x: 1124, startPoint y: 478, endPoint x: 1102, endPoint y: 478, distance: 22.0
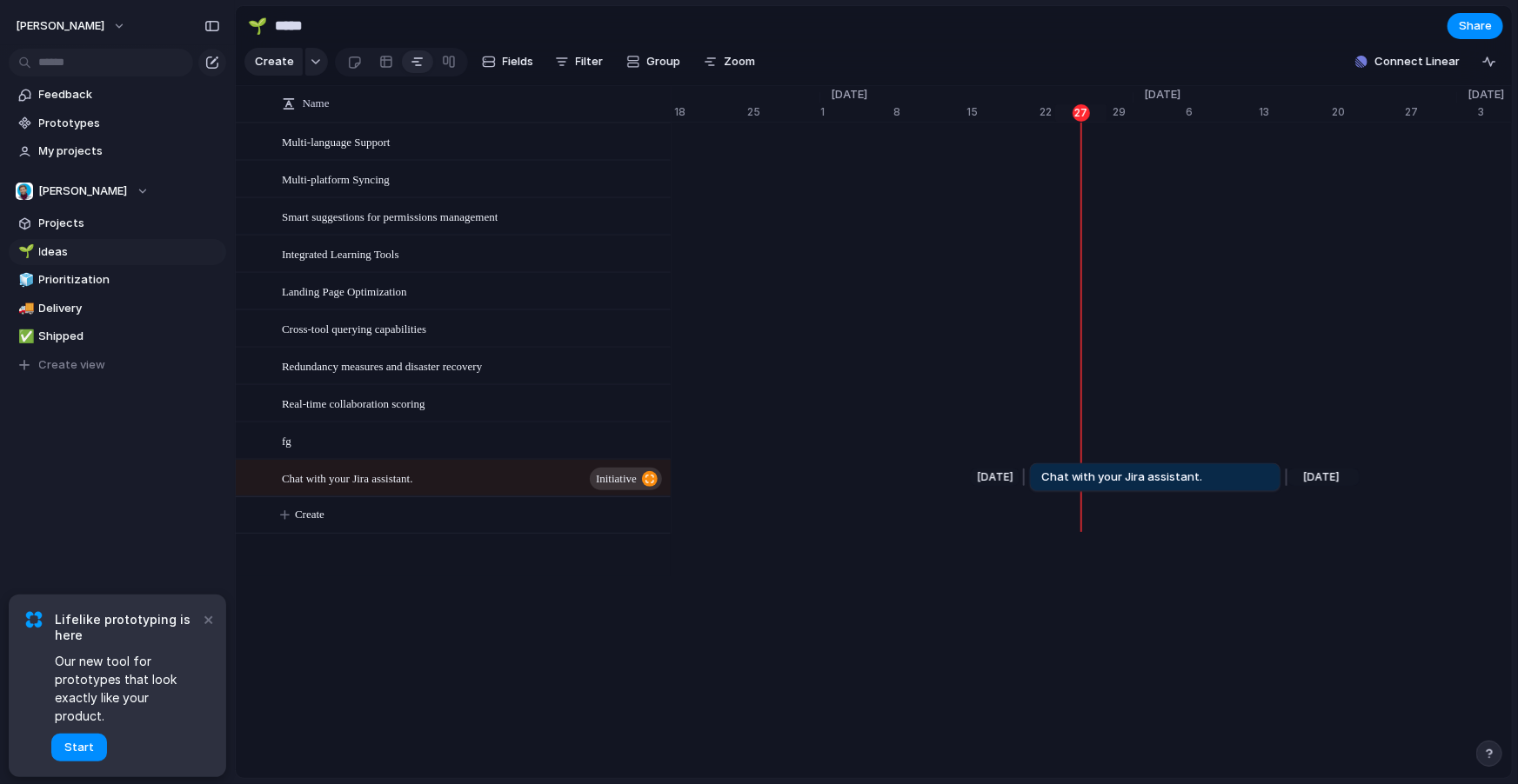
click at [1102, 478] on span "Chat with your Jira assistant." at bounding box center [1122, 478] width 162 height 17
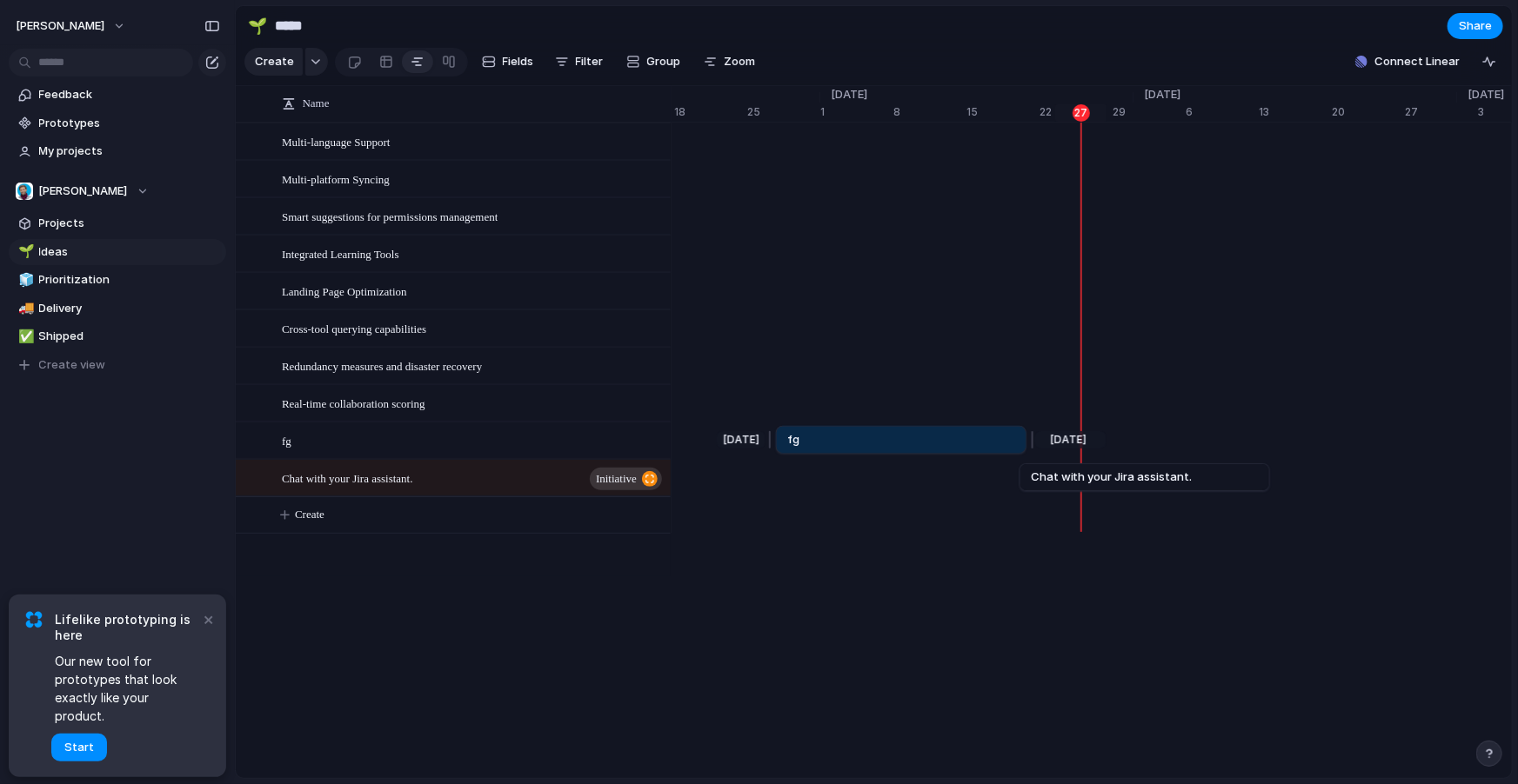
drag, startPoint x: 1131, startPoint y: 438, endPoint x: 888, endPoint y: 445, distance: 243.1
click at [887, 445] on link "fg" at bounding box center [901, 439] width 228 height 26
drag, startPoint x: 1024, startPoint y: 436, endPoint x: 918, endPoint y: 442, distance: 106.2
click at [918, 442] on div at bounding box center [918, 439] width 21 height 28
drag, startPoint x: 865, startPoint y: 440, endPoint x: 983, endPoint y: 441, distance: 118.0
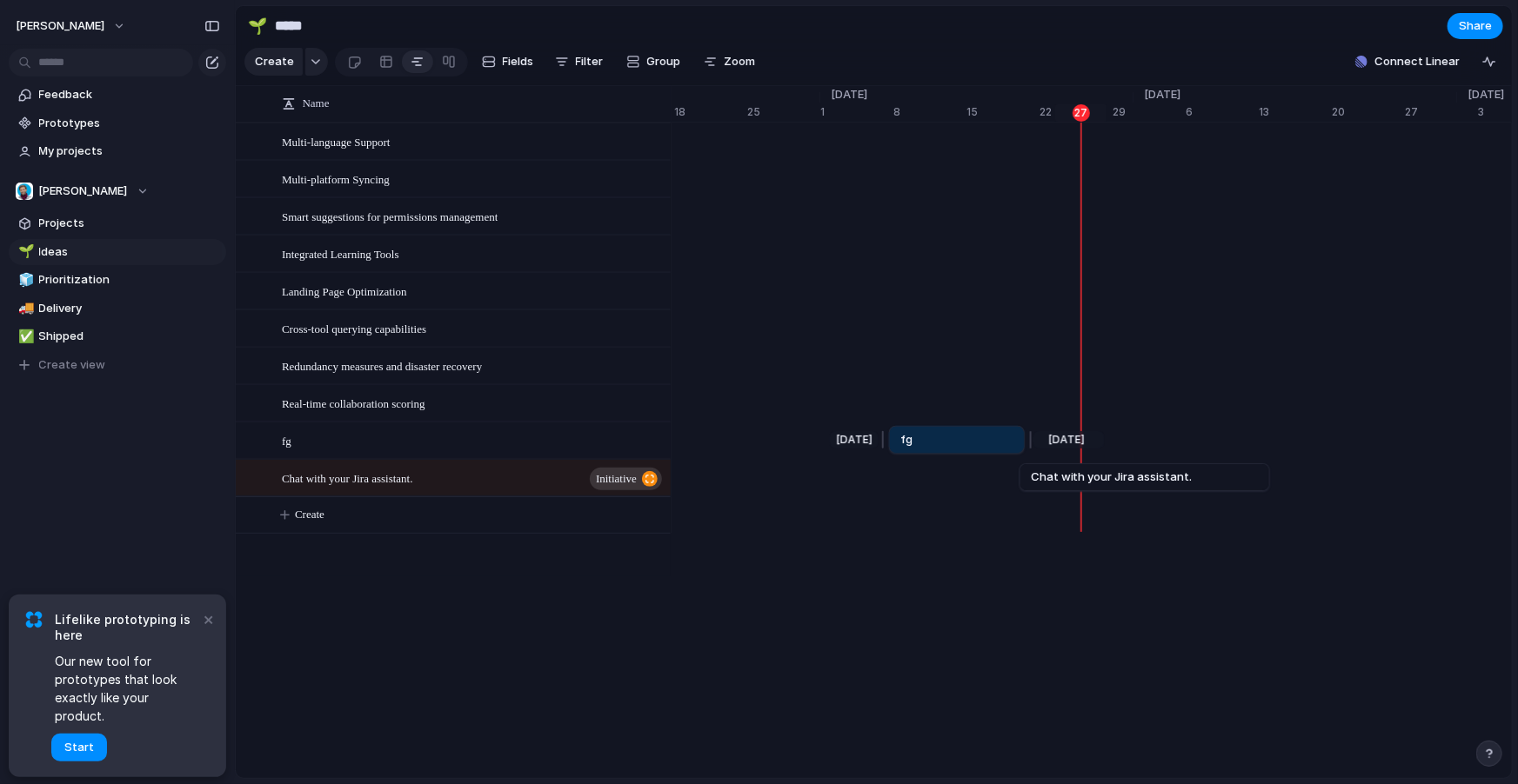
click at [983, 441] on link "fg" at bounding box center [957, 439] width 113 height 26
click at [1087, 401] on div at bounding box center [1085, 402] width 21 height 28
